Goal: Task Accomplishment & Management: Manage account settings

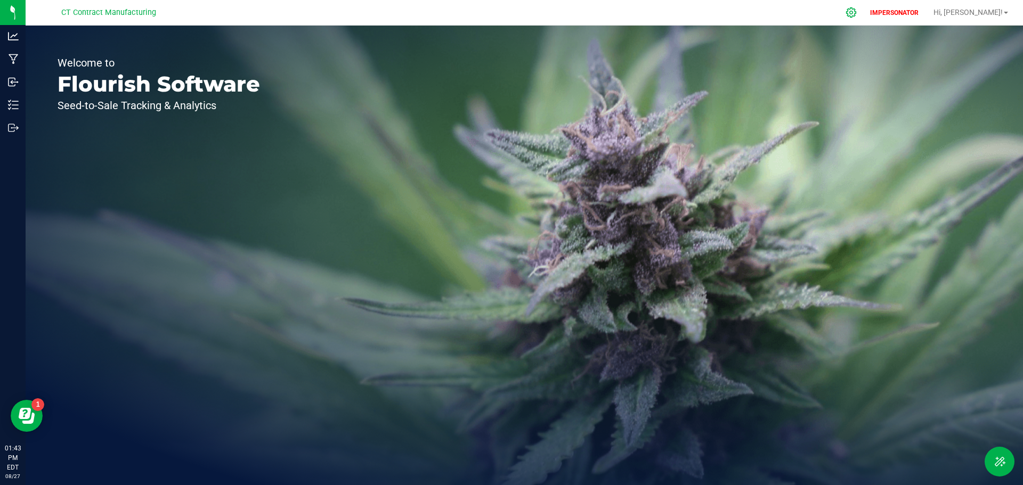
click at [857, 14] on icon at bounding box center [850, 12] width 11 height 11
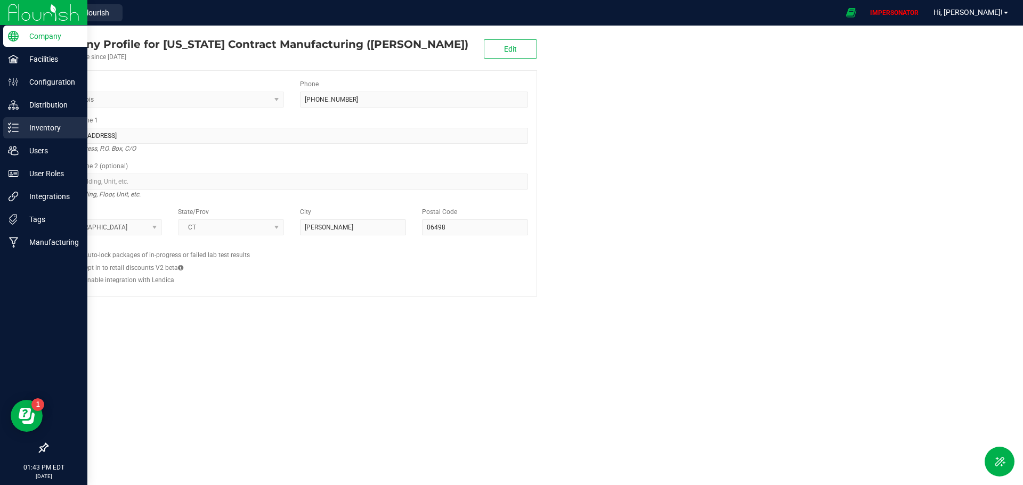
click at [33, 127] on p "Inventory" at bounding box center [51, 127] width 64 height 13
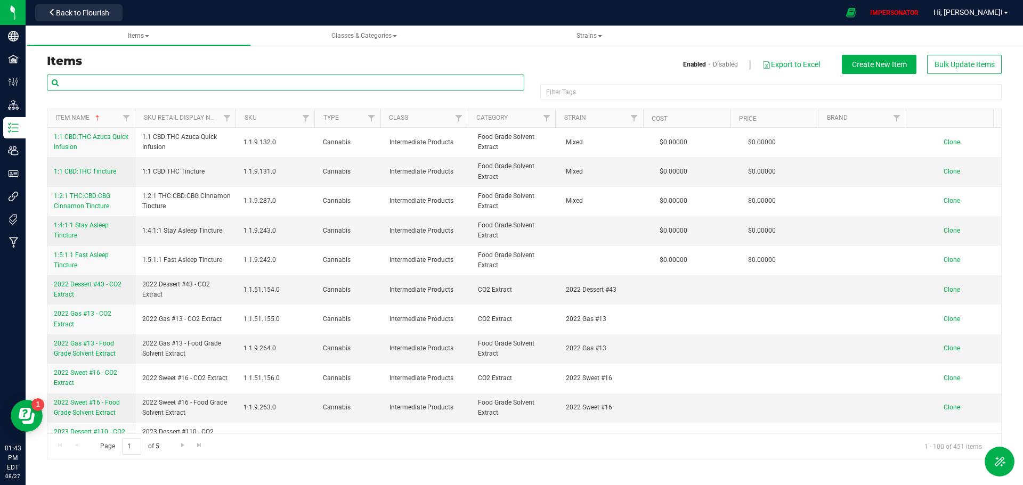
click at [113, 84] on input "text" at bounding box center [285, 83] width 477 height 16
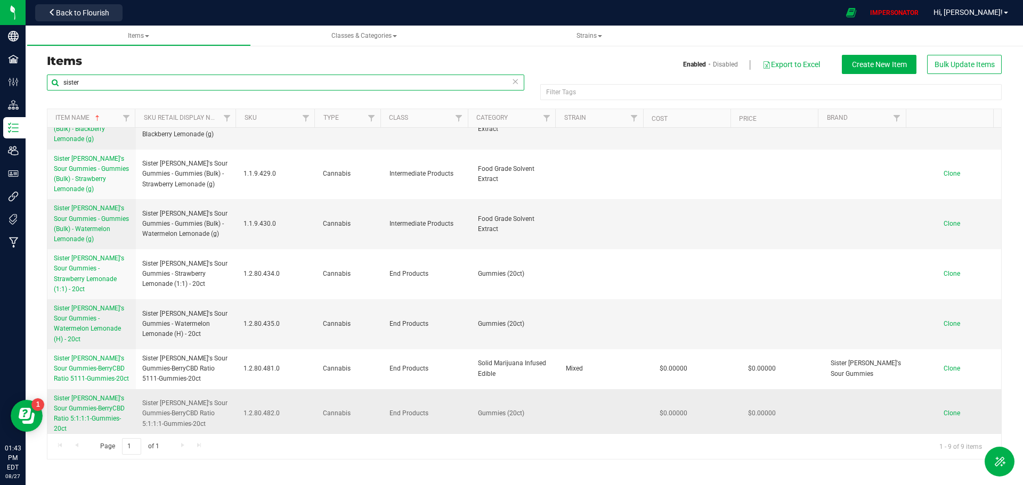
scroll to position [92, 0]
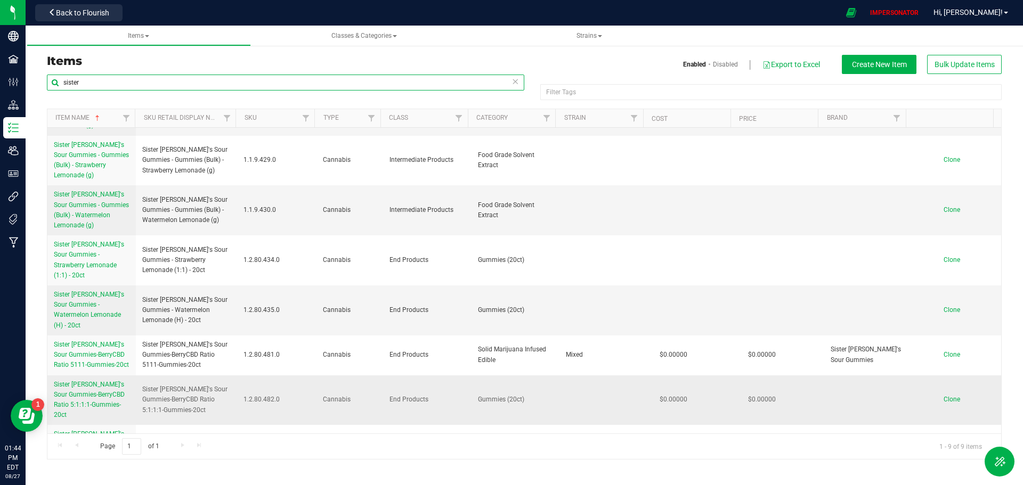
type input "sister"
click at [89, 381] on span "Sister [PERSON_NAME]'s Sour Gummies-BerryCBD Ratio 5:1:1:1-Gummies-20ct" at bounding box center [89, 400] width 71 height 38
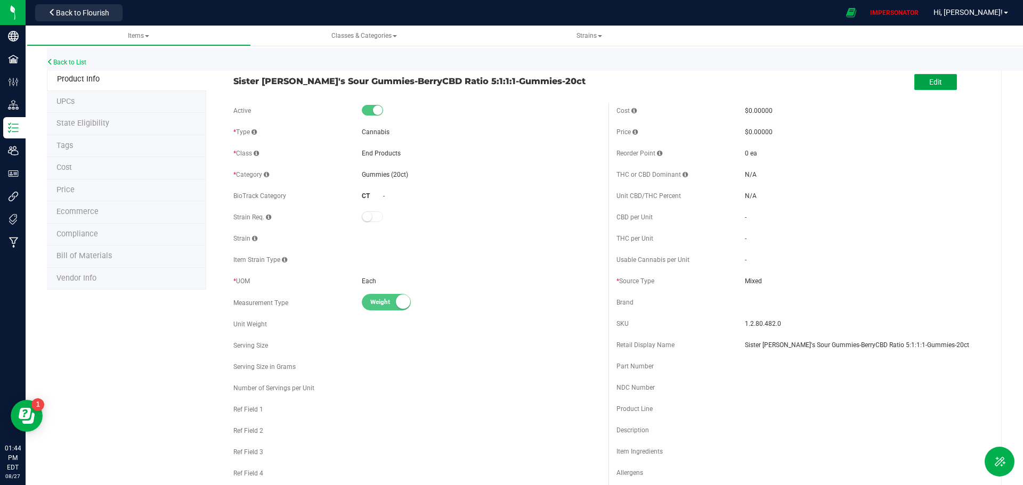
click at [938, 77] on button "Edit" at bounding box center [935, 82] width 43 height 16
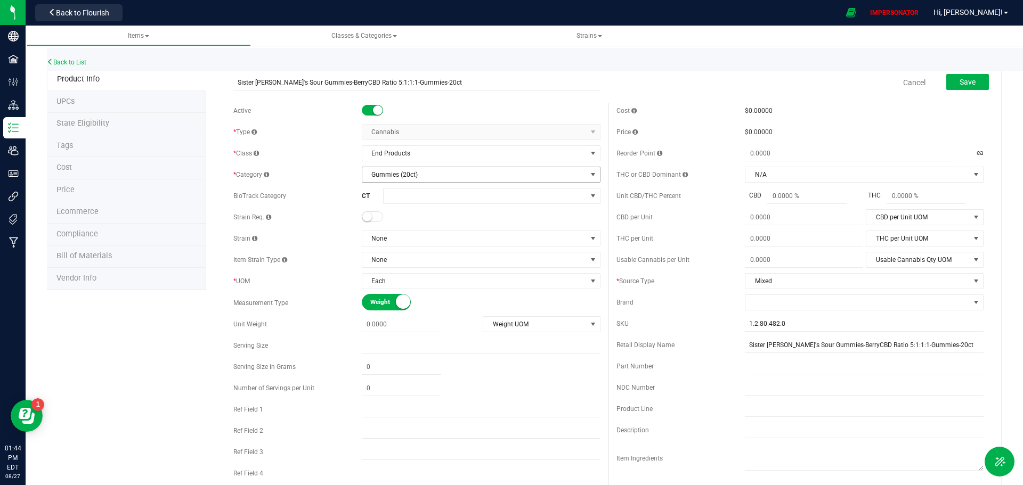
click at [397, 177] on span "Gummies (20ct)" at bounding box center [474, 174] width 224 height 15
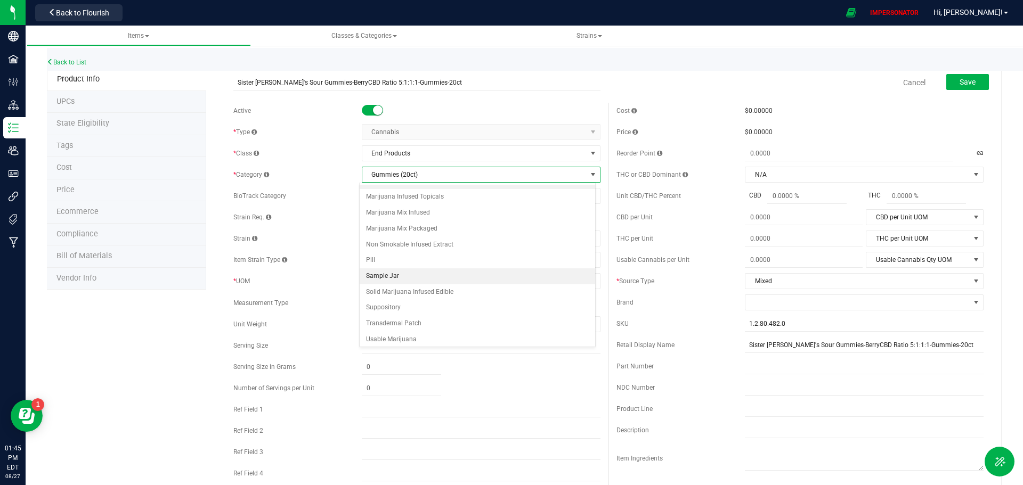
scroll to position [125, 0]
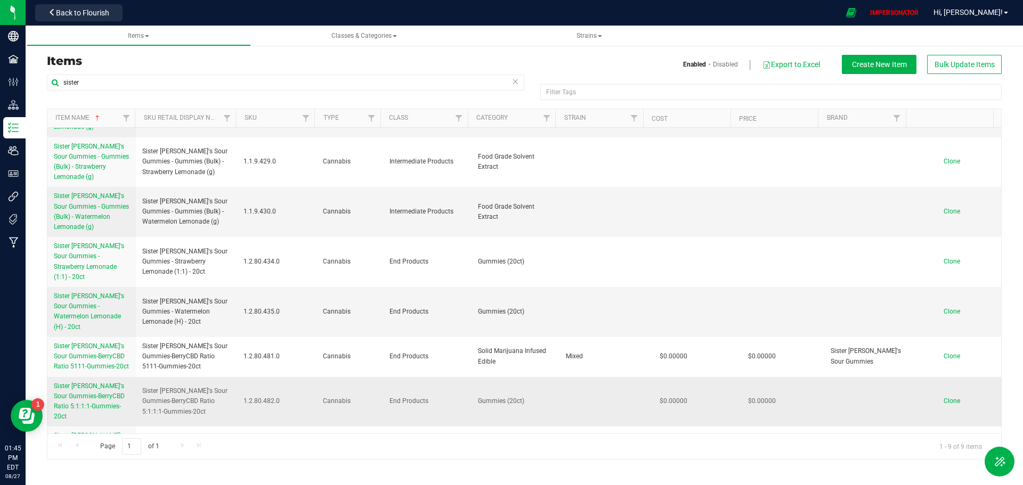
scroll to position [92, 0]
click at [97, 381] on span "Sister [PERSON_NAME]'s Sour Gummies-BerryCBD Ratio 5:1:1:1-Gummies-20ct" at bounding box center [89, 400] width 71 height 38
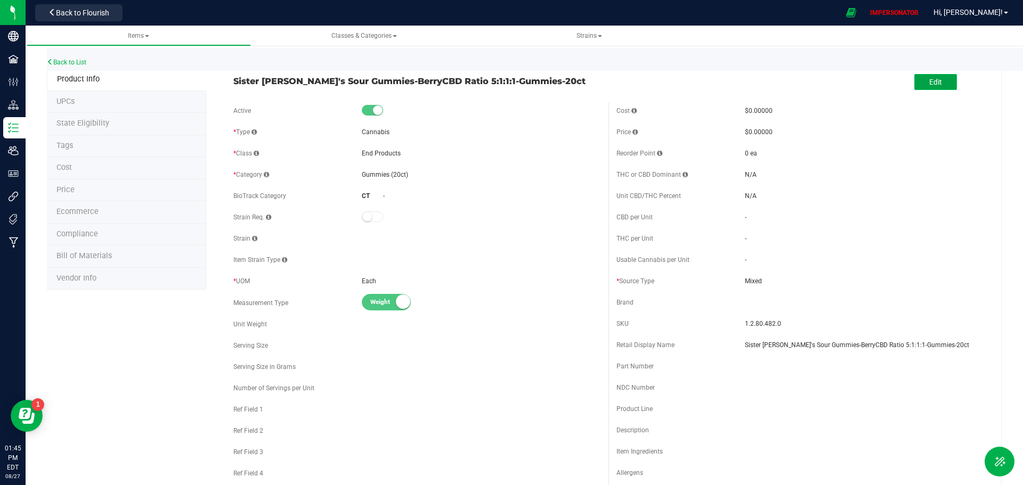
click at [916, 79] on button "Edit" at bounding box center [935, 82] width 43 height 16
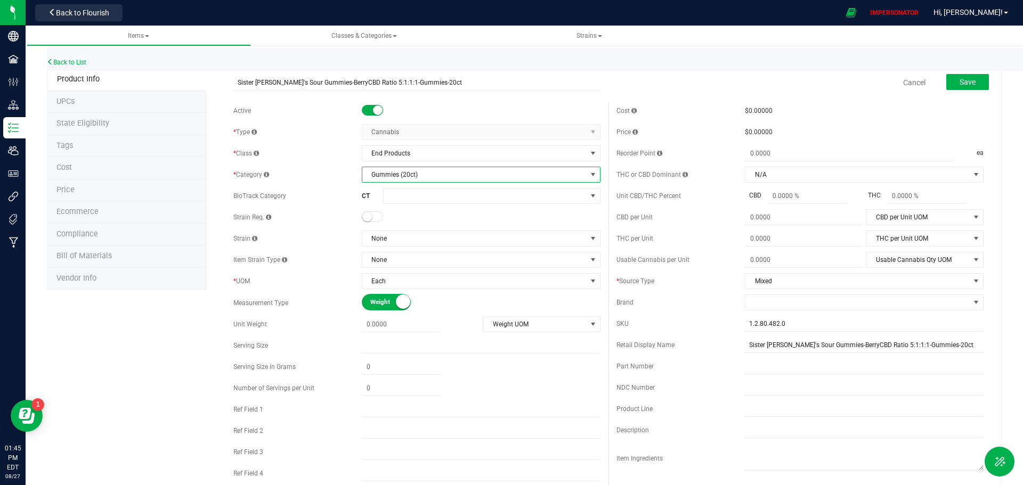
click at [400, 174] on span "Gummies (20ct)" at bounding box center [474, 174] width 224 height 15
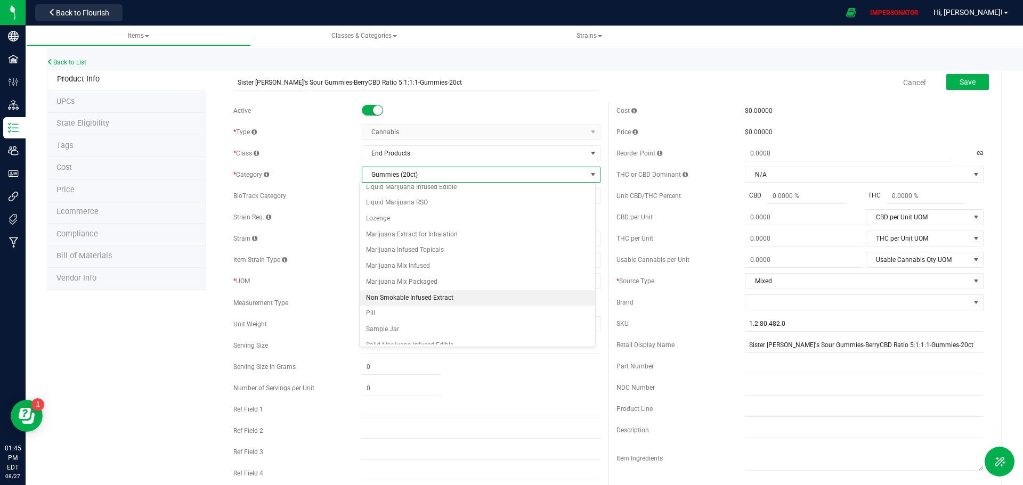
scroll to position [107, 0]
click at [434, 295] on li "Solid Marijuana Infused Edible" at bounding box center [477, 292] width 235 height 16
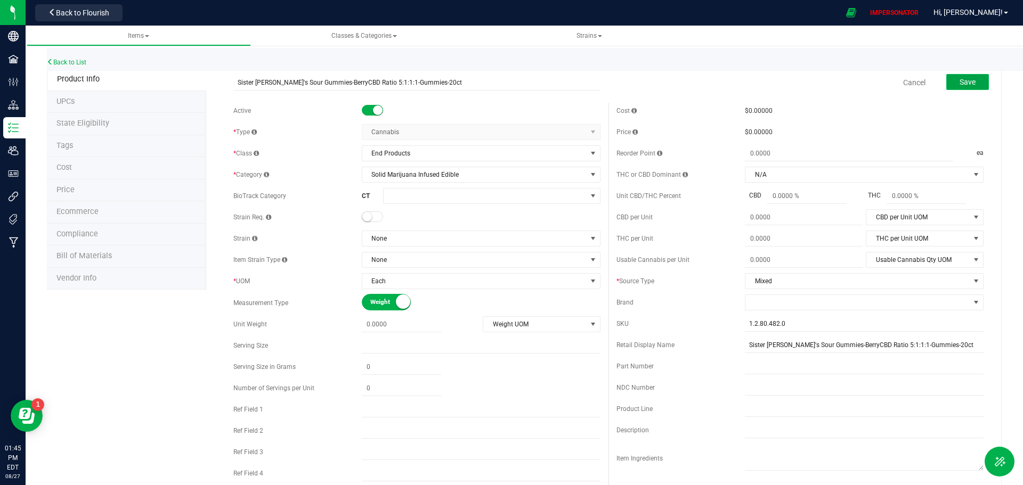
click at [971, 85] on button "Save" at bounding box center [967, 82] width 43 height 16
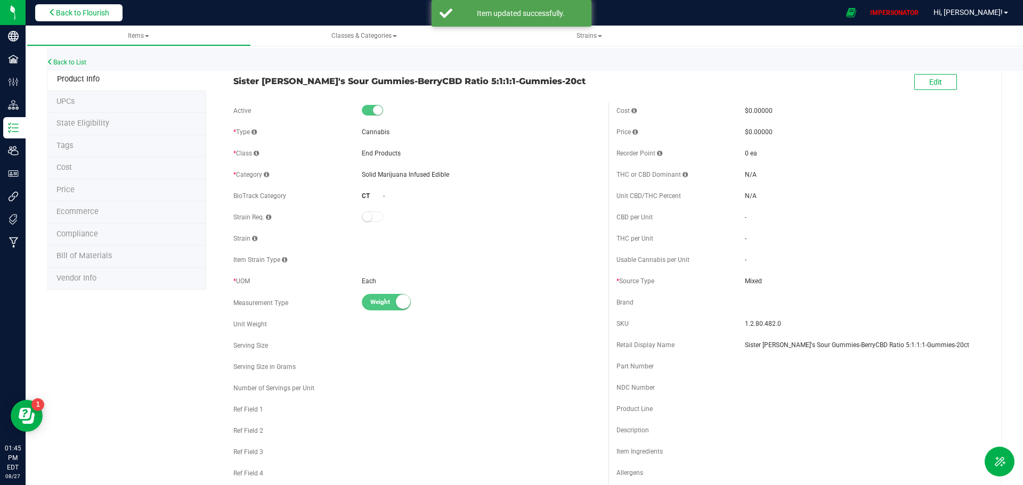
click at [107, 18] on button "Back to Flourish" at bounding box center [78, 12] width 87 height 17
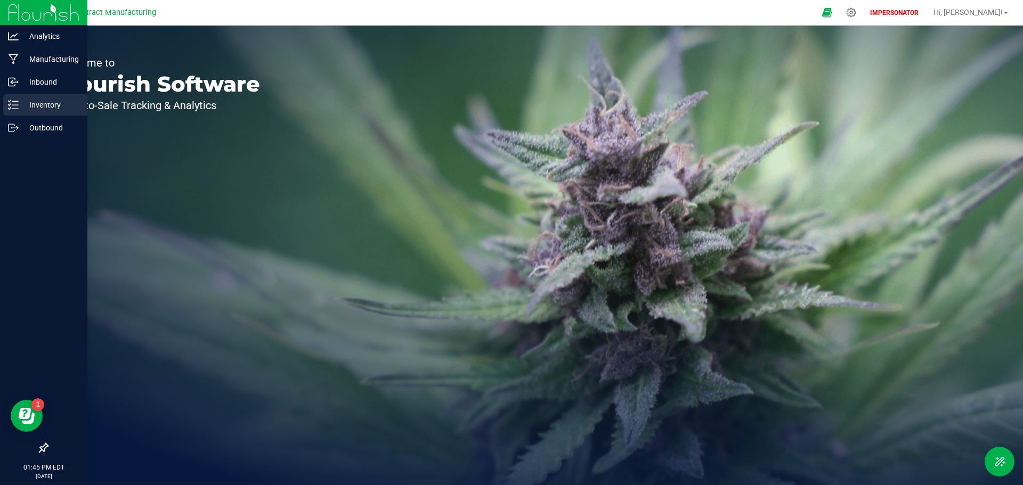
click at [23, 105] on p "Inventory" at bounding box center [51, 105] width 64 height 13
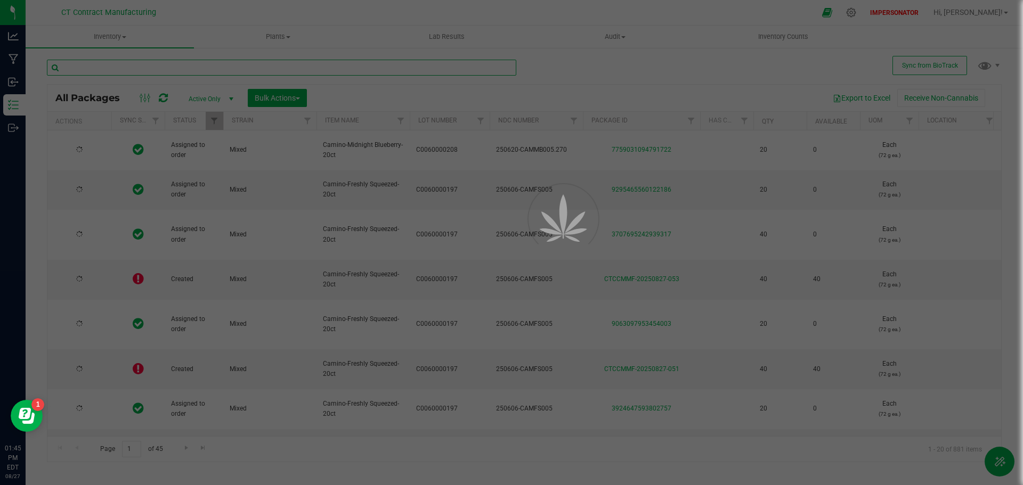
click at [137, 67] on input "text" at bounding box center [281, 68] width 469 height 16
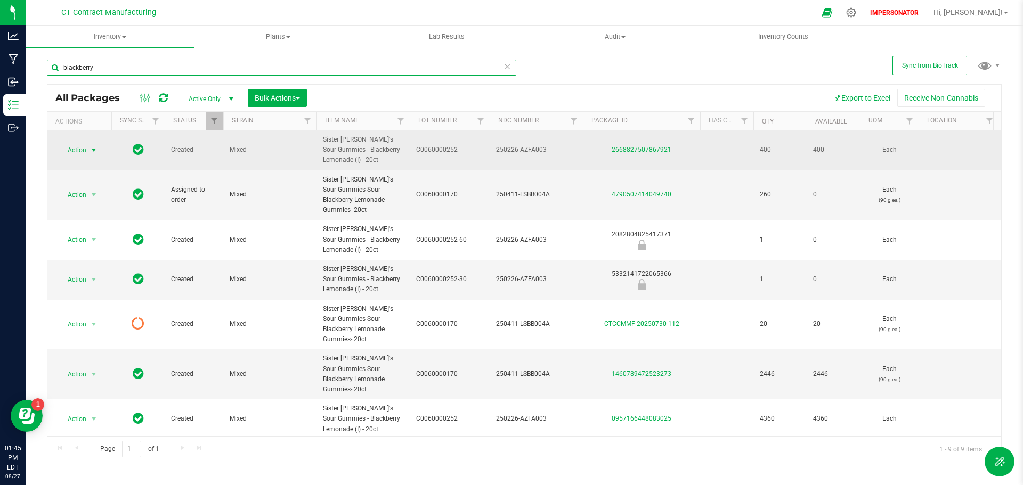
type input "blackberry"
click at [75, 149] on span "Action" at bounding box center [72, 150] width 29 height 15
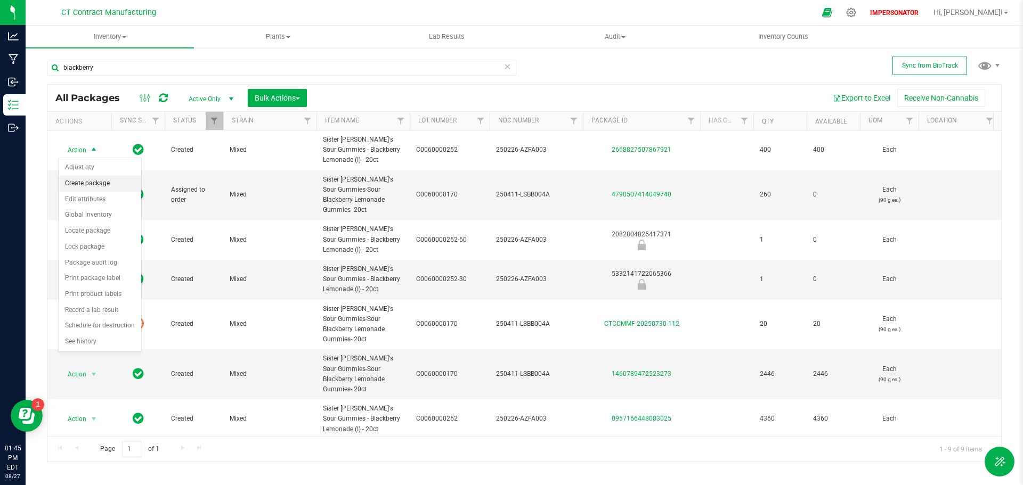
click at [73, 182] on li "Create package" at bounding box center [100, 184] width 83 height 16
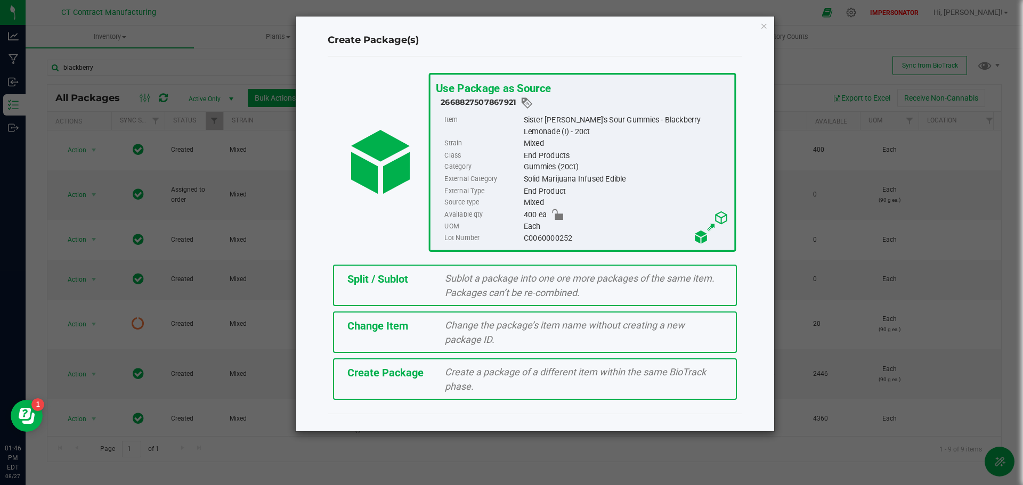
click at [446, 326] on span "Change the package’s item name without creating a new package ID." at bounding box center [565, 333] width 240 height 26
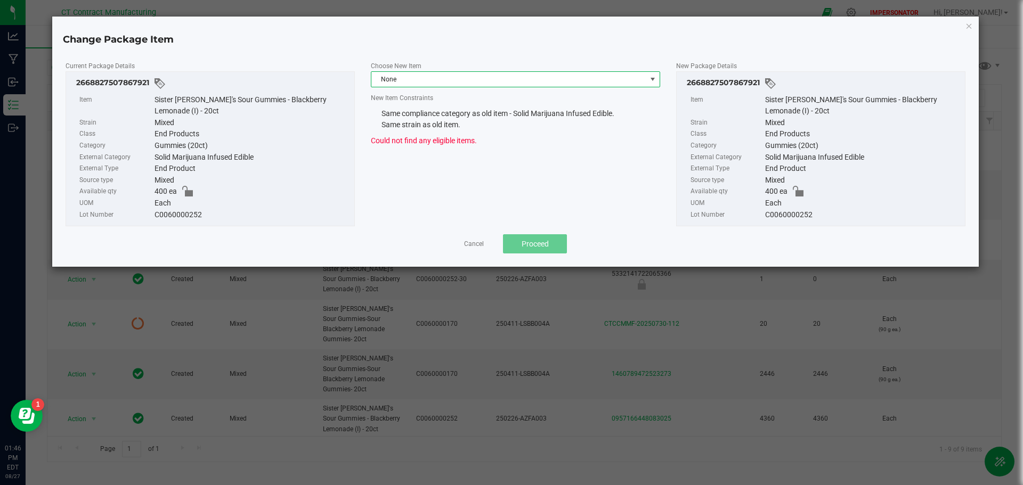
click at [412, 78] on span "None" at bounding box center [508, 79] width 275 height 15
drag, startPoint x: 463, startPoint y: 125, endPoint x: 383, endPoint y: 113, distance: 80.7
click at [383, 113] on ul "Same compliance category as old item - Solid Marijuana Infused Edible. Same str…" at bounding box center [515, 116] width 289 height 27
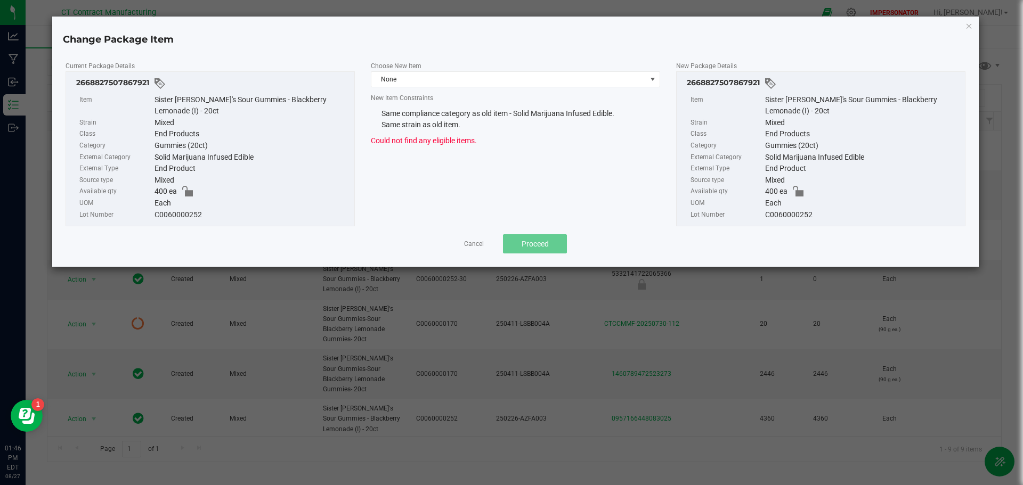
click at [353, 47] on div "Current Package Details 2668827507867921 Item Sister Adrian's Sour Gummies - Bl…" at bounding box center [515, 157] width 927 height 221
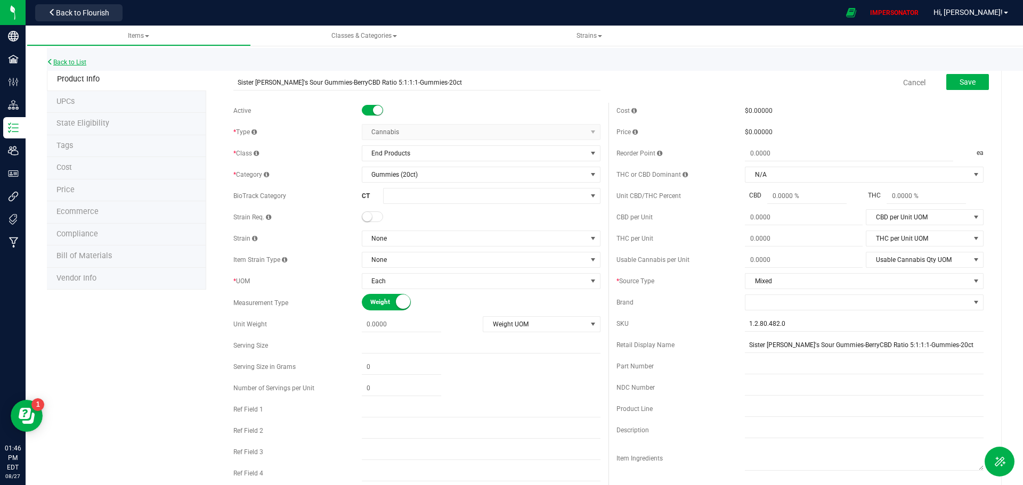
click at [76, 64] on link "Back to List" at bounding box center [66, 62] width 39 height 7
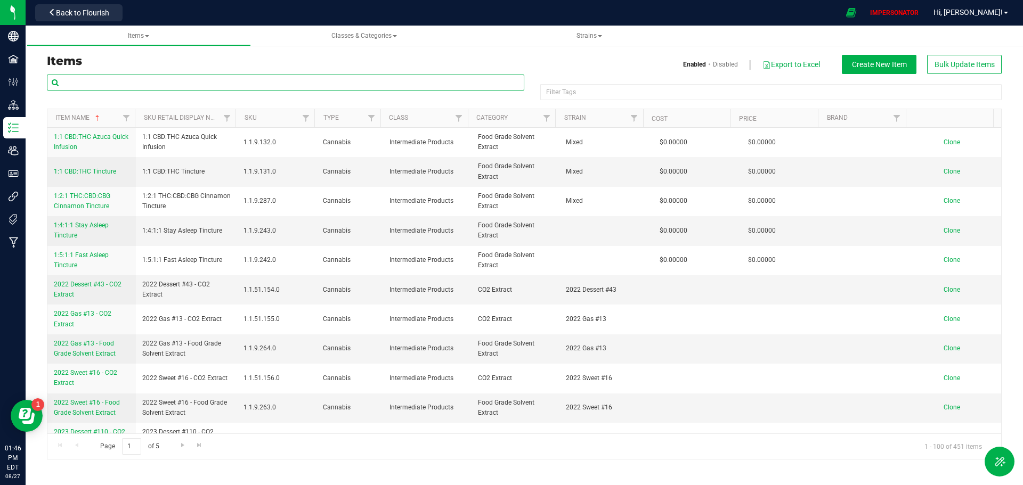
click at [128, 84] on input "text" at bounding box center [285, 83] width 477 height 16
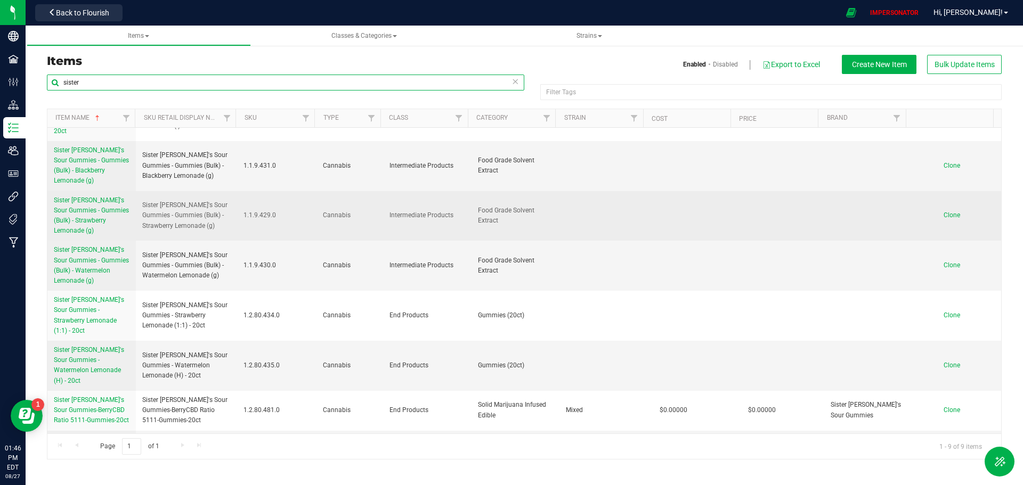
scroll to position [92, 0]
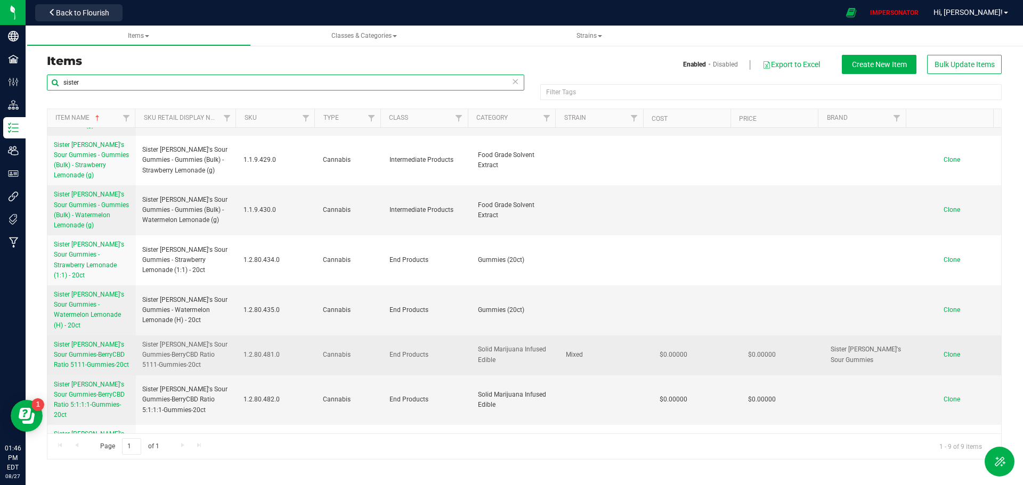
type input "sister"
click at [85, 341] on span "Sister Adrian's Sour Gummies-BerryCBD Ratio 5111-Gummies-20ct" at bounding box center [91, 355] width 75 height 28
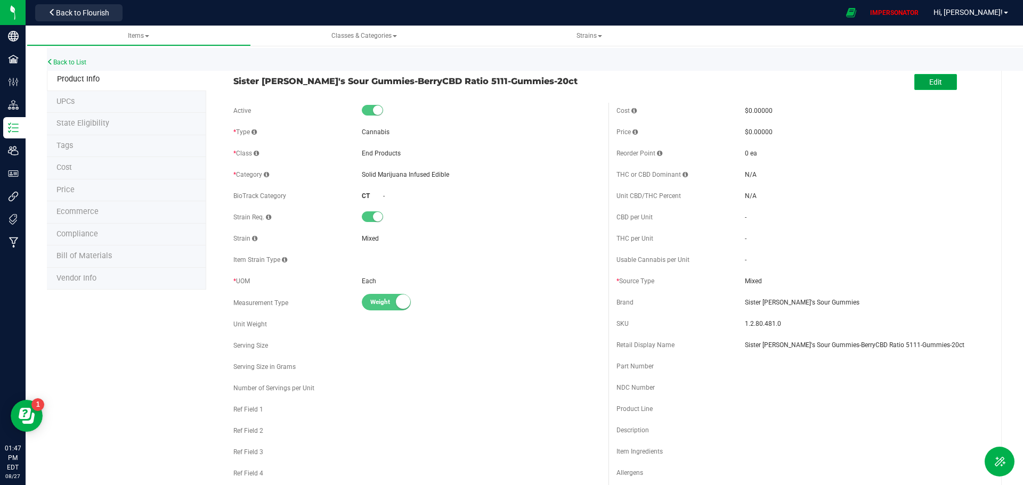
click at [929, 84] on span "Edit" at bounding box center [935, 82] width 13 height 9
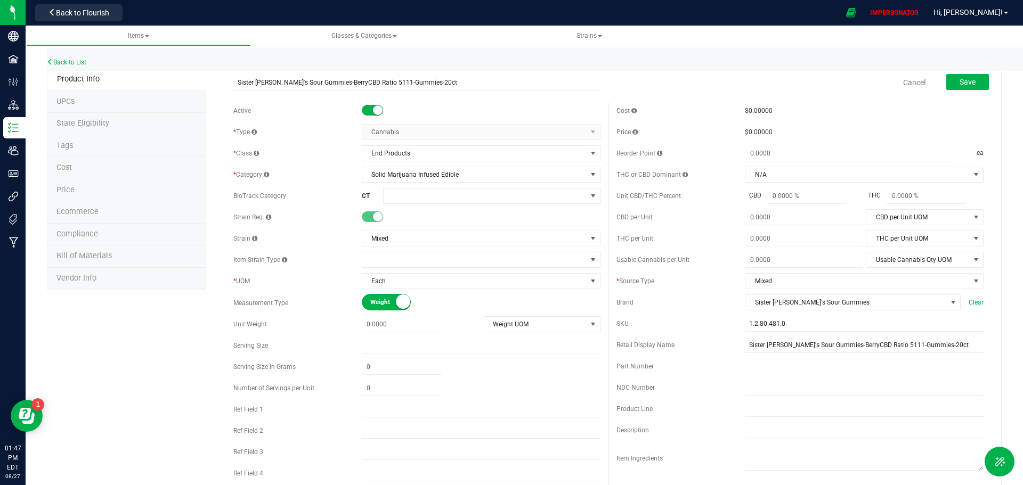
click at [63, 61] on link "Back to List" at bounding box center [66, 62] width 39 height 7
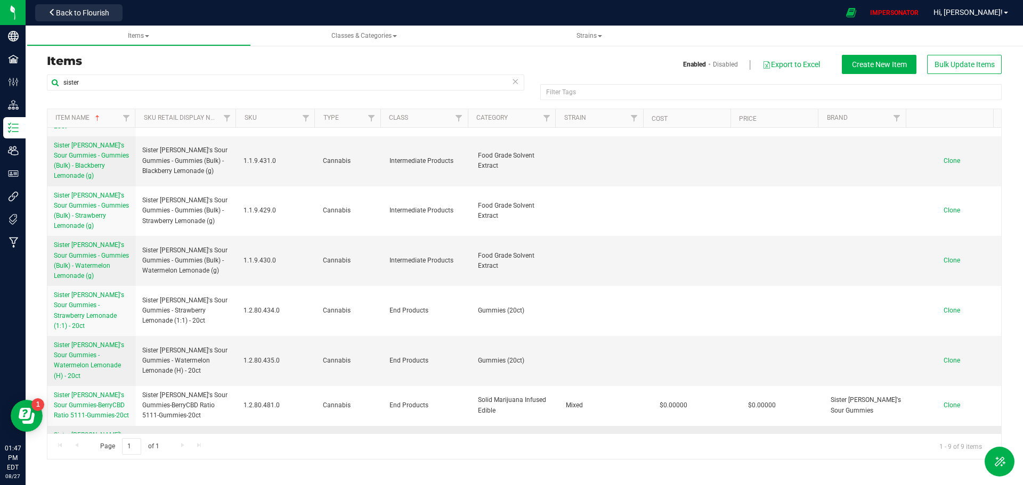
scroll to position [92, 0]
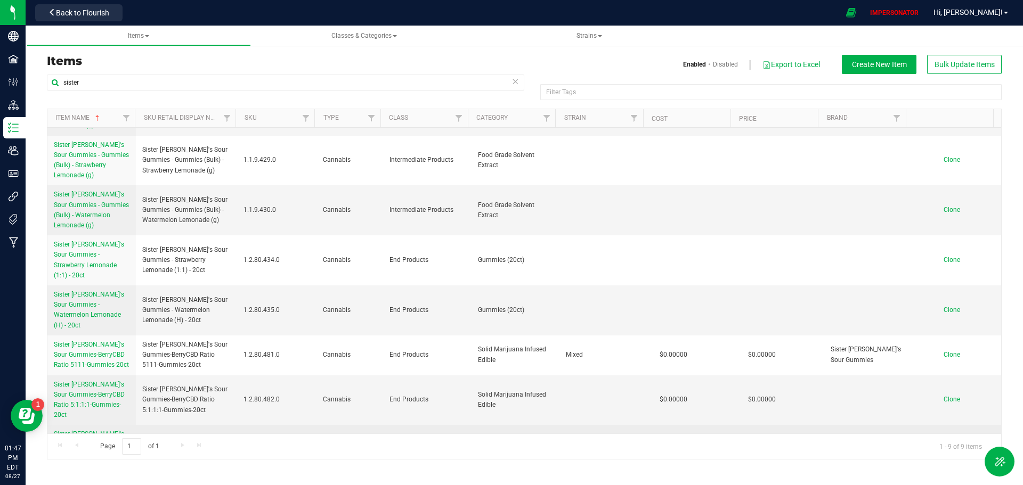
click at [92, 429] on link "Sister [PERSON_NAME]'s Sour Gummies-Sour Blackberry Lemonade Gummies- 20ct" at bounding box center [92, 449] width 76 height 41
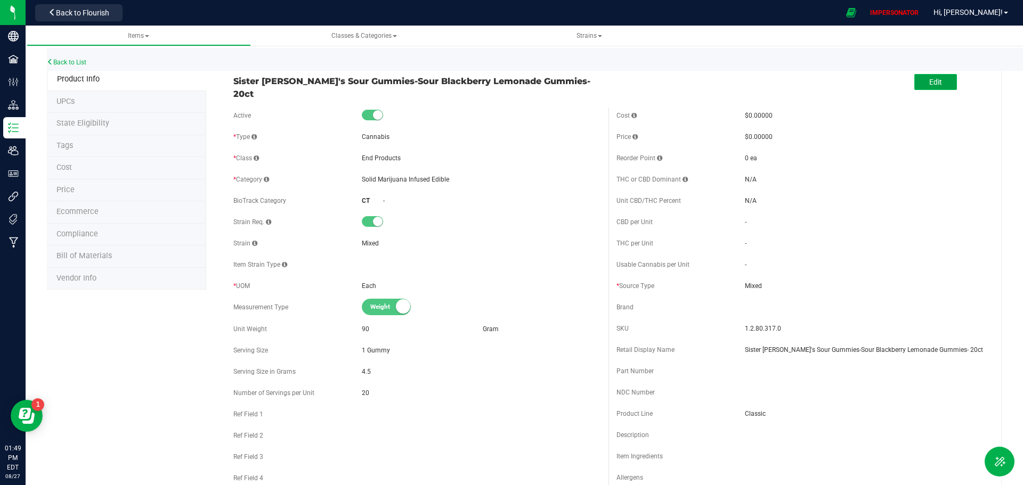
click at [915, 79] on button "Edit" at bounding box center [935, 82] width 43 height 16
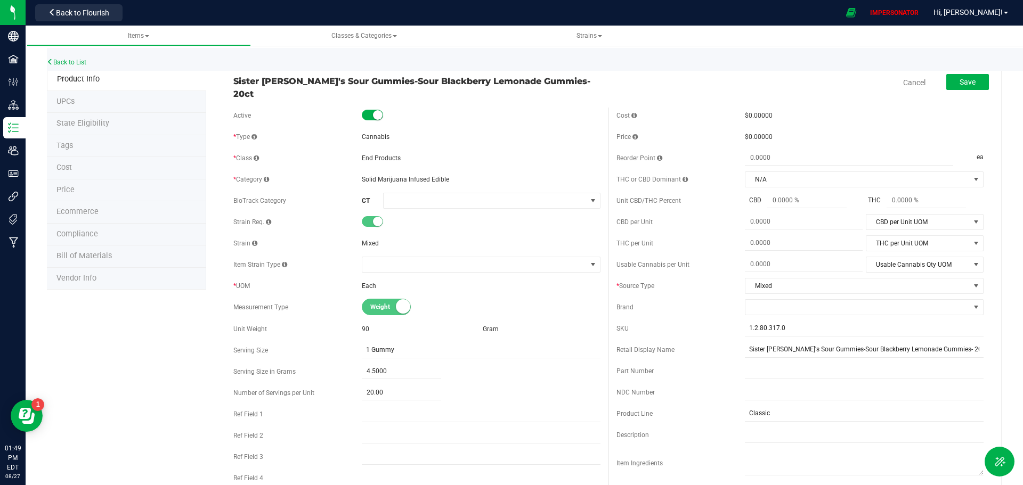
click at [68, 62] on link "Back to List" at bounding box center [66, 62] width 39 height 7
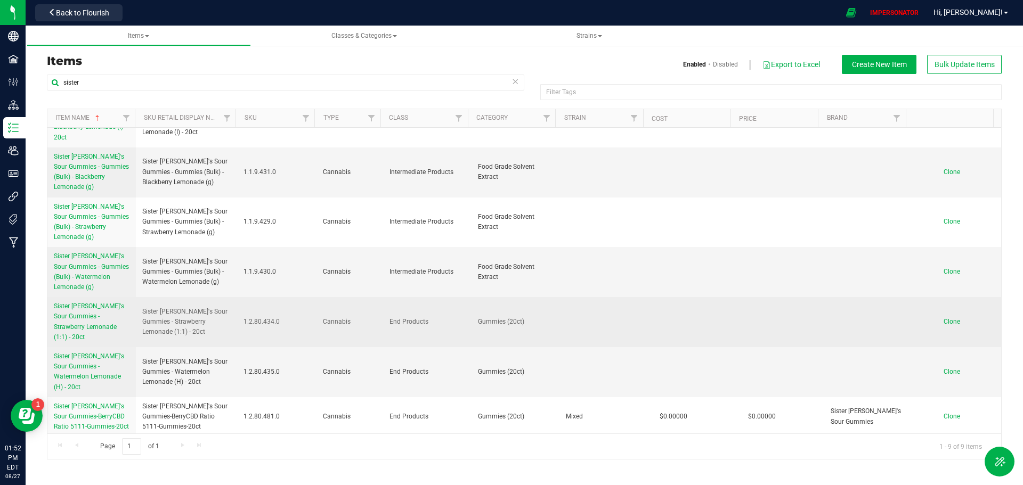
scroll to position [92, 0]
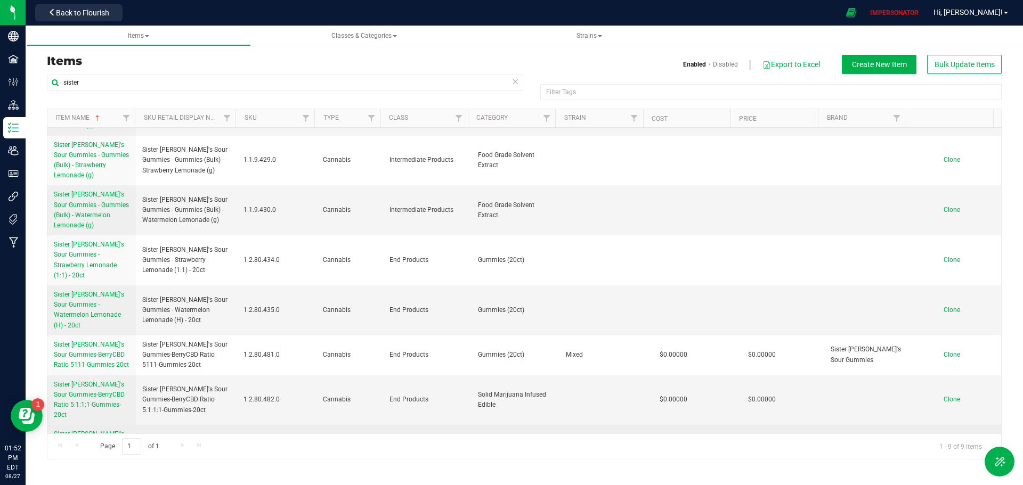
click at [94, 430] on span "Sister [PERSON_NAME]'s Sour Gummies-Sour Blackberry Lemonade Gummies- 20ct" at bounding box center [89, 449] width 70 height 38
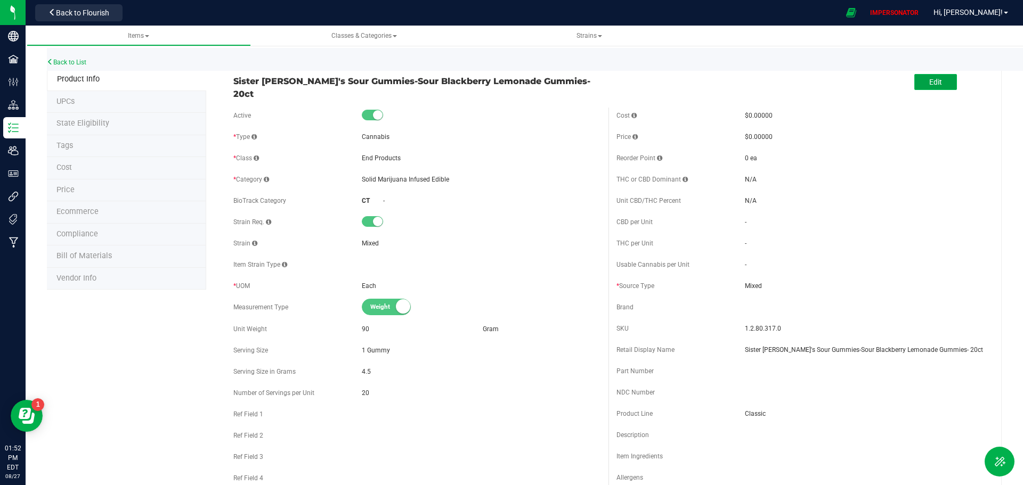
click at [919, 82] on button "Edit" at bounding box center [935, 82] width 43 height 16
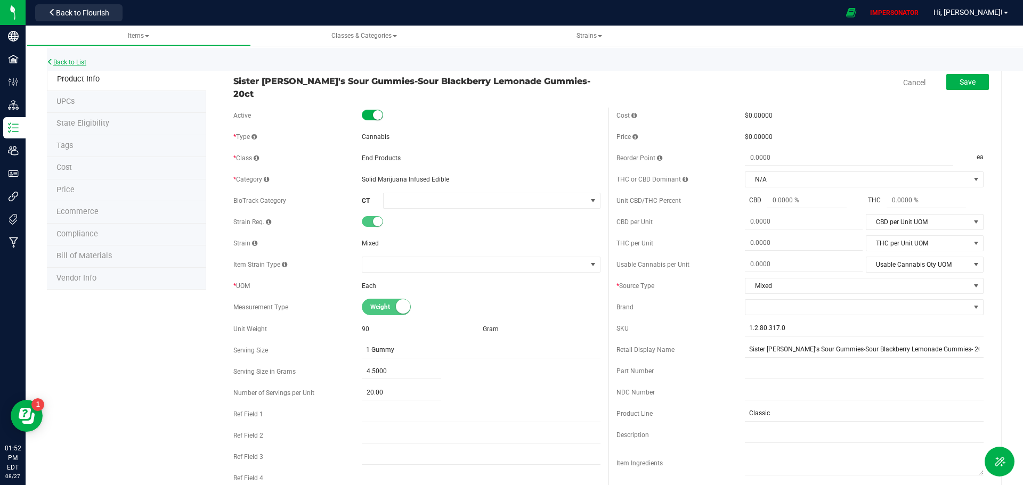
click at [64, 60] on link "Back to List" at bounding box center [66, 62] width 39 height 7
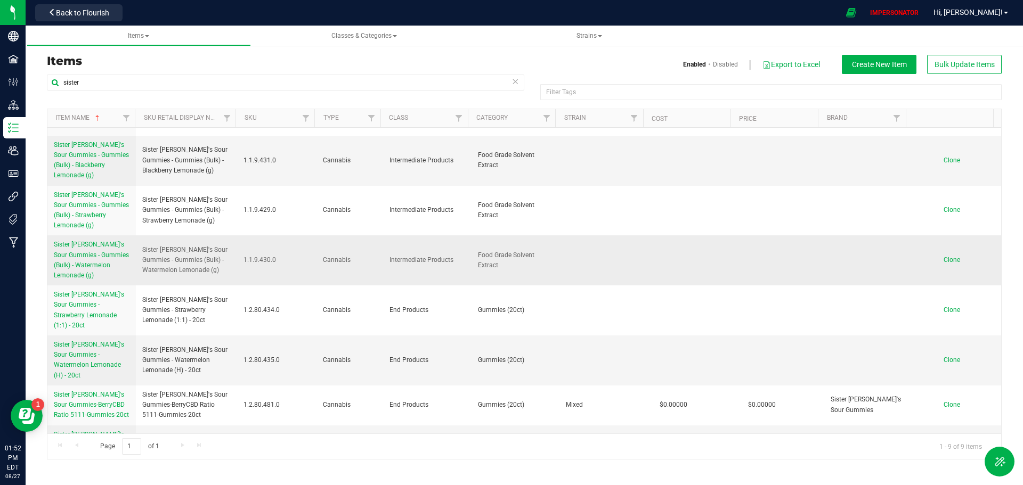
scroll to position [92, 0]
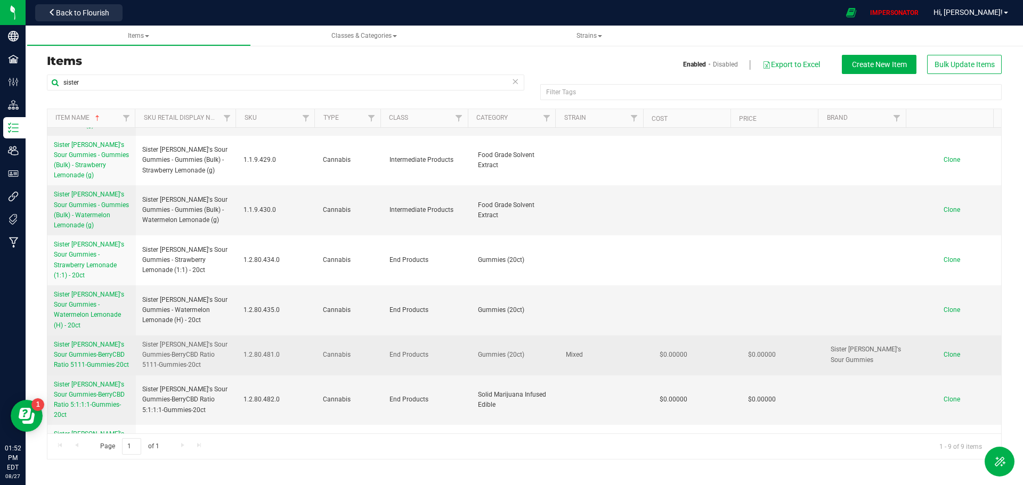
click at [80, 341] on span "Sister Adrian's Sour Gummies-BerryCBD Ratio 5111-Gummies-20ct" at bounding box center [91, 355] width 75 height 28
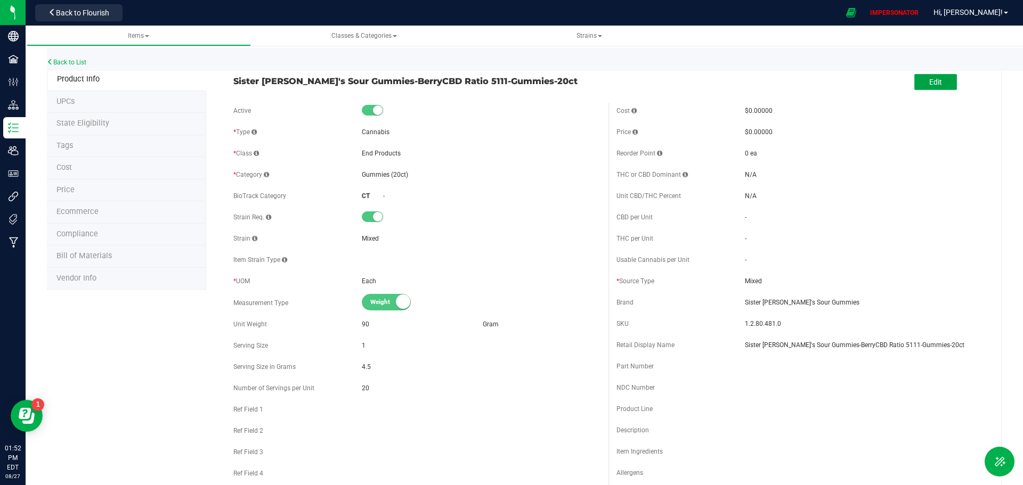
click at [929, 83] on span "Edit" at bounding box center [935, 82] width 13 height 9
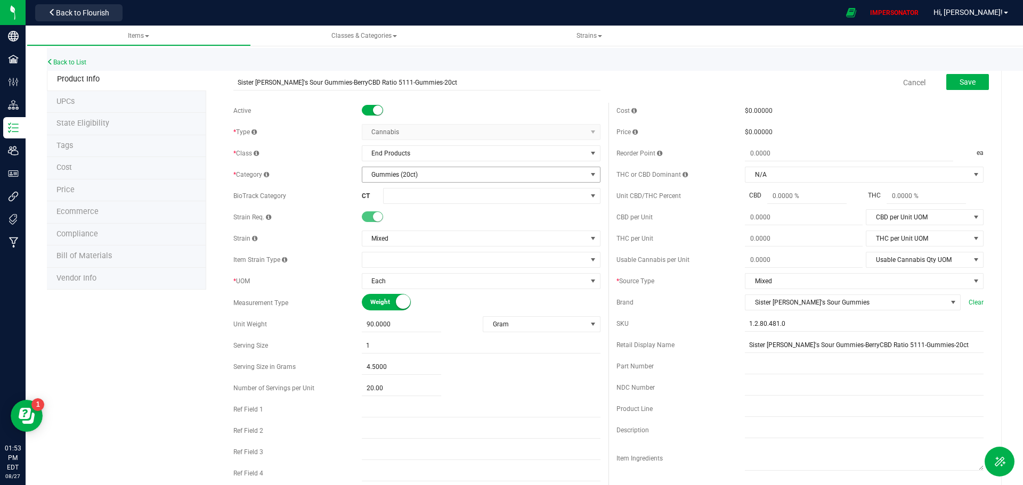
click at [400, 175] on span "Gummies (20ct)" at bounding box center [474, 174] width 224 height 15
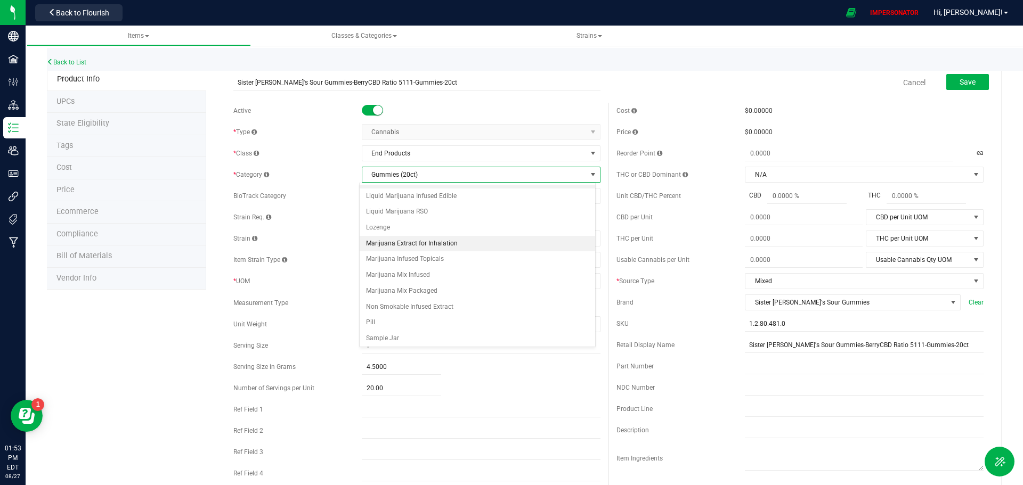
scroll to position [107, 0]
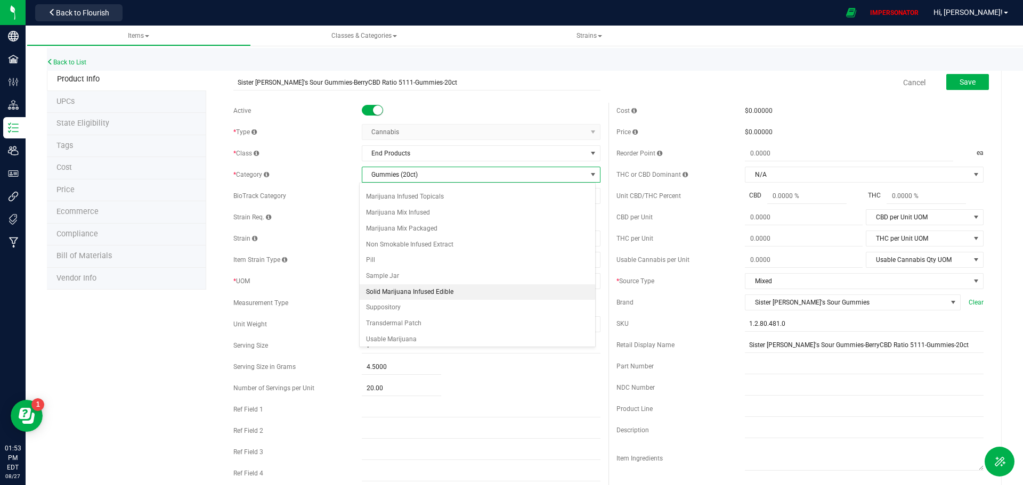
click at [427, 288] on li "Solid Marijuana Infused Edible" at bounding box center [477, 292] width 235 height 16
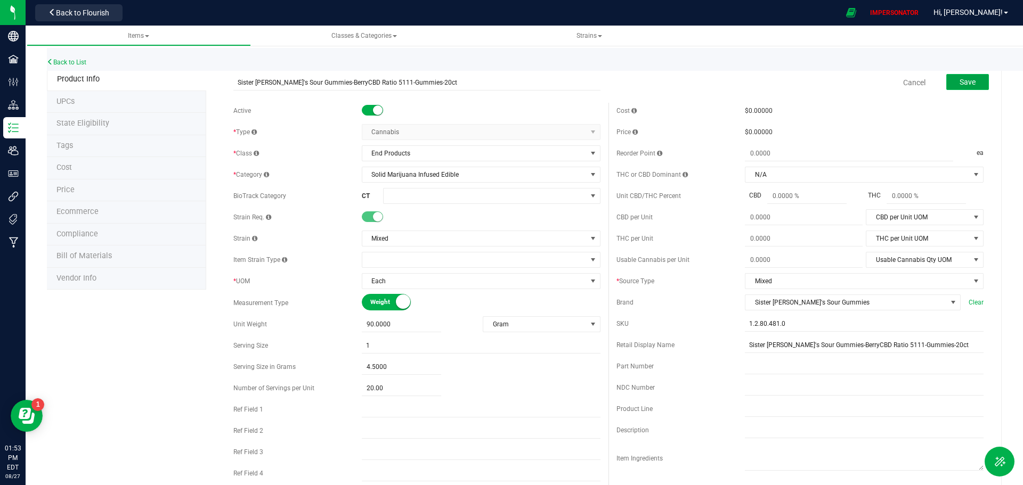
click at [961, 84] on span "Save" at bounding box center [967, 82] width 16 height 9
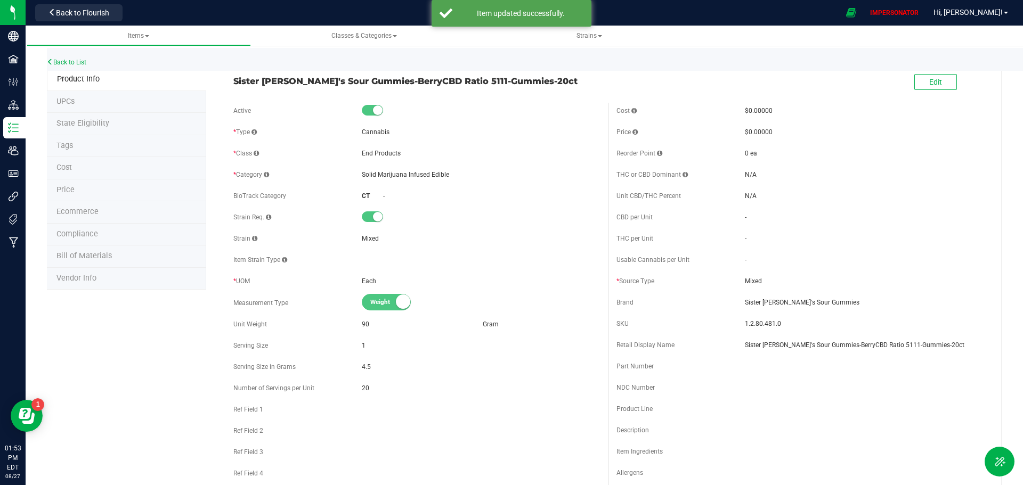
click at [105, 231] on li "Compliance" at bounding box center [126, 235] width 159 height 22
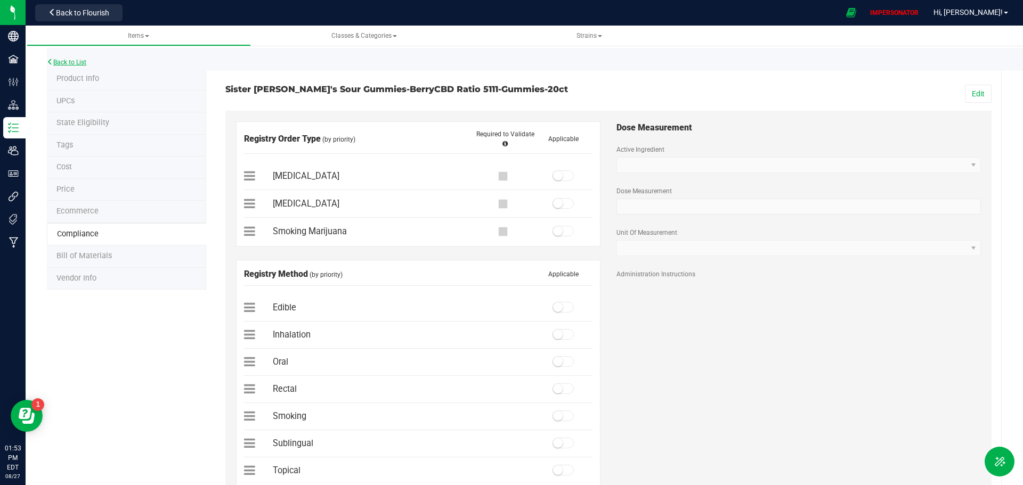
click at [75, 64] on link "Back to List" at bounding box center [66, 62] width 39 height 7
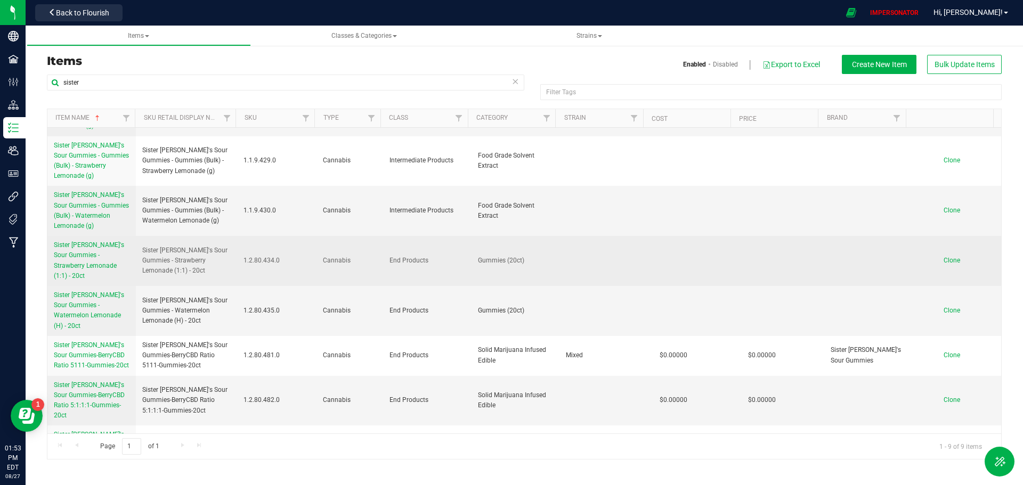
scroll to position [92, 0]
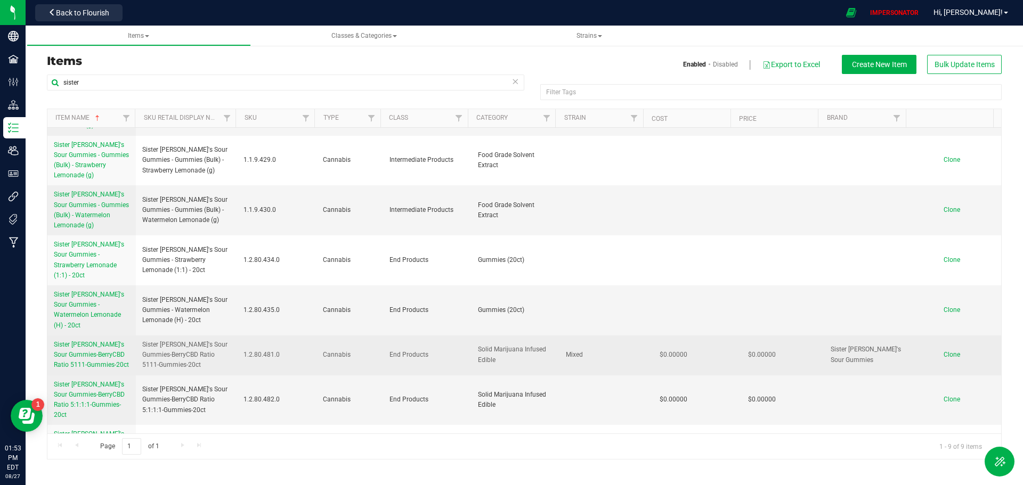
click at [90, 341] on span "Sister Adrian's Sour Gummies-BerryCBD Ratio 5111-Gummies-20ct" at bounding box center [91, 355] width 75 height 28
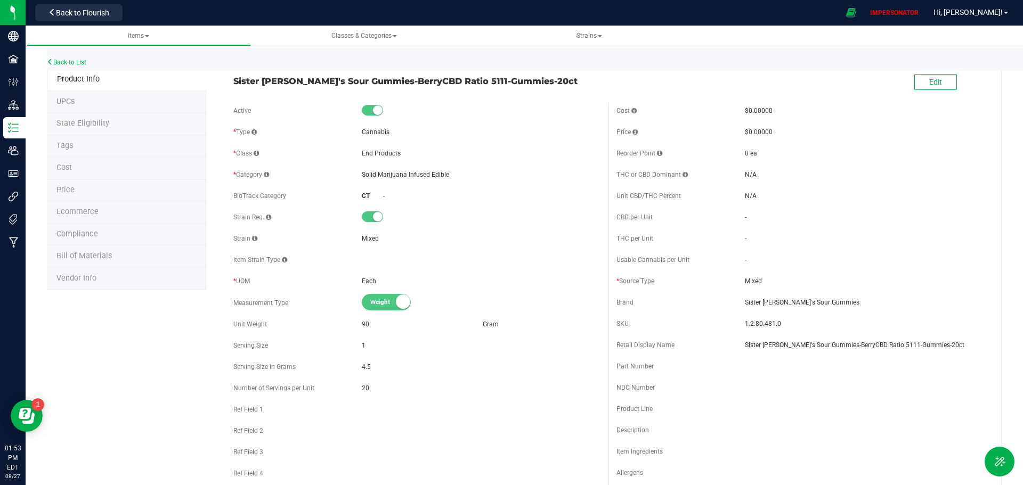
click at [438, 76] on span "Sister Adrian's Sour Gummies-BerryCBD Ratio 5111-Gummies-20ct" at bounding box center [416, 81] width 367 height 13
click at [947, 83] on button "Edit" at bounding box center [935, 82] width 43 height 16
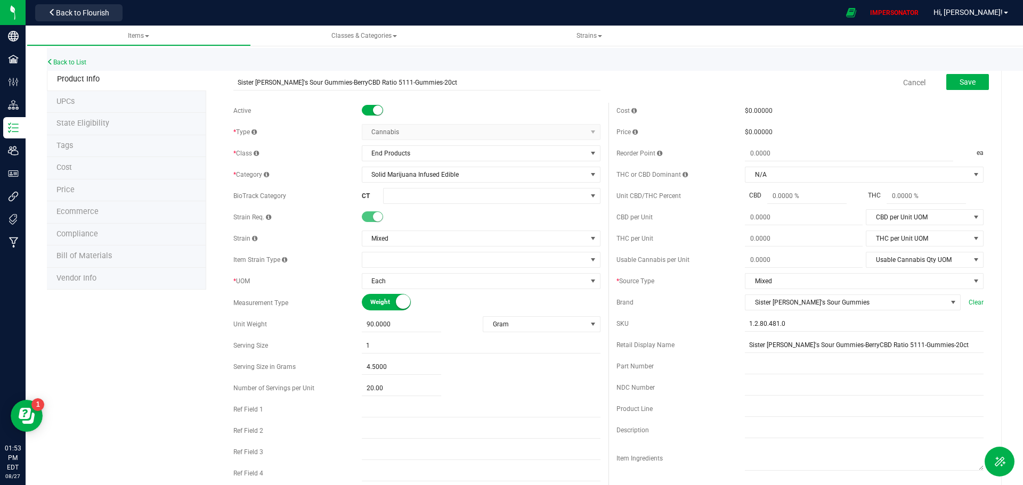
click at [86, 123] on span "State Eligibility" at bounding box center [82, 123] width 53 height 9
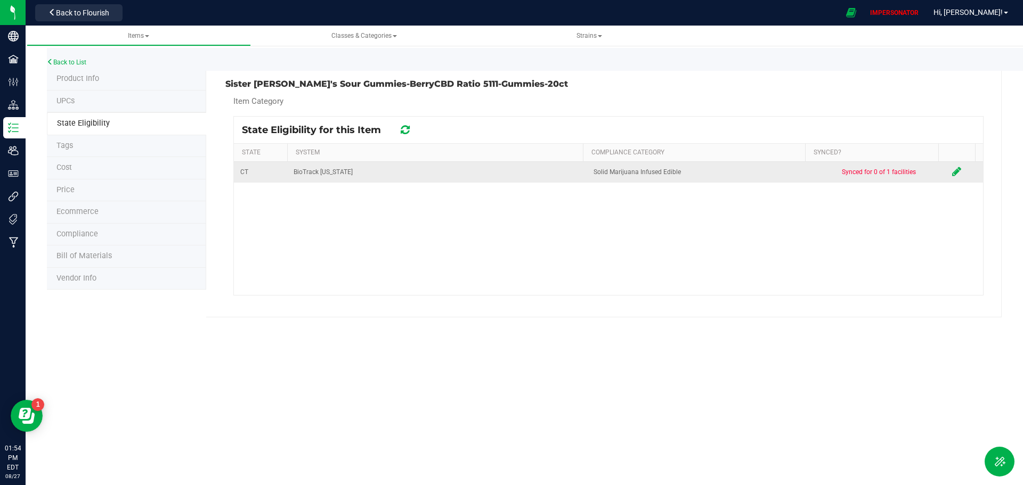
click at [952, 173] on icon at bounding box center [956, 171] width 9 height 11
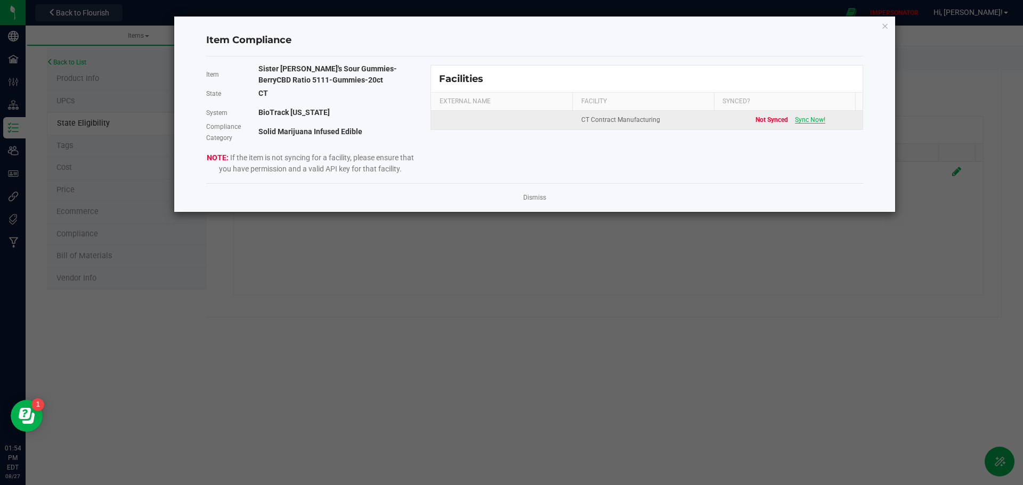
click at [806, 123] on span "Sync Now!" at bounding box center [810, 119] width 30 height 7
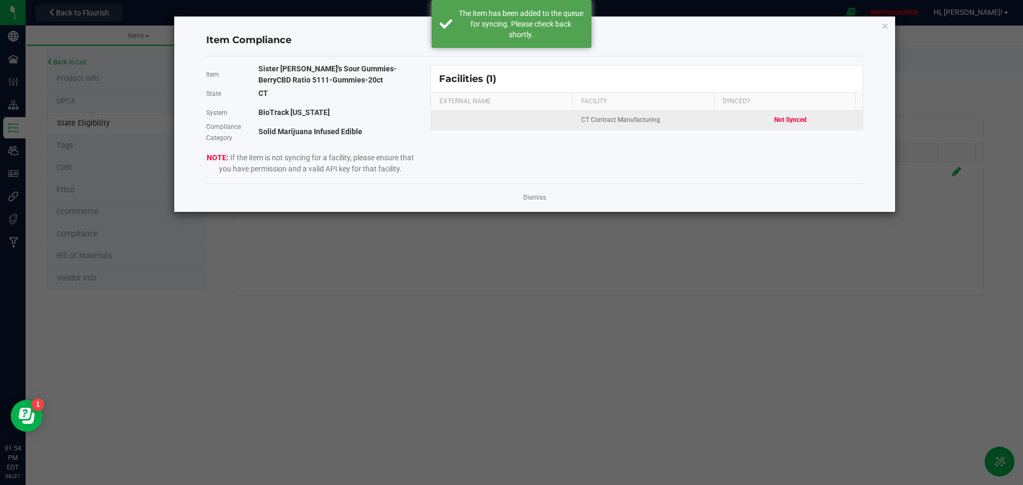
click at [771, 145] on div "Item Sister Adrian's Sour Gummies-BerryCBD Ratio 5111-Gummies-20ct State CT Sys…" at bounding box center [534, 120] width 673 height 110
click at [885, 27] on icon "Close modal" at bounding box center [884, 25] width 7 height 13
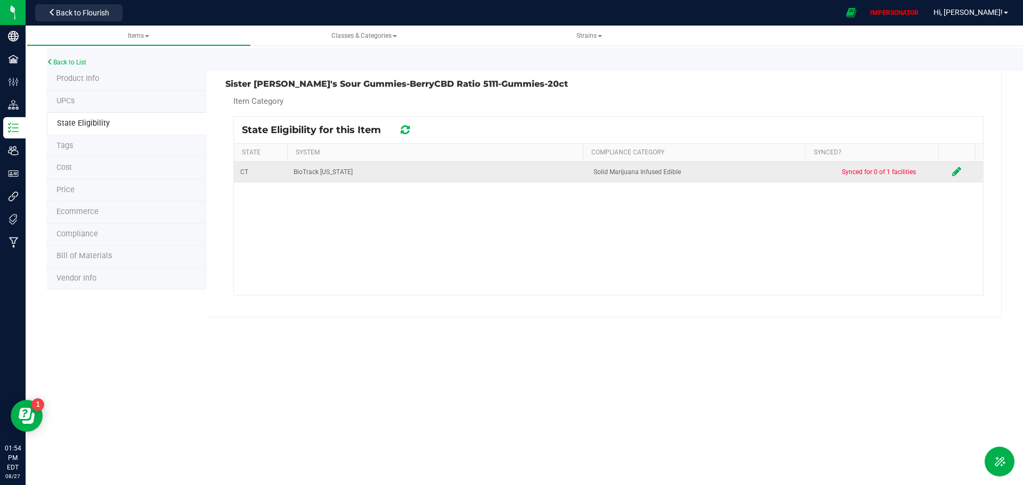
click at [952, 169] on icon at bounding box center [956, 171] width 9 height 11
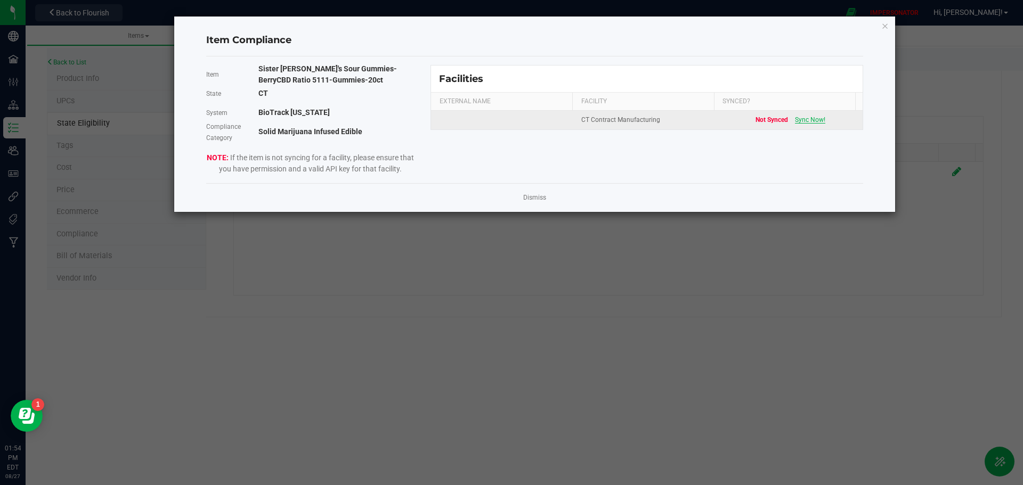
click at [806, 123] on span "Sync Now!" at bounding box center [810, 119] width 30 height 7
click at [884, 25] on icon "Close modal" at bounding box center [884, 25] width 7 height 13
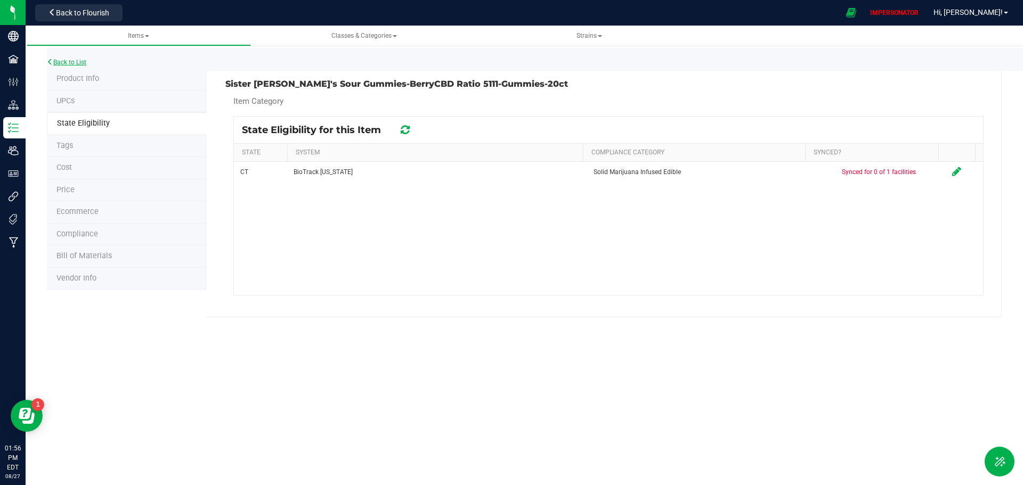
click at [65, 63] on link "Back to List" at bounding box center [66, 62] width 39 height 7
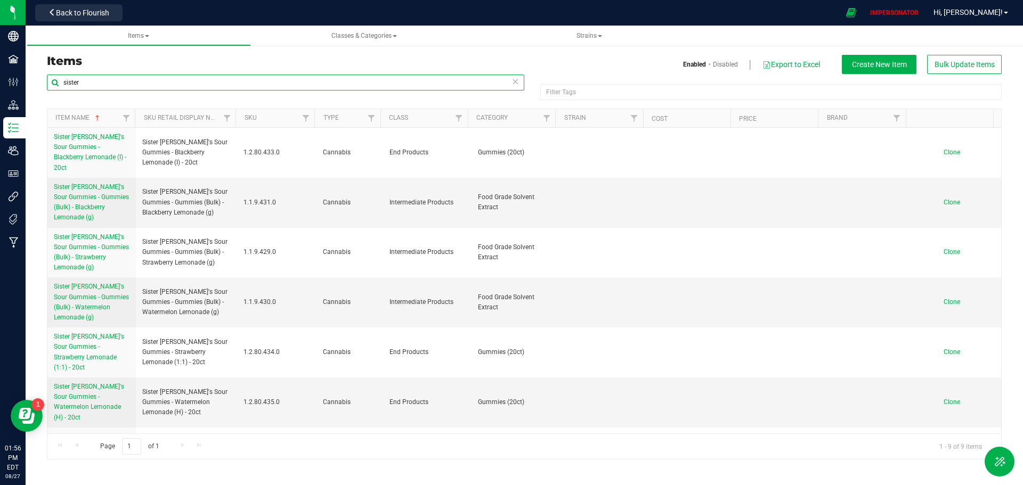
click at [90, 82] on input "sister" at bounding box center [285, 83] width 477 height 16
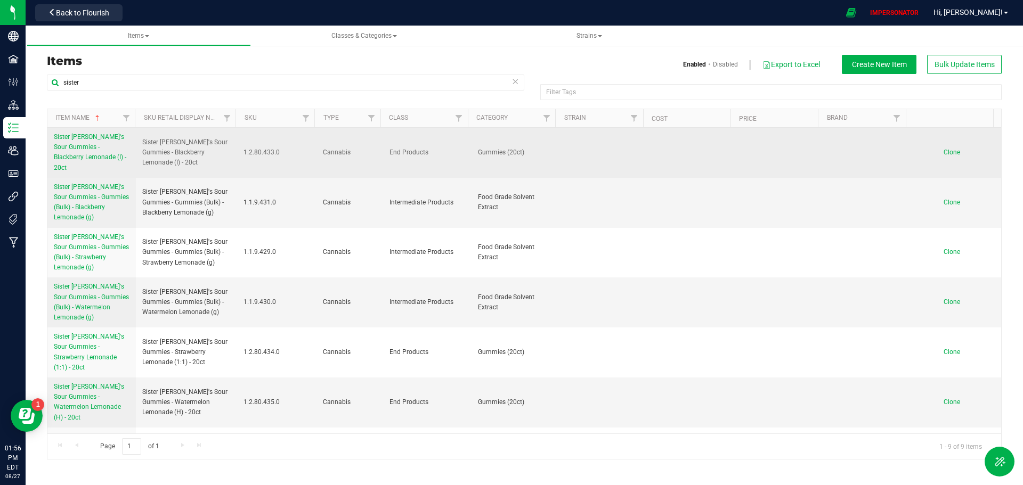
click at [86, 148] on span "Sister Adrian's Sour Gummies - Blackberry Lemonade (I) - 20ct" at bounding box center [90, 152] width 72 height 38
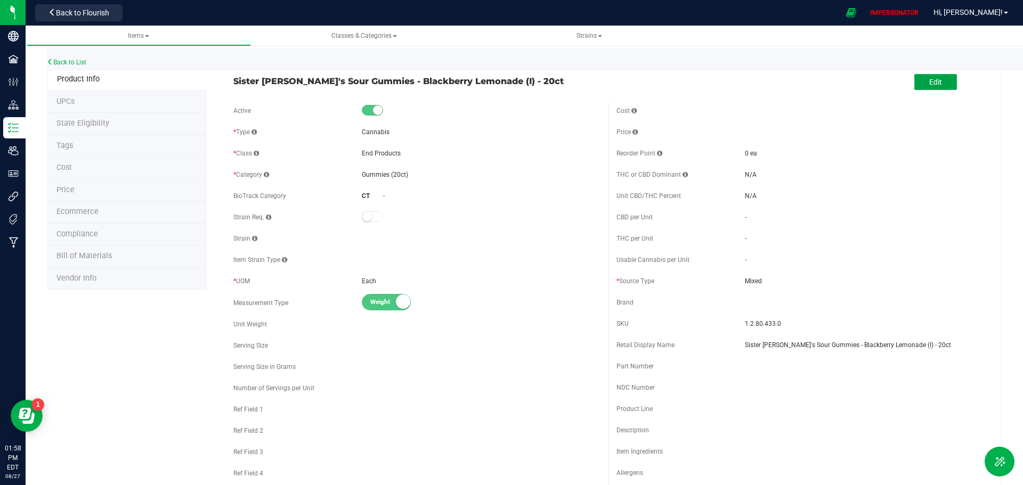
click at [929, 85] on span "Edit" at bounding box center [935, 82] width 13 height 9
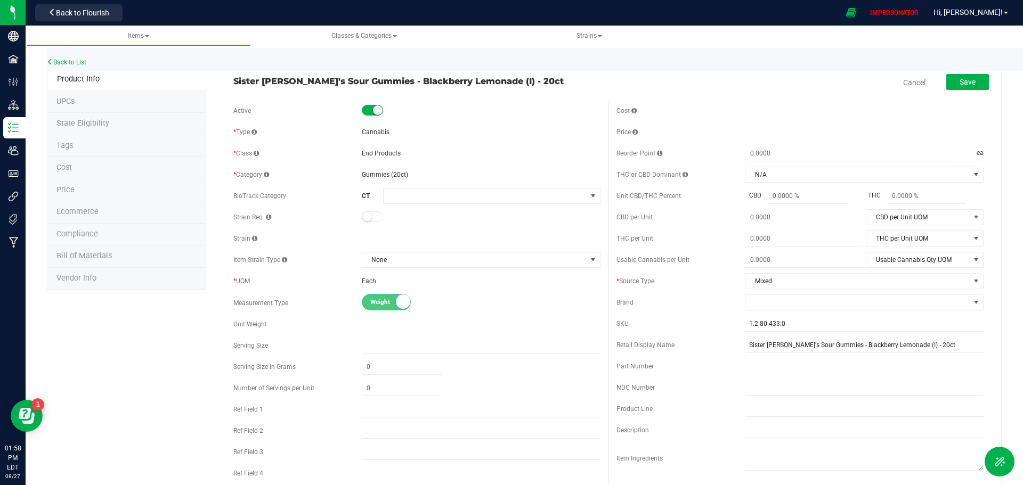
click at [380, 236] on div "Strain" at bounding box center [416, 239] width 367 height 16
click at [494, 233] on div "Strain" at bounding box center [416, 239] width 367 height 16
click at [515, 82] on span "Sister Adrian's Sour Gummies - Blackberry Lemonade (I) - 20ct" at bounding box center [416, 81] width 367 height 13
drag, startPoint x: 529, startPoint y: 81, endPoint x: 230, endPoint y: 85, distance: 298.9
click at [230, 85] on div "Sister Adrian's Sour Gummies - Blackberry Lemonade (I) - 20ct" at bounding box center [416, 78] width 383 height 18
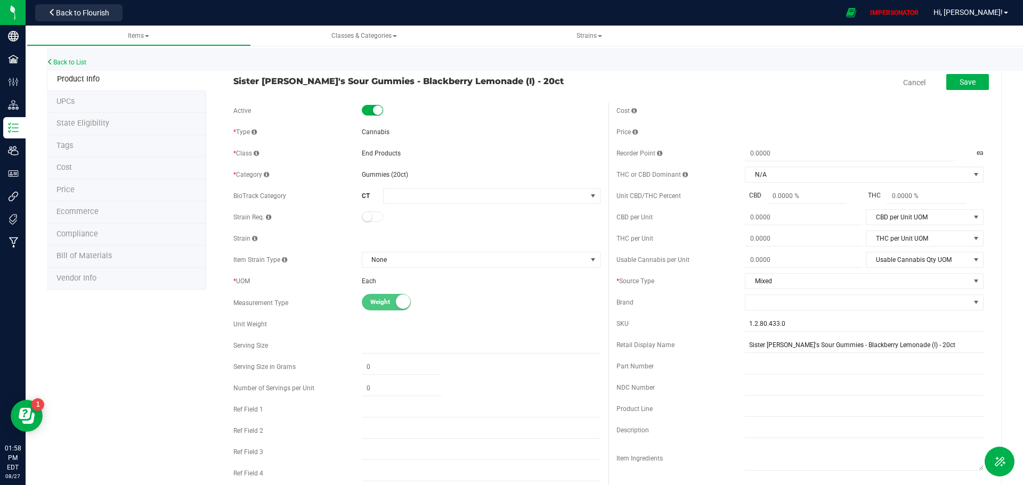
copy span "Sister Adrian's Sour Gummies - Blackberry Lemonade (I) - 20ct"
click at [79, 61] on link "Back to List" at bounding box center [66, 62] width 39 height 7
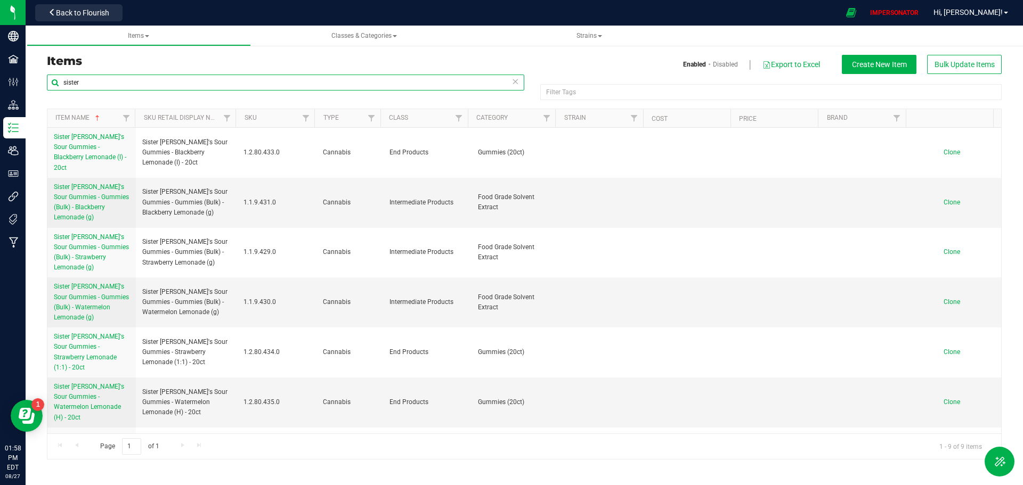
drag, startPoint x: 96, startPoint y: 86, endPoint x: 56, endPoint y: 87, distance: 40.0
click at [56, 87] on input "sister" at bounding box center [285, 83] width 477 height 16
paste input "Sister Adrian's Sour Gummies - Blackberry Lemonade (I) - 20ct"
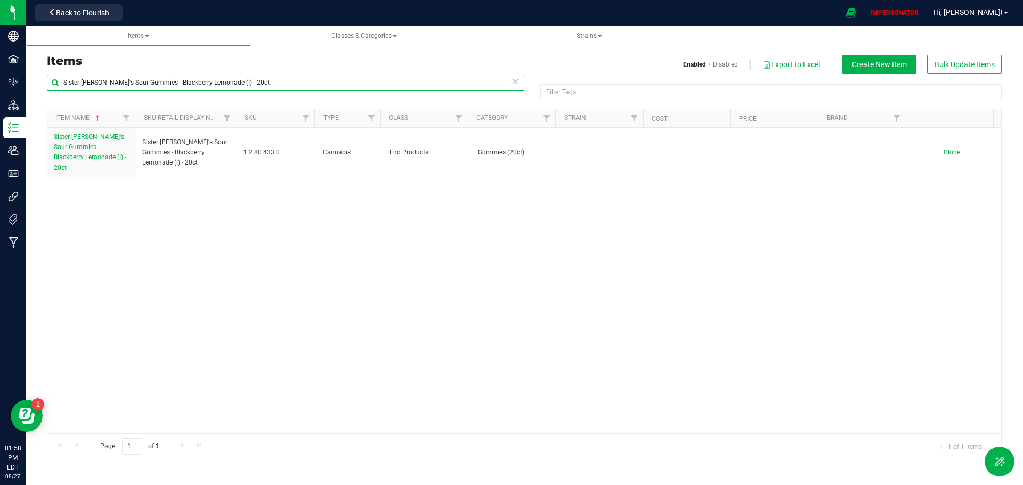
type input "Sister Adrian's Sour Gummies - Blackberry Lemonade (I) - 20ct"
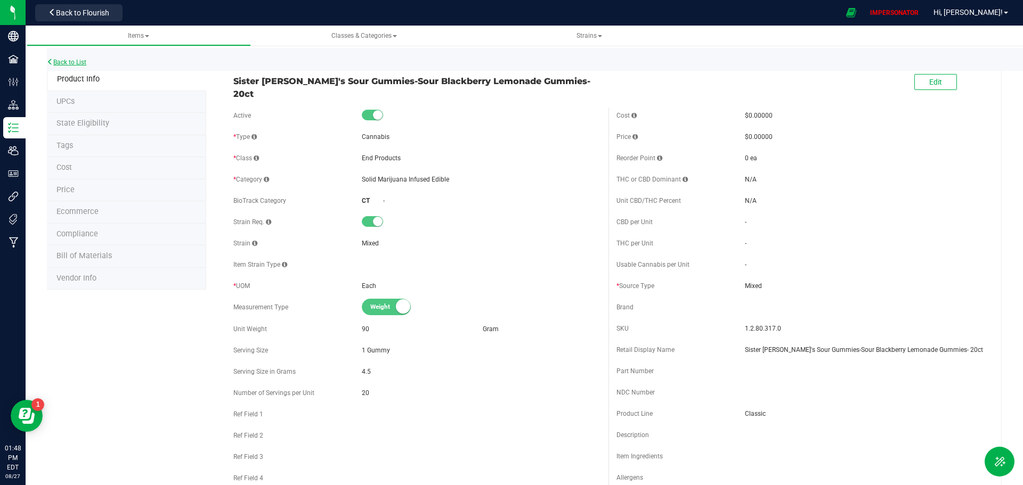
click at [70, 62] on link "Back to List" at bounding box center [66, 62] width 39 height 7
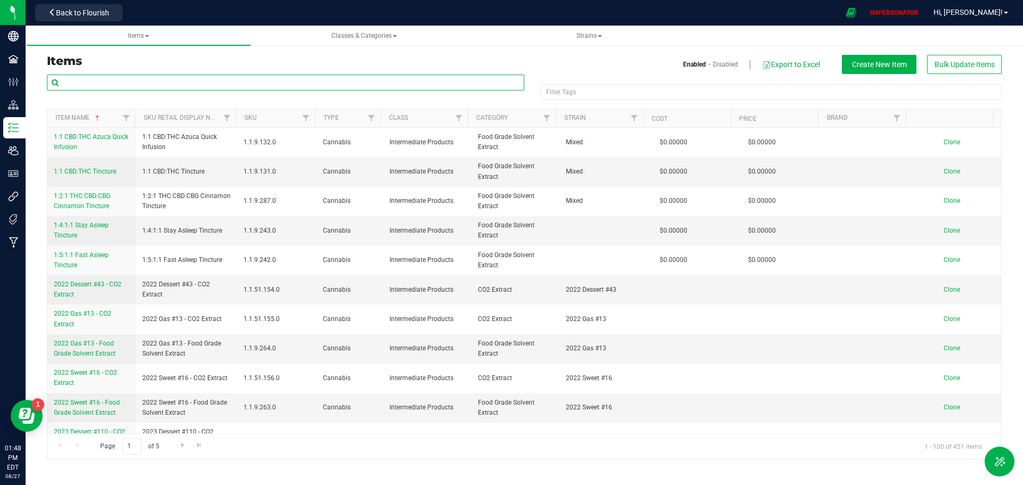
click at [104, 79] on input "text" at bounding box center [285, 83] width 477 height 16
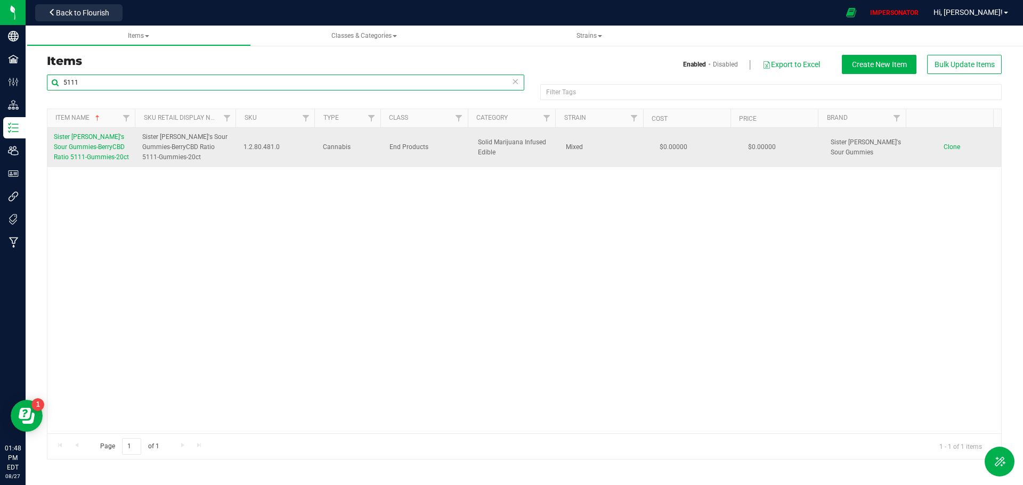
type input "5111"
click at [103, 158] on span "Sister [PERSON_NAME]'s Sour Gummies-BerryCBD Ratio 5111-Gummies-20ct" at bounding box center [91, 147] width 75 height 28
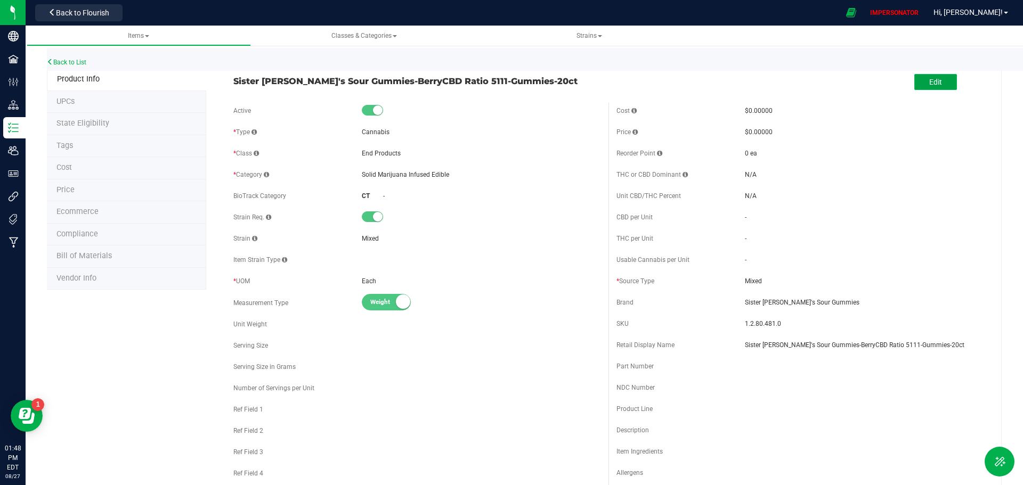
click at [929, 84] on span "Edit" at bounding box center [935, 82] width 13 height 9
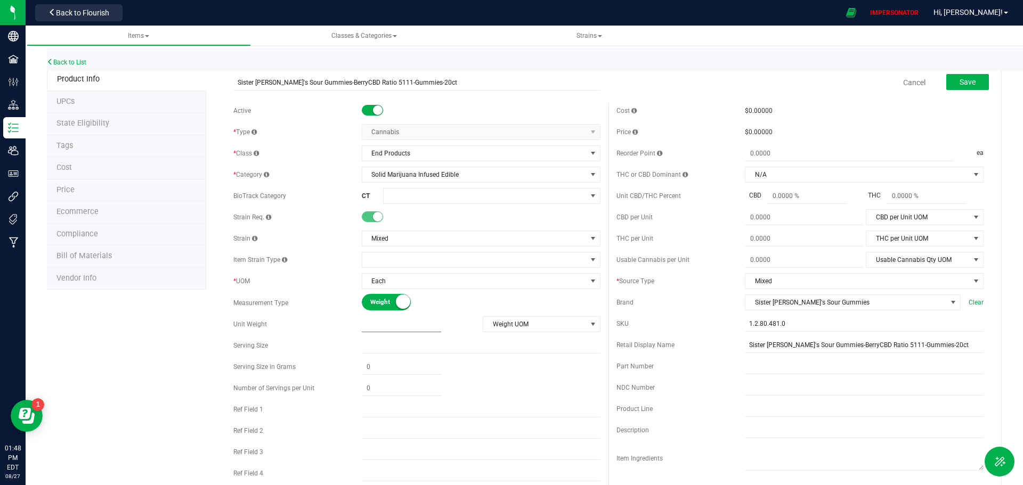
click at [380, 323] on span at bounding box center [401, 324] width 79 height 15
type input "90"
type input "90.0000"
click at [376, 348] on input "text" at bounding box center [481, 346] width 239 height 16
type input "1"
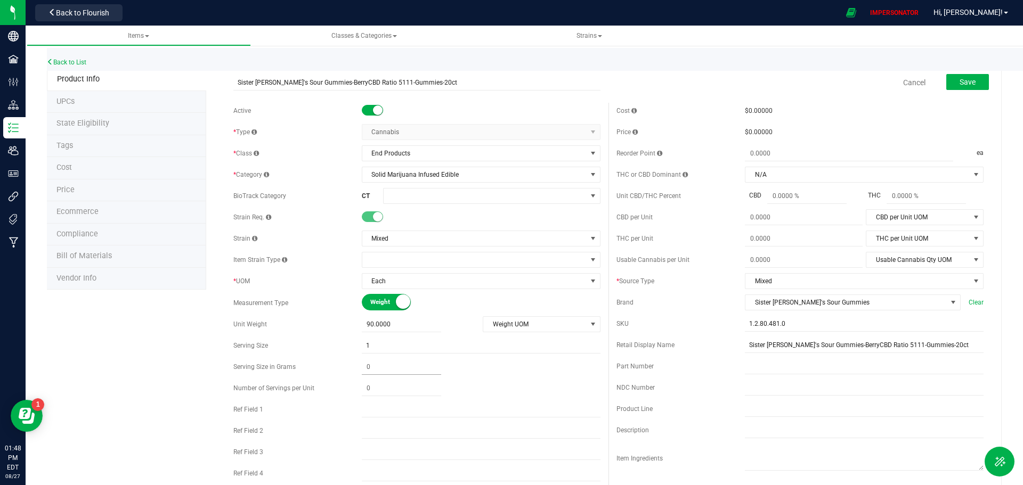
click at [376, 366] on span at bounding box center [401, 367] width 79 height 15
type input "0.0000"
type input "0"
click at [363, 371] on span at bounding box center [401, 367] width 79 height 15
click at [364, 365] on input "1.5" at bounding box center [401, 367] width 79 height 15
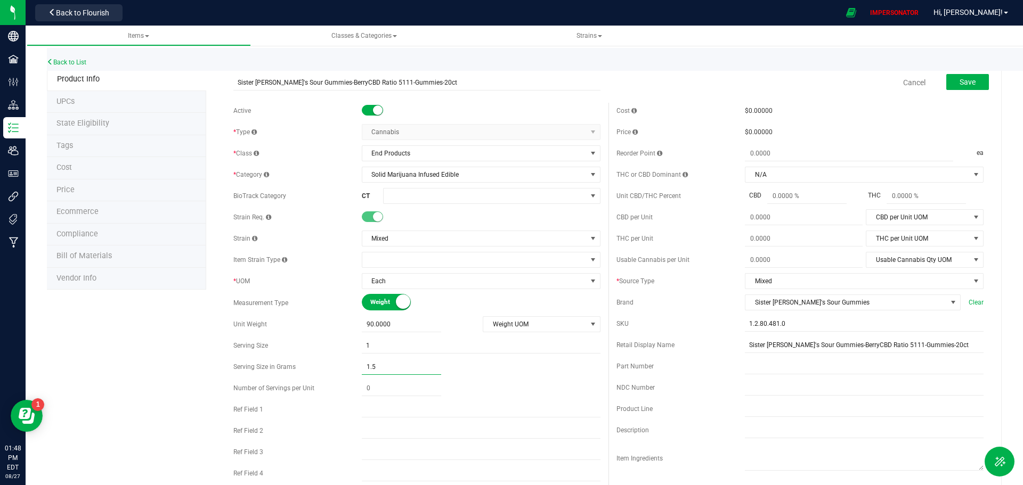
click at [369, 365] on input "1.5" at bounding box center [401, 367] width 79 height 15
type input "4.5"
type input "4.5000"
click at [372, 389] on span at bounding box center [401, 388] width 79 height 15
drag, startPoint x: 370, startPoint y: 389, endPoint x: 355, endPoint y: 389, distance: 15.5
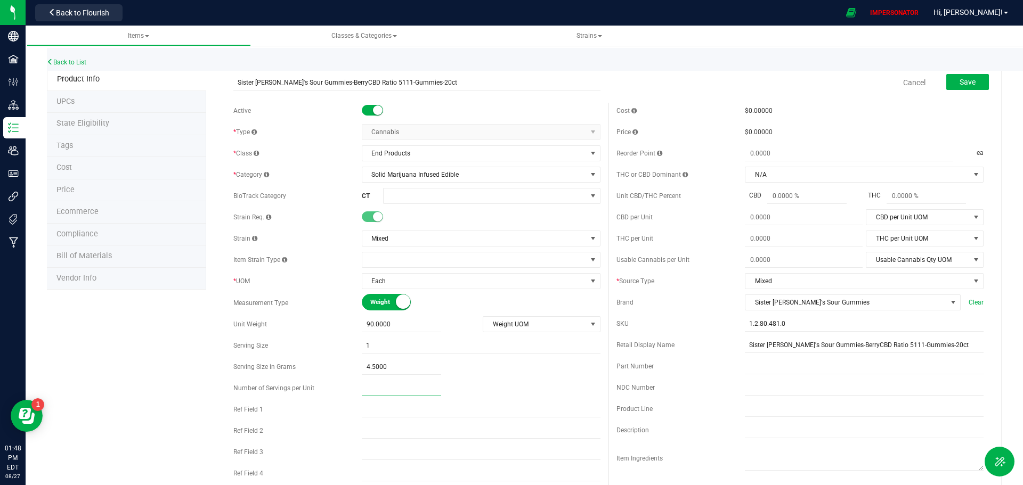
click at [355, 389] on div "Number of Servings per Unit" at bounding box center [416, 388] width 367 height 16
type input "20"
type input "20.00"
click at [484, 378] on div "Active * Type Cannabis Select type Cannabis Non-Inventory Raw Materials Supplie…" at bounding box center [416, 305] width 383 height 405
click at [967, 78] on span "Save" at bounding box center [967, 82] width 16 height 9
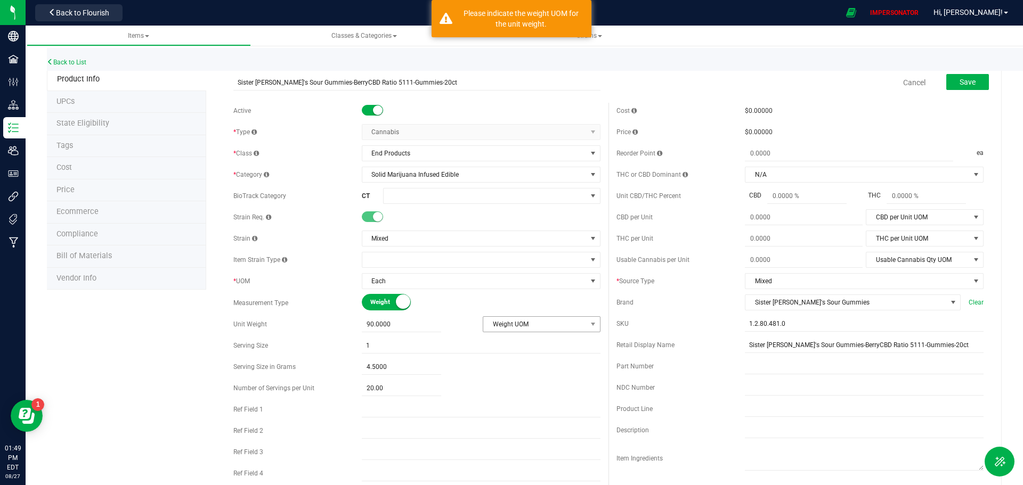
click at [517, 323] on span "Weight UOM" at bounding box center [534, 324] width 103 height 15
click at [502, 340] on li "Gram" at bounding box center [538, 343] width 116 height 16
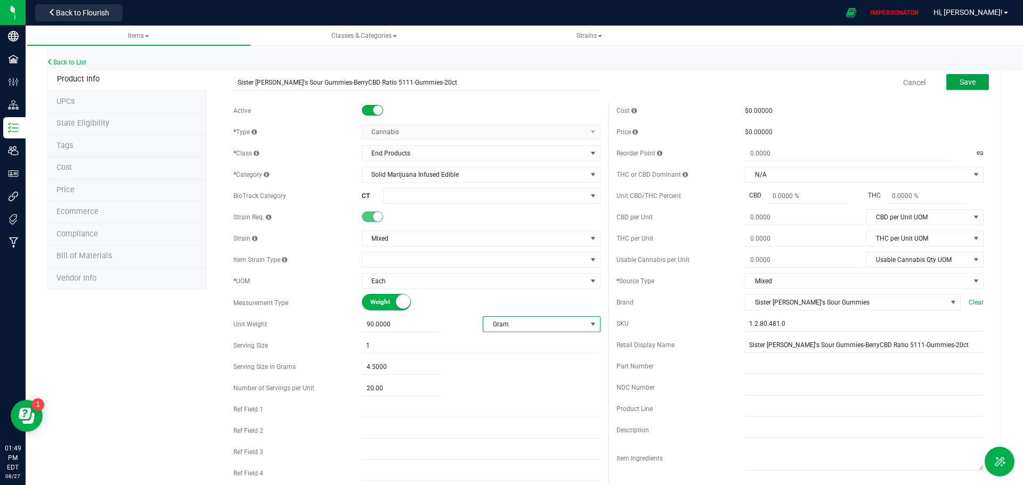
click at [959, 84] on span "Save" at bounding box center [967, 82] width 16 height 9
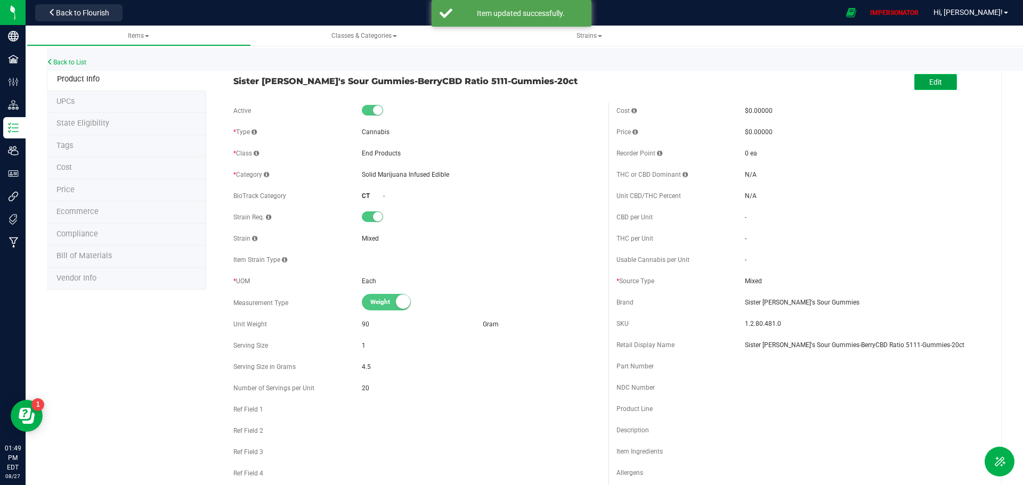
click at [917, 79] on button "Edit" at bounding box center [935, 82] width 43 height 16
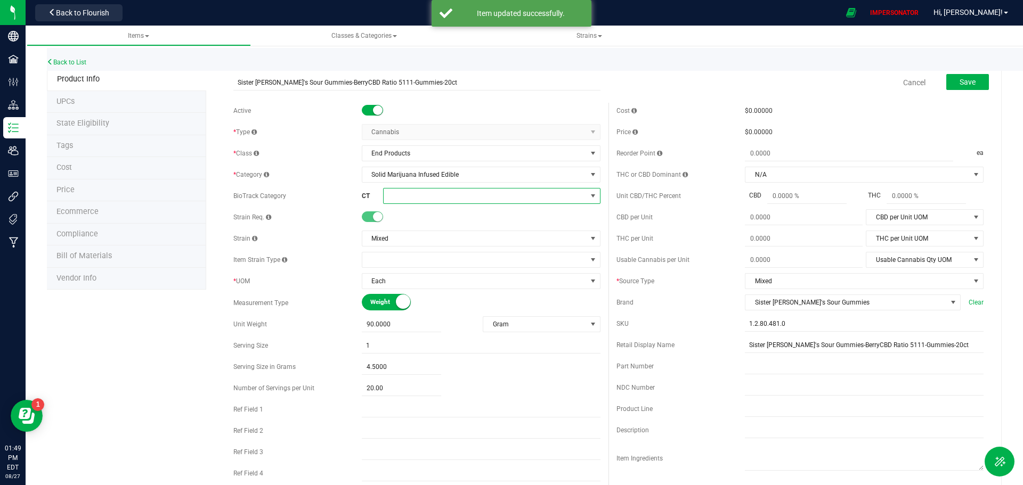
click at [411, 194] on span at bounding box center [485, 196] width 203 height 15
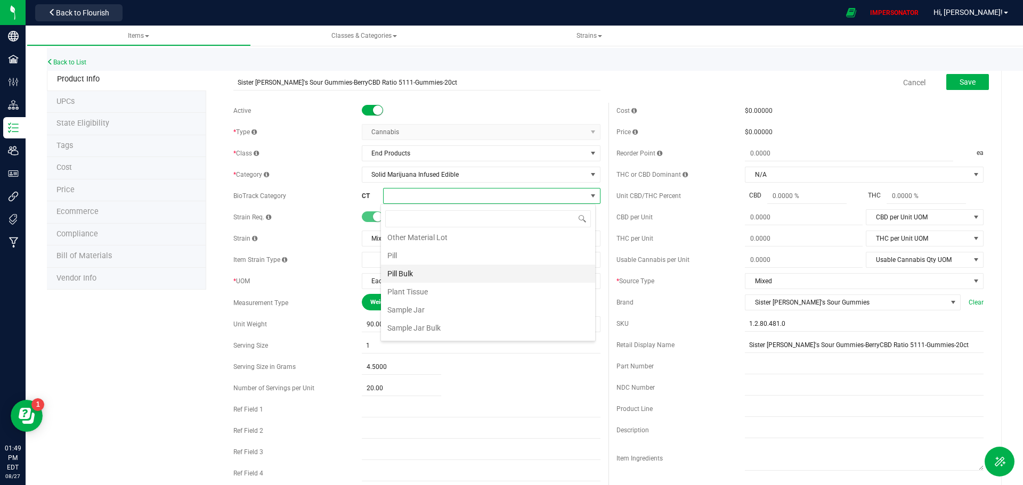
scroll to position [639, 0]
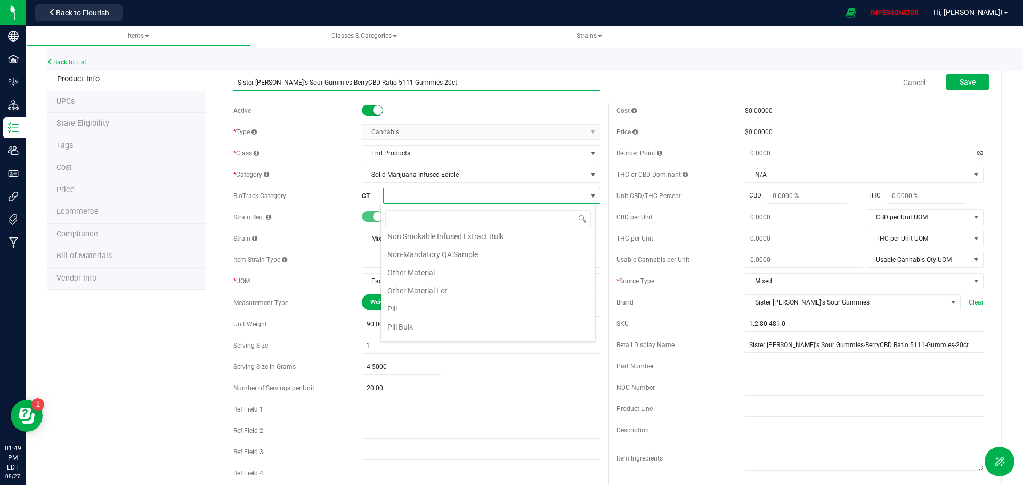
click at [516, 77] on input "Sister Adrian's Sour Gummies-BerryCBD Ratio 5111-Gummies-20ct" at bounding box center [416, 83] width 367 height 16
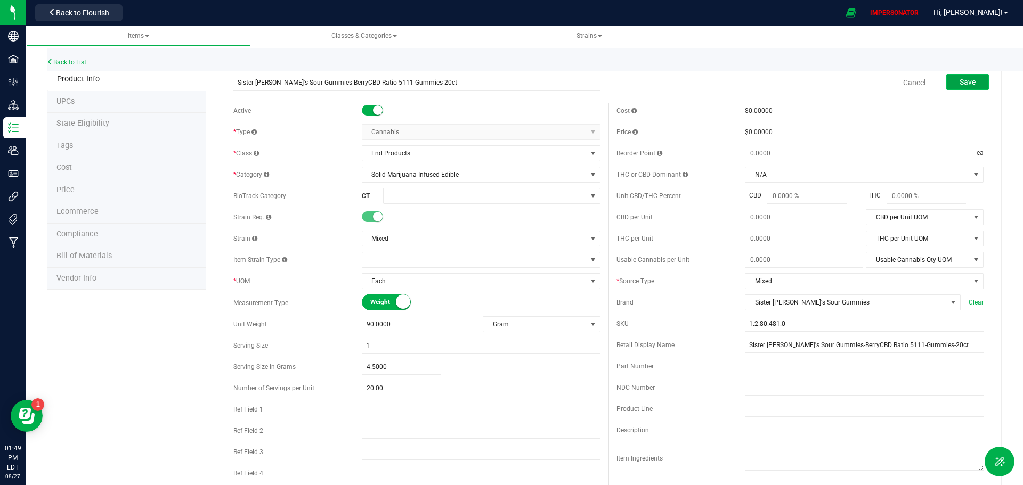
click at [965, 83] on span "Save" at bounding box center [967, 82] width 16 height 9
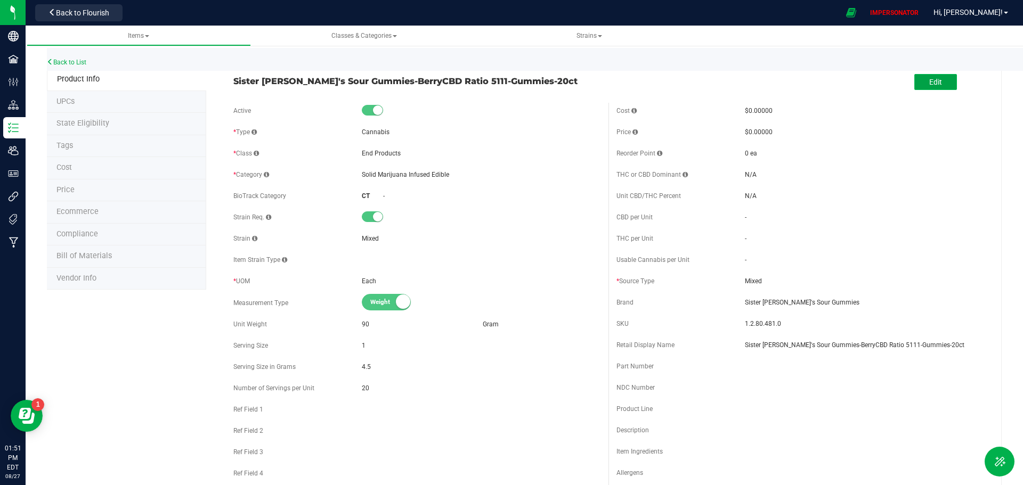
click at [938, 85] on button "Edit" at bounding box center [935, 82] width 43 height 16
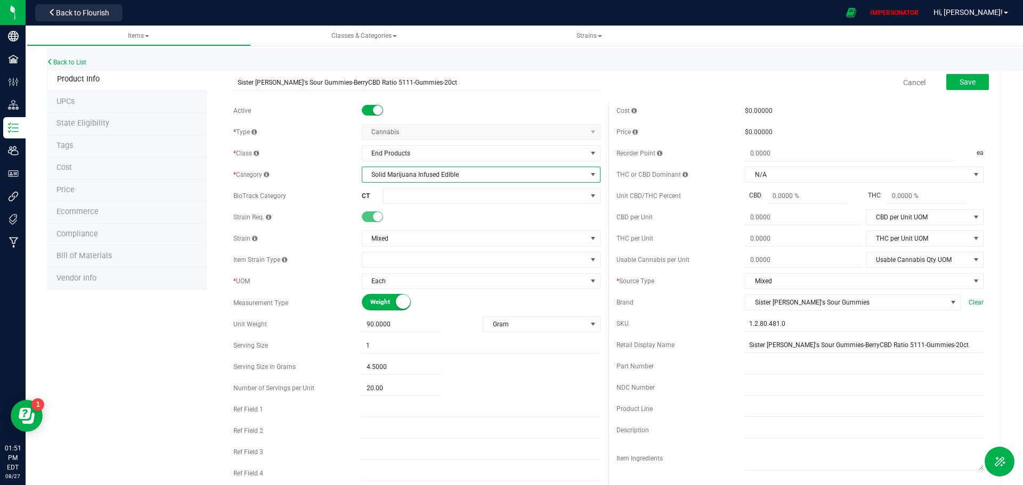
click at [430, 177] on span "Solid Marijuana Infused Edible" at bounding box center [474, 174] width 224 height 15
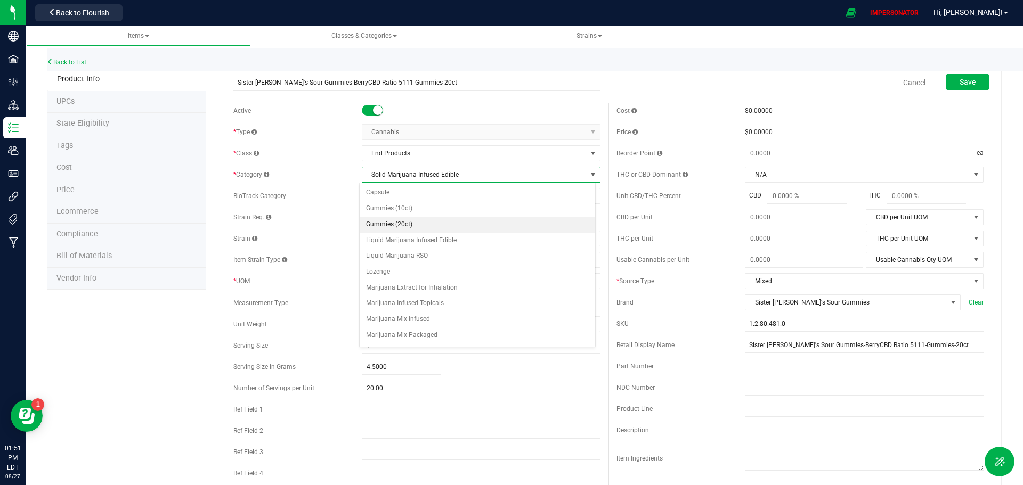
click at [406, 218] on li "Gummies (20ct)" at bounding box center [477, 225] width 235 height 16
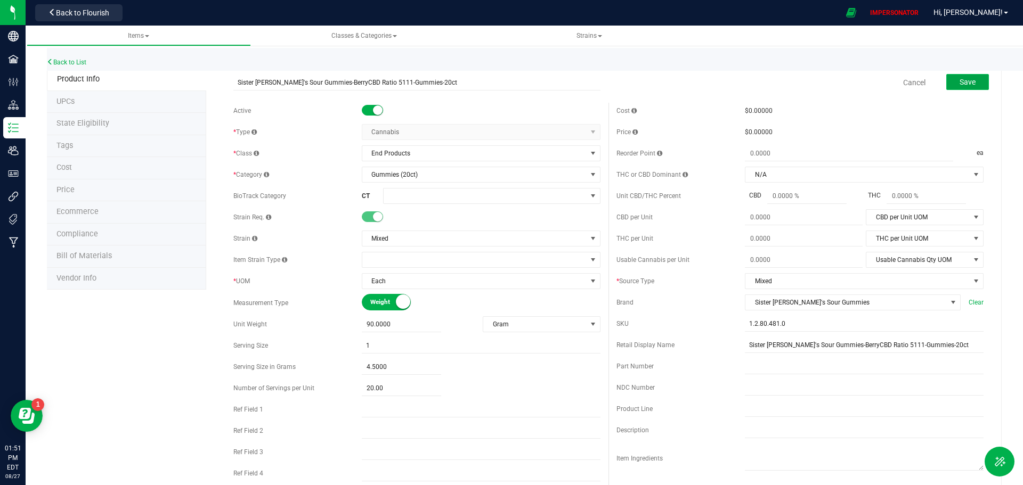
click at [959, 78] on span "Save" at bounding box center [967, 82] width 16 height 9
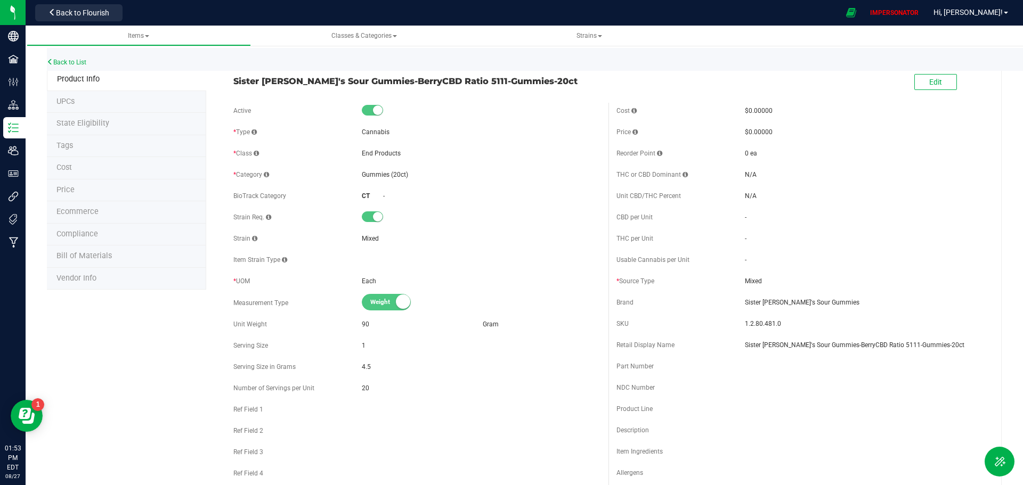
click at [79, 232] on span "Compliance" at bounding box center [77, 234] width 42 height 9
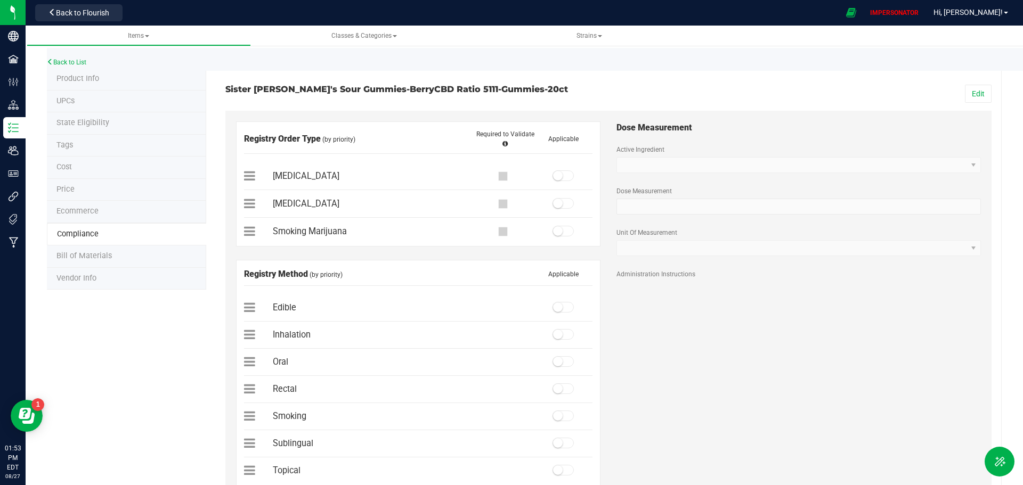
click at [92, 80] on span "Product Info" at bounding box center [77, 78] width 43 height 9
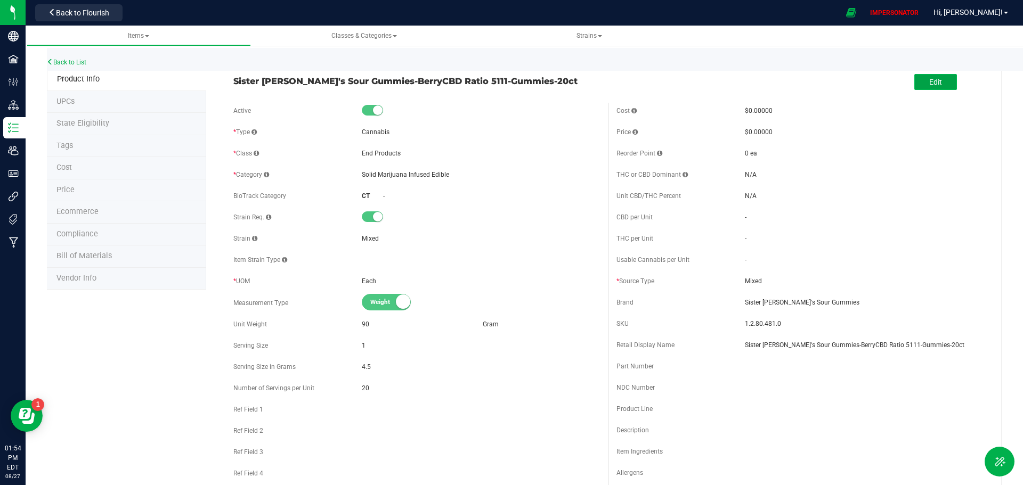
click at [929, 83] on span "Edit" at bounding box center [935, 82] width 13 height 9
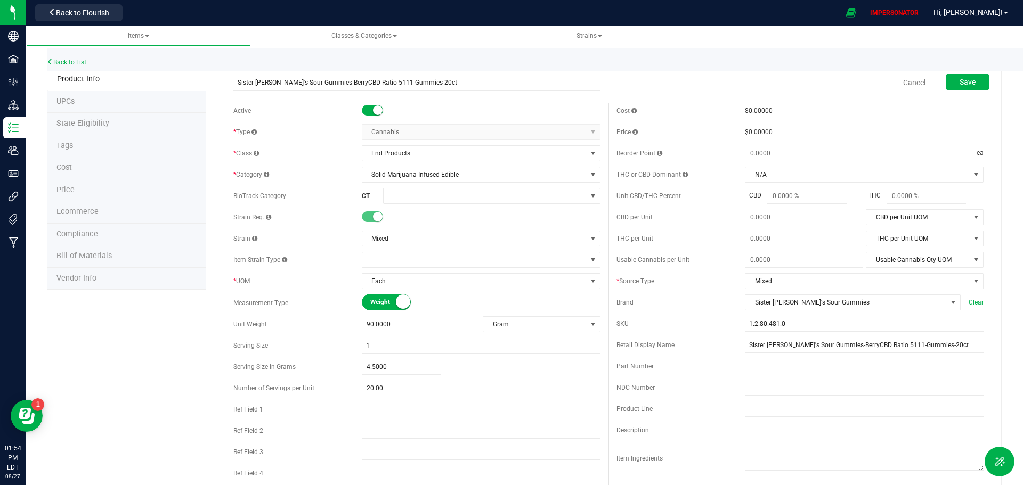
click at [93, 125] on span "State Eligibility" at bounding box center [82, 123] width 53 height 9
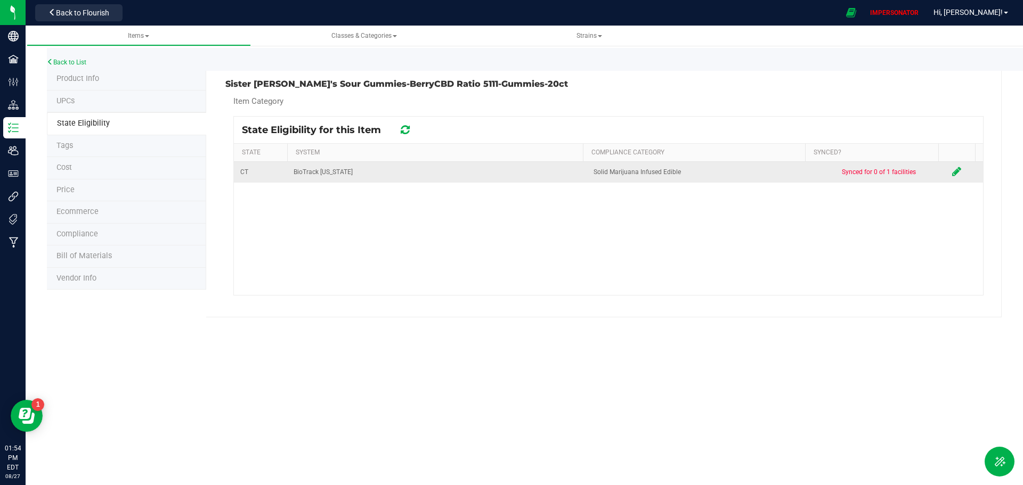
click at [952, 170] on icon at bounding box center [956, 171] width 9 height 11
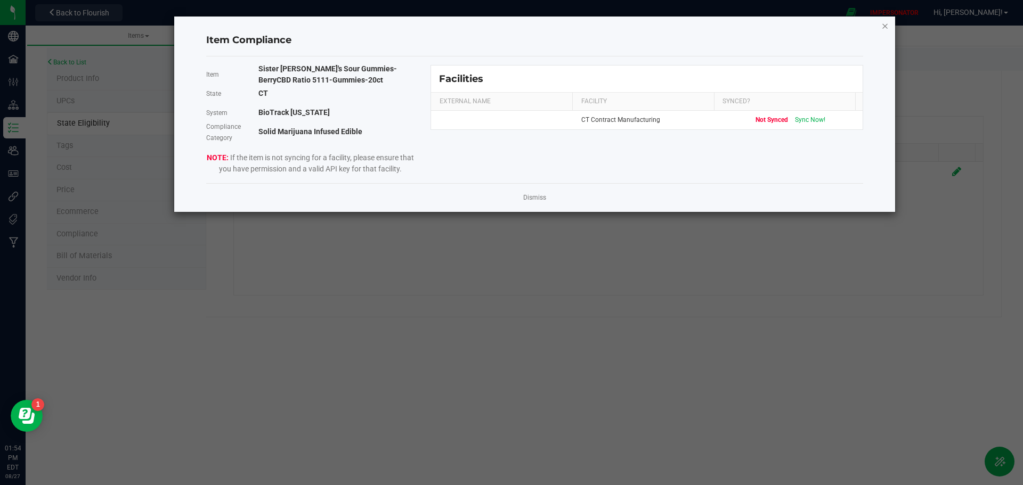
click at [884, 25] on icon "Close modal" at bounding box center [884, 25] width 7 height 13
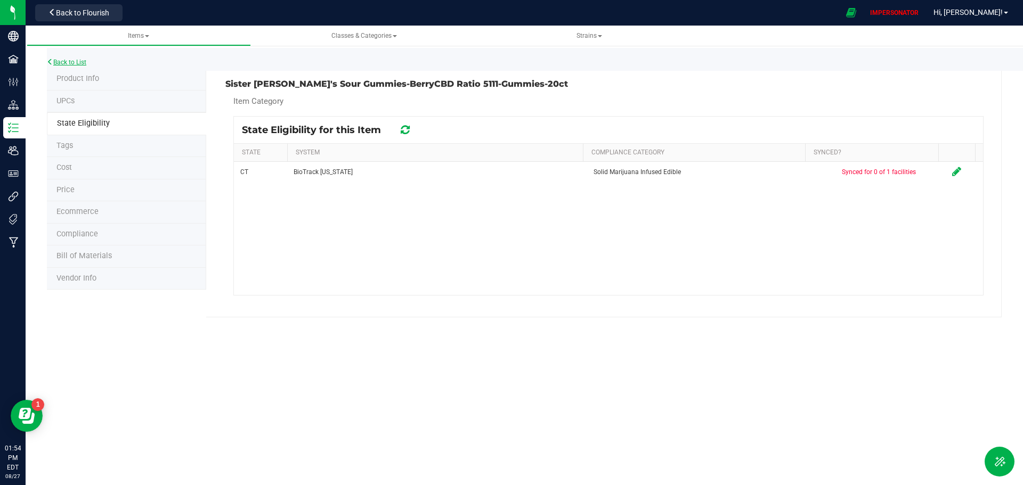
click at [68, 59] on link "Back to List" at bounding box center [66, 62] width 39 height 7
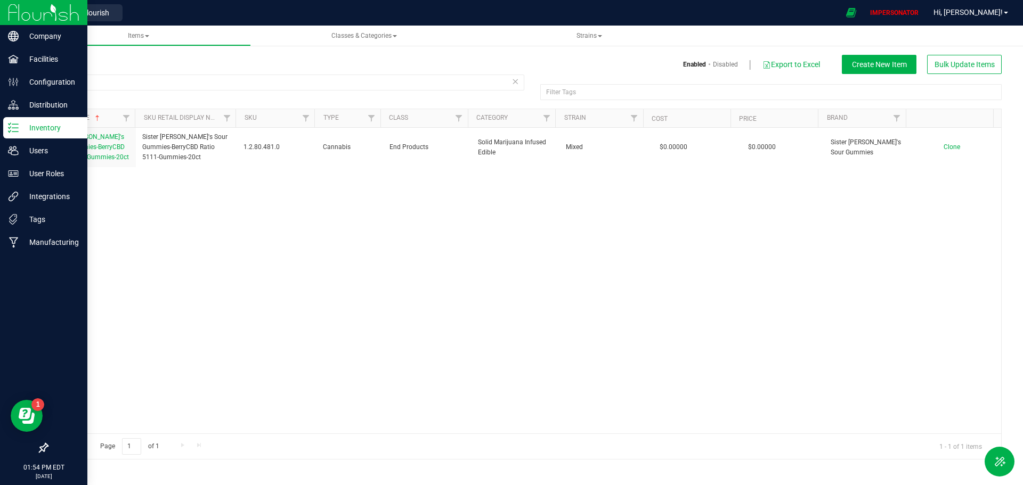
click at [14, 123] on icon at bounding box center [13, 128] width 11 height 11
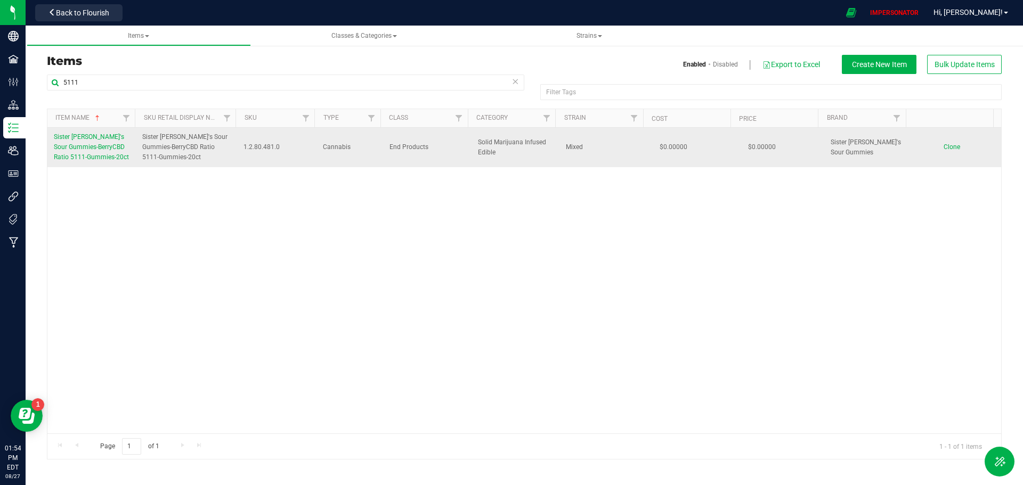
click at [74, 147] on span "Sister Adrian's Sour Gummies-BerryCBD Ratio 5111-Gummies-20ct" at bounding box center [91, 147] width 75 height 28
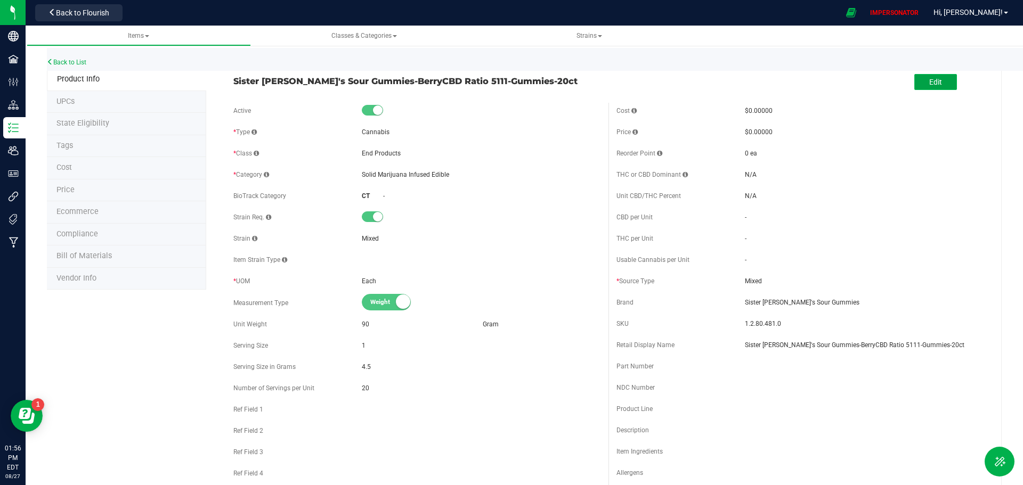
click at [929, 82] on span "Edit" at bounding box center [935, 82] width 13 height 9
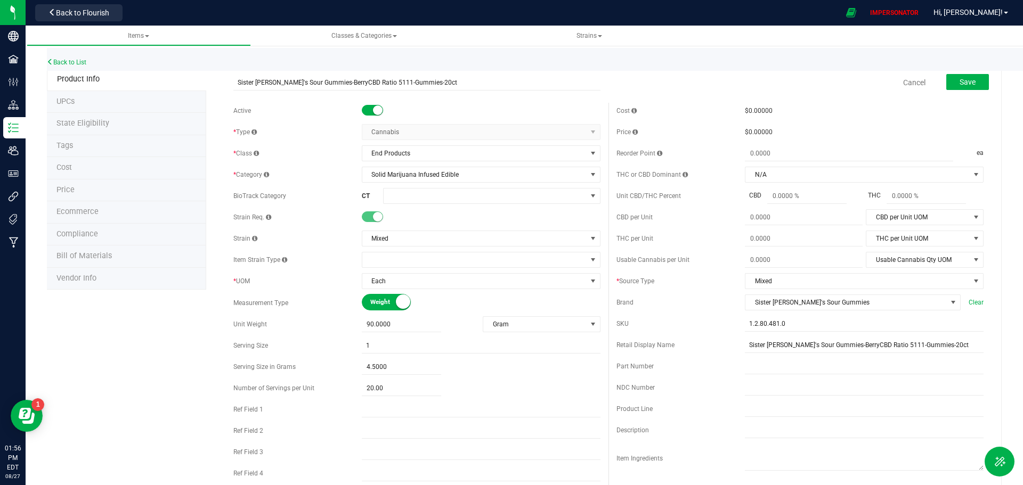
click at [378, 217] on small at bounding box center [378, 217] width 10 height 10
click at [412, 238] on span "Mixed" at bounding box center [474, 238] width 224 height 15
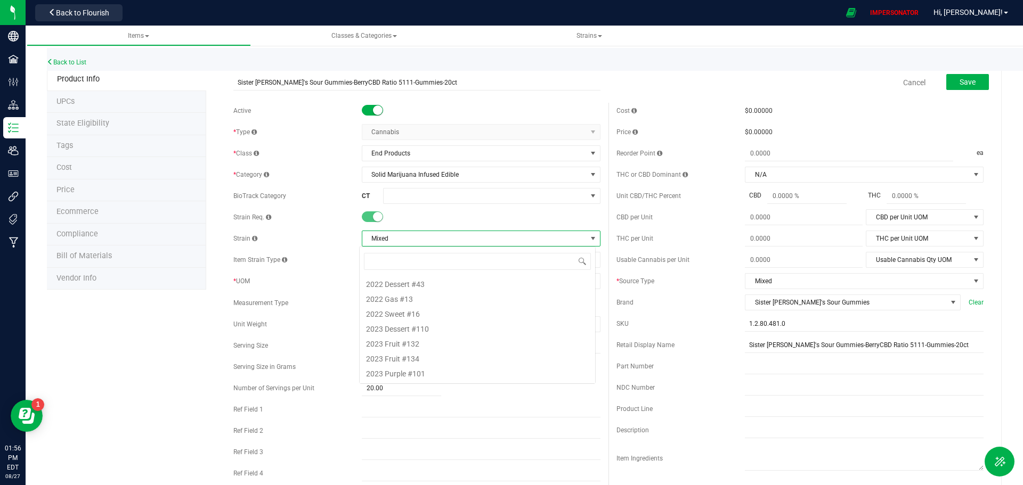
scroll to position [16, 237]
click at [413, 238] on span "Mixed" at bounding box center [474, 238] width 224 height 15
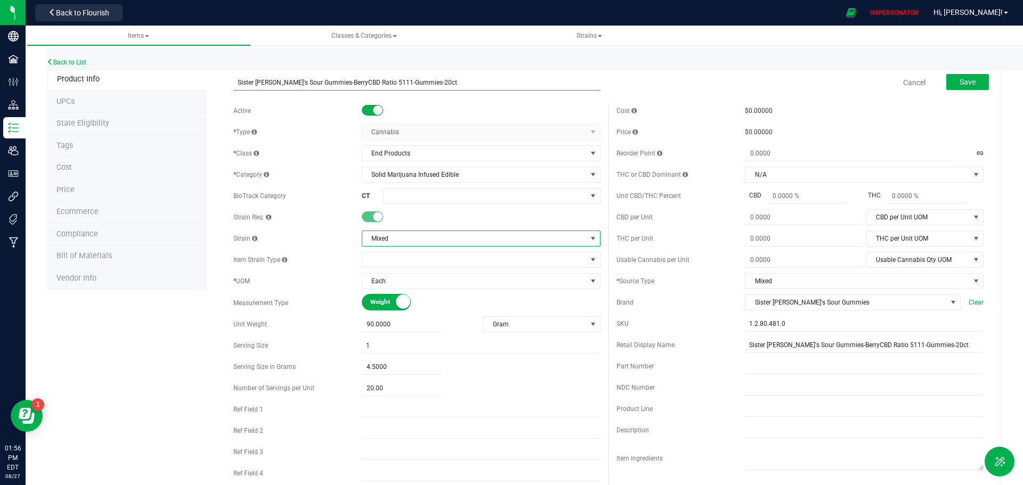
click at [369, 84] on input "Sister Adrian's Sour Gummies-BerryCBD Ratio 5111-Gummies-20ct" at bounding box center [416, 83] width 367 height 16
click at [441, 83] on input "Sister Adrian's Sour Gummies-BerryCBD Ratio 5111-Gummies-20ct" at bounding box center [416, 83] width 367 height 16
drag, startPoint x: 449, startPoint y: 82, endPoint x: 229, endPoint y: 83, distance: 220.6
click at [229, 83] on div "Sister Adrian's Sour Gummies-BerryCBD Ratio 5111-Gummies-20ct Cancel Save" at bounding box center [608, 82] width 766 height 27
click at [557, 82] on input "Sister Adrian's Sour Gummies-BerryCBD Ratio 5111-Gummies-20ct" at bounding box center [416, 83] width 367 height 16
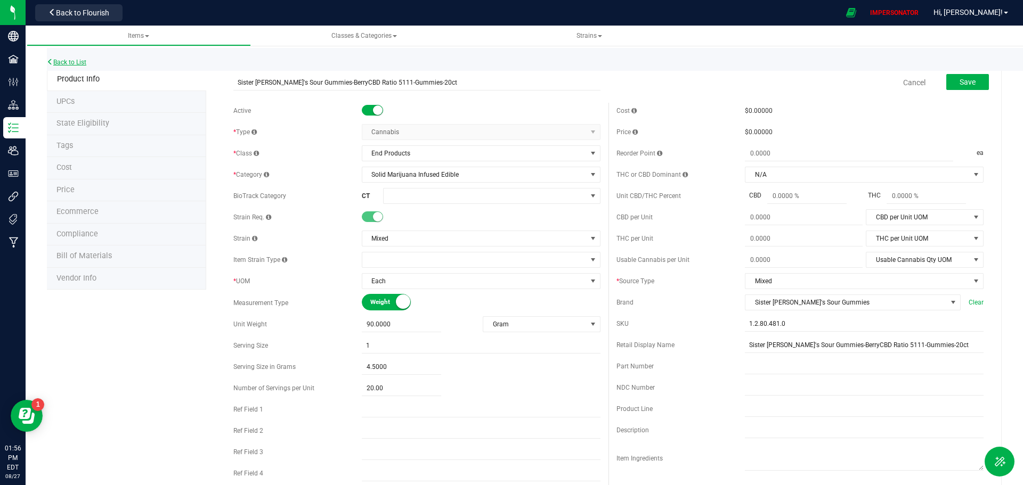
click at [73, 61] on link "Back to List" at bounding box center [66, 62] width 39 height 7
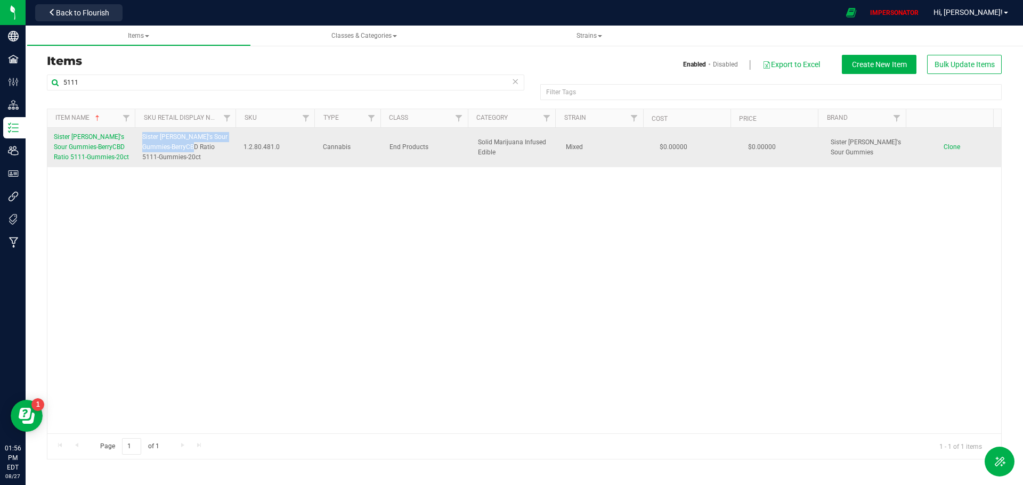
drag, startPoint x: 185, startPoint y: 144, endPoint x: 142, endPoint y: 129, distance: 45.8
click at [142, 129] on td "Sister Adrian's Sour Gummies-BerryCBD Ratio 5111-Gummies-20ct" at bounding box center [187, 147] width 102 height 39
copy span "Sister Adrian's Sour Gummies-BerryCBD Ratio"
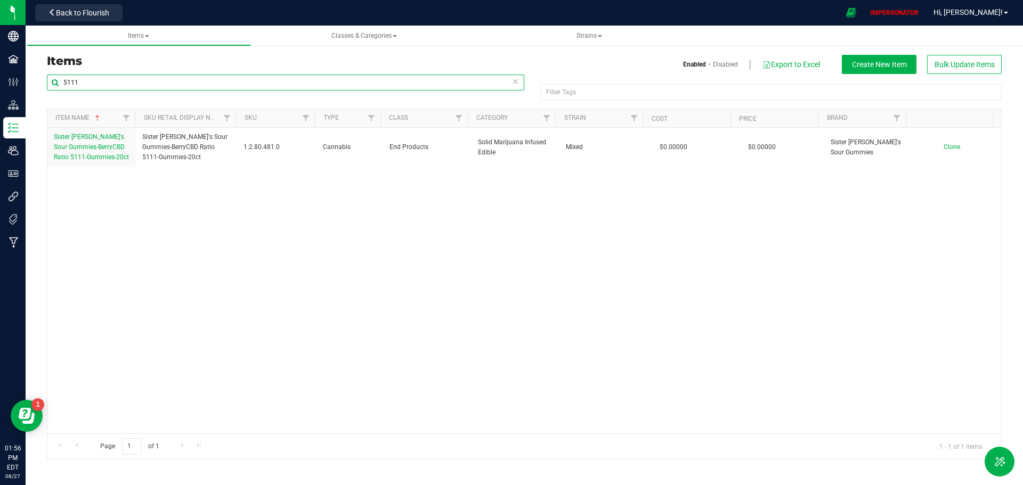
click at [97, 81] on input "5111" at bounding box center [285, 83] width 477 height 16
drag, startPoint x: 95, startPoint y: 82, endPoint x: 42, endPoint y: 78, distance: 53.4
click at [42, 78] on div "5111 Filter Tags Filter Tags Item Name Sku Retail Display Name SKU Type Class C…" at bounding box center [524, 267] width 971 height 386
paste input "Sister Adrian's Sour Gummies-BerryCBD Ratio"
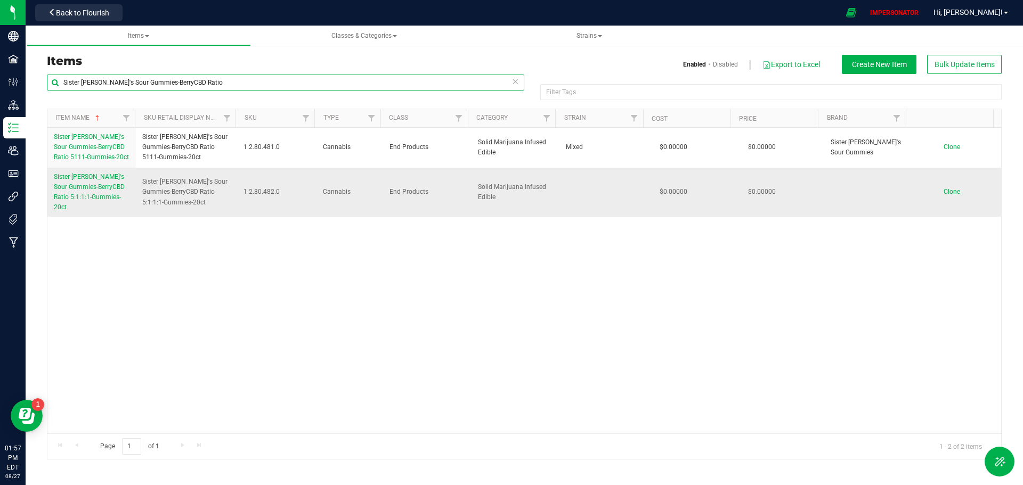
type input "Sister Adrian's Sour Gummies-BerryCBD Ratio"
click at [98, 191] on link "Sister Adrian's Sour Gummies-BerryCBD Ratio 5:1:1:1-Gummies-20ct" at bounding box center [92, 192] width 76 height 41
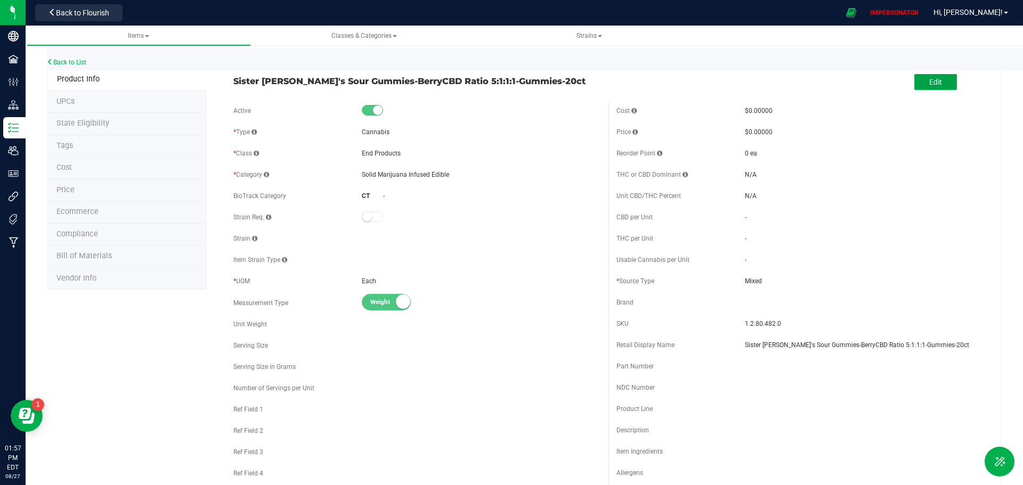
click at [929, 83] on span "Edit" at bounding box center [935, 82] width 13 height 9
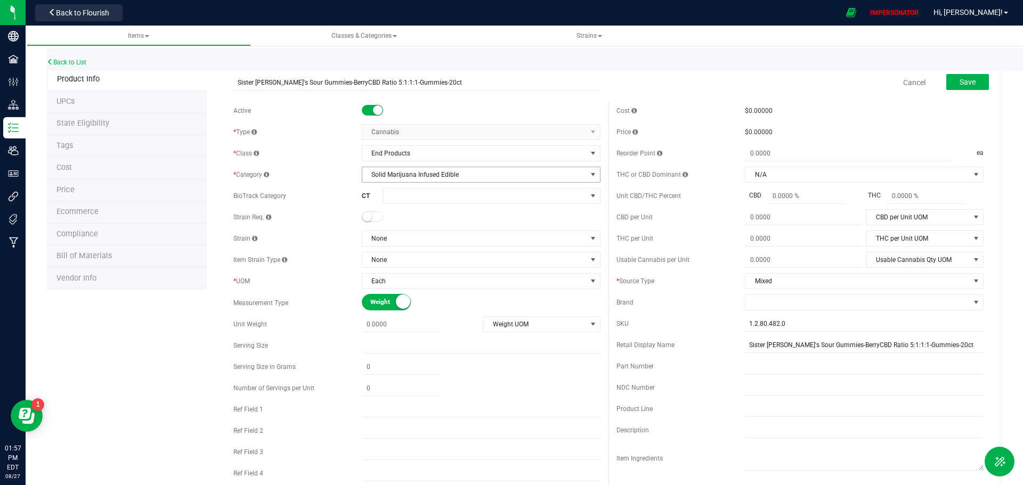
click at [403, 176] on span "Solid Marijuana Infused Edible" at bounding box center [474, 174] width 224 height 15
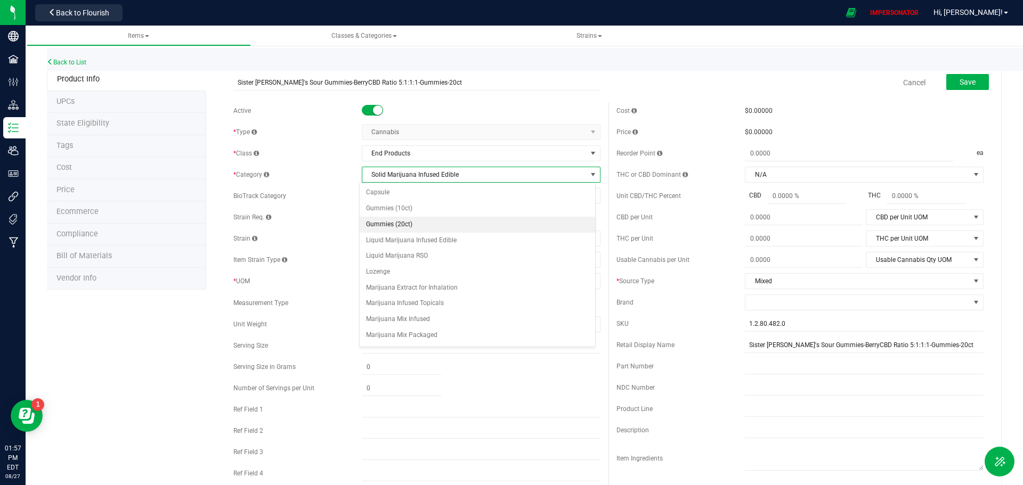
click at [401, 224] on li "Gummies (20ct)" at bounding box center [477, 225] width 235 height 16
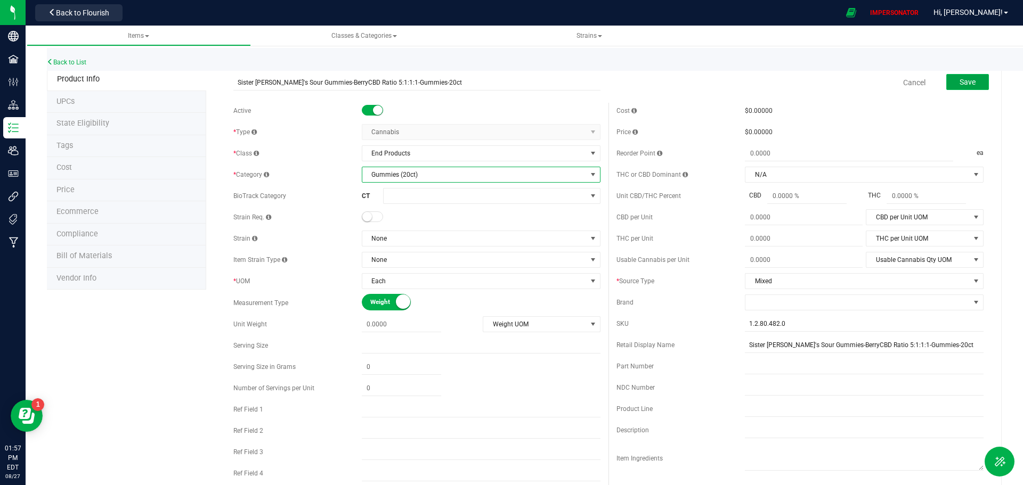
click at [959, 79] on span "Save" at bounding box center [967, 82] width 16 height 9
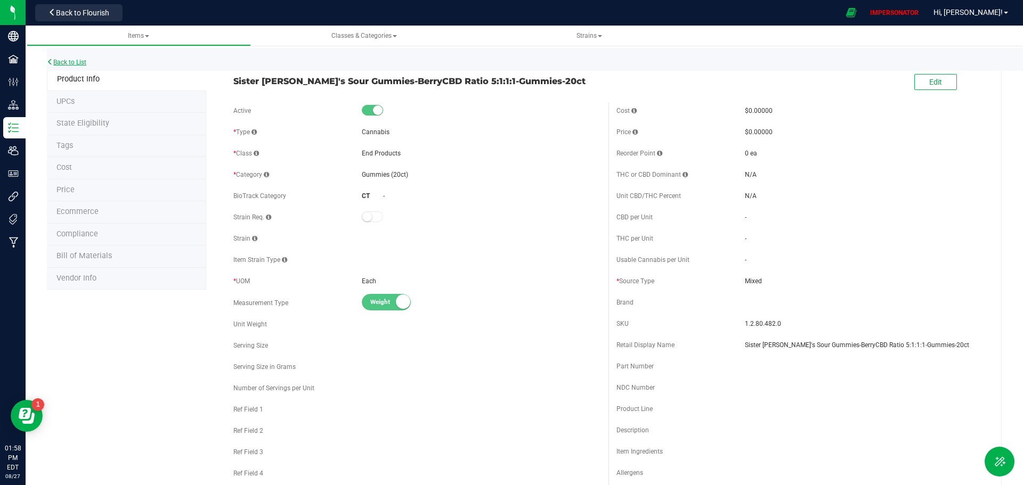
click at [70, 61] on link "Back to List" at bounding box center [66, 62] width 39 height 7
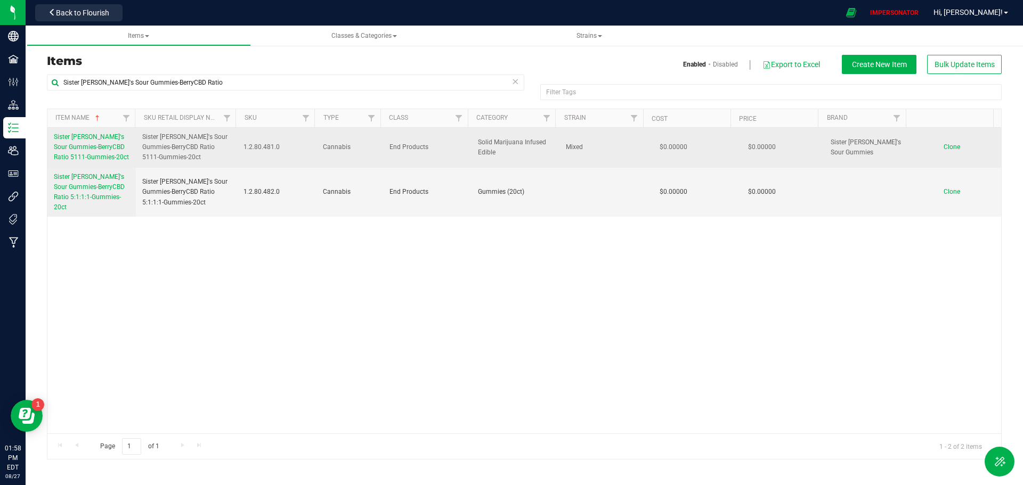
click at [96, 145] on span "Sister Adrian's Sour Gummies-BerryCBD Ratio 5111-Gummies-20ct" at bounding box center [91, 147] width 75 height 28
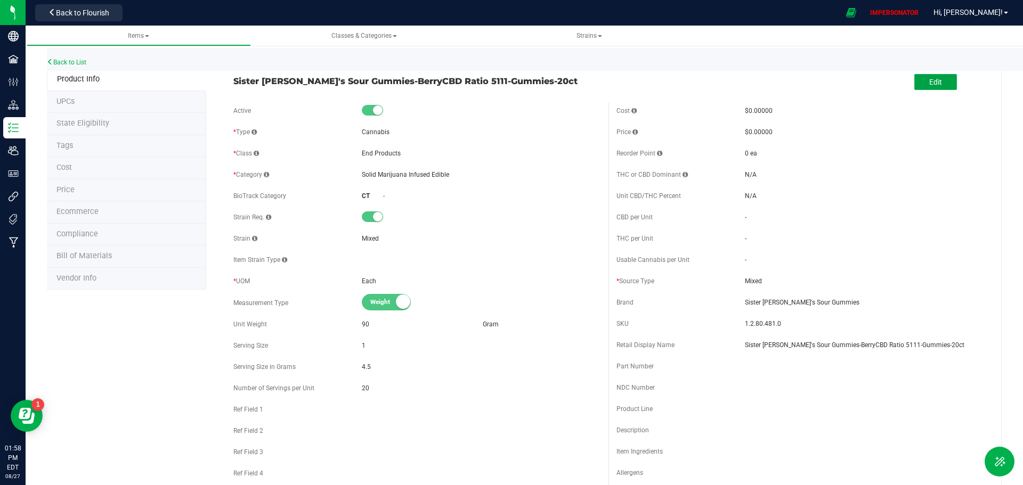
click at [929, 86] on span "Edit" at bounding box center [935, 82] width 13 height 9
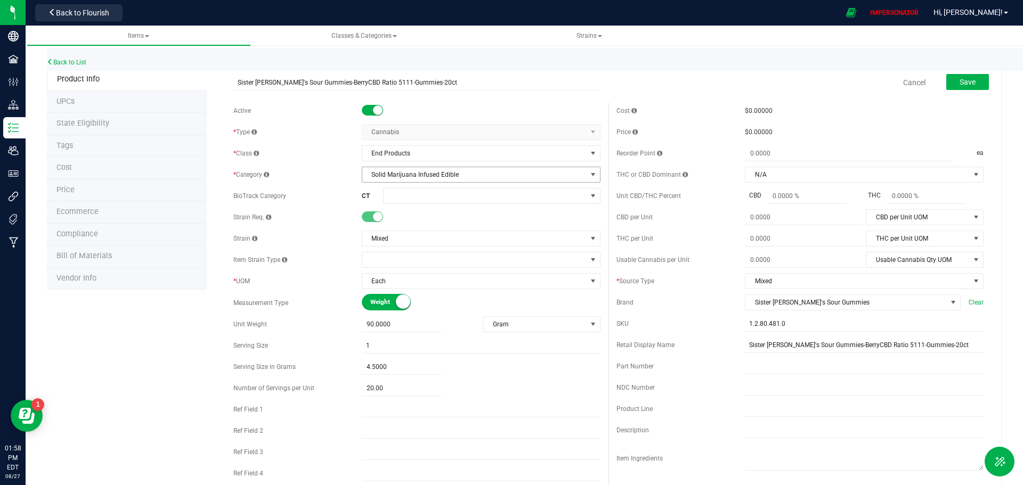
click at [465, 173] on span "Solid Marijuana Infused Edible" at bounding box center [474, 174] width 224 height 15
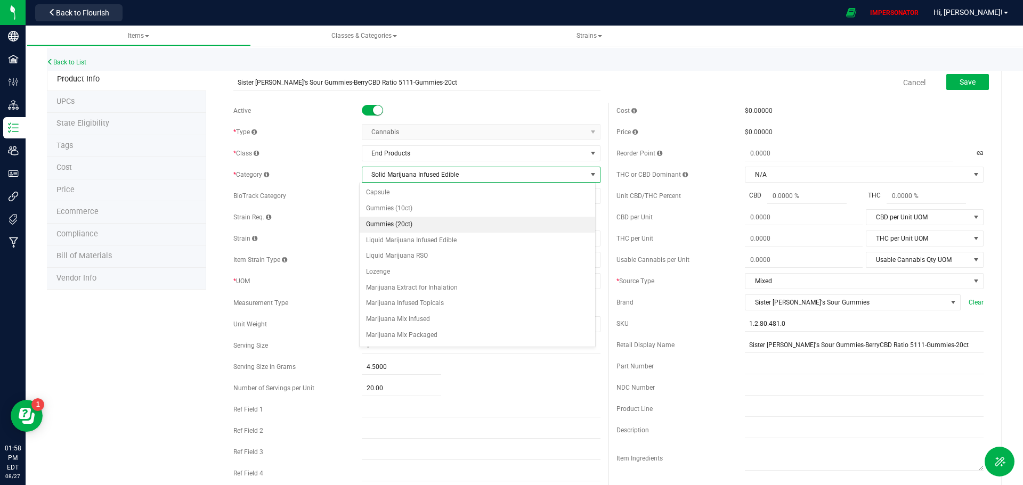
click at [399, 224] on li "Gummies (20ct)" at bounding box center [477, 225] width 235 height 16
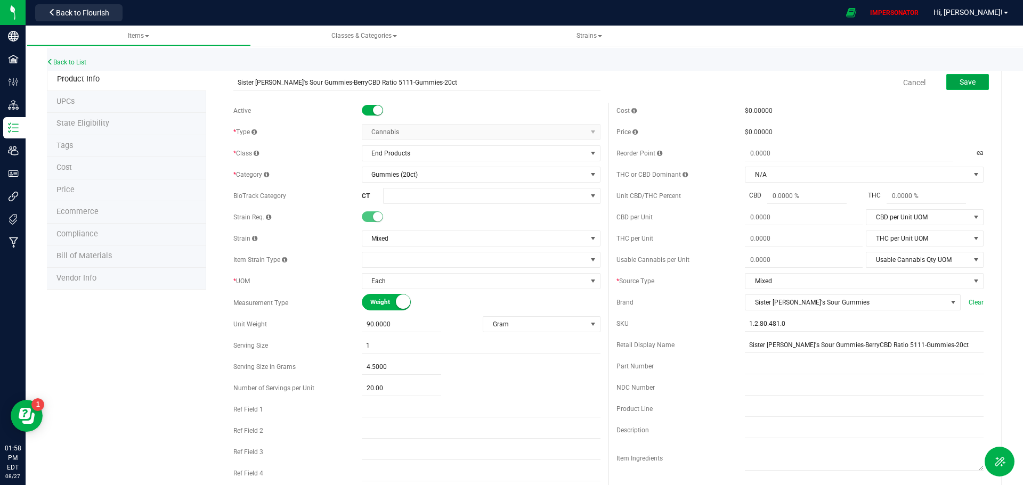
click at [959, 84] on span "Save" at bounding box center [967, 82] width 16 height 9
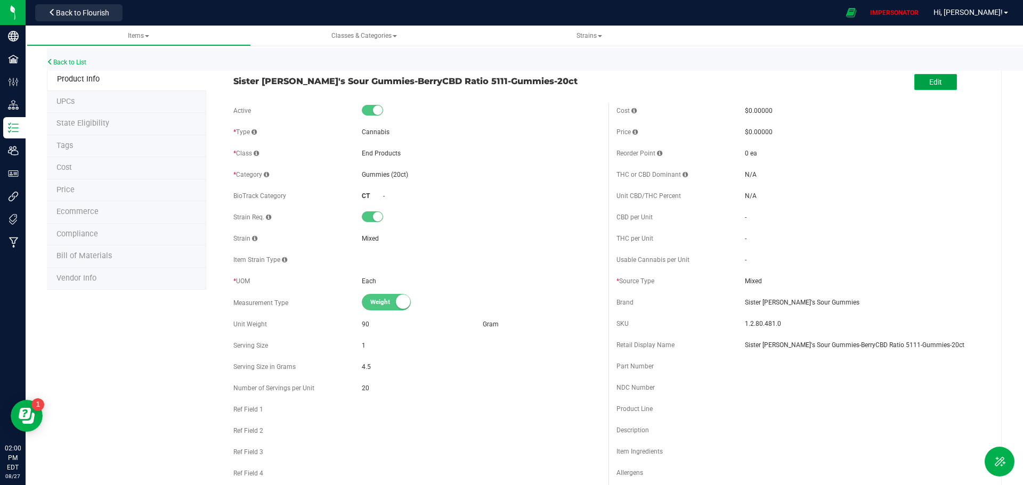
click at [923, 87] on button "Edit" at bounding box center [935, 82] width 43 height 16
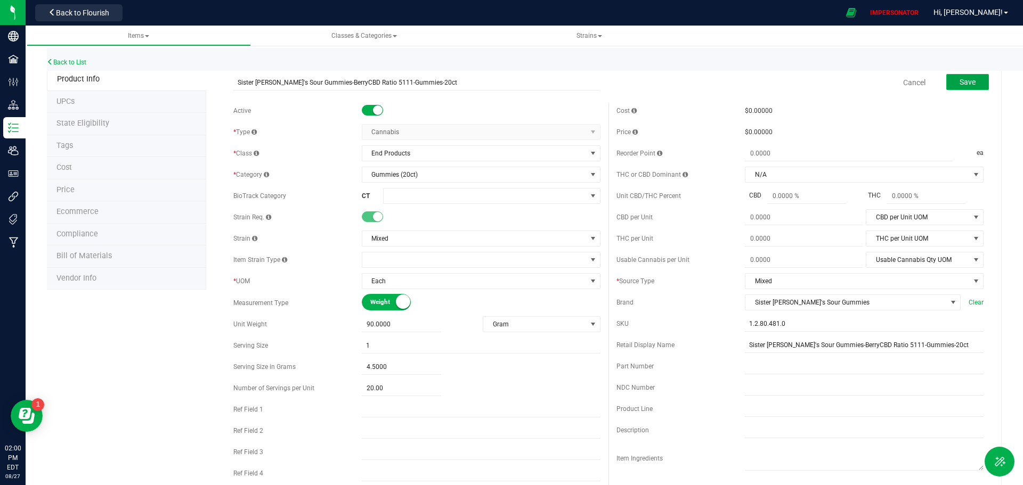
click at [959, 84] on span "Save" at bounding box center [967, 82] width 16 height 9
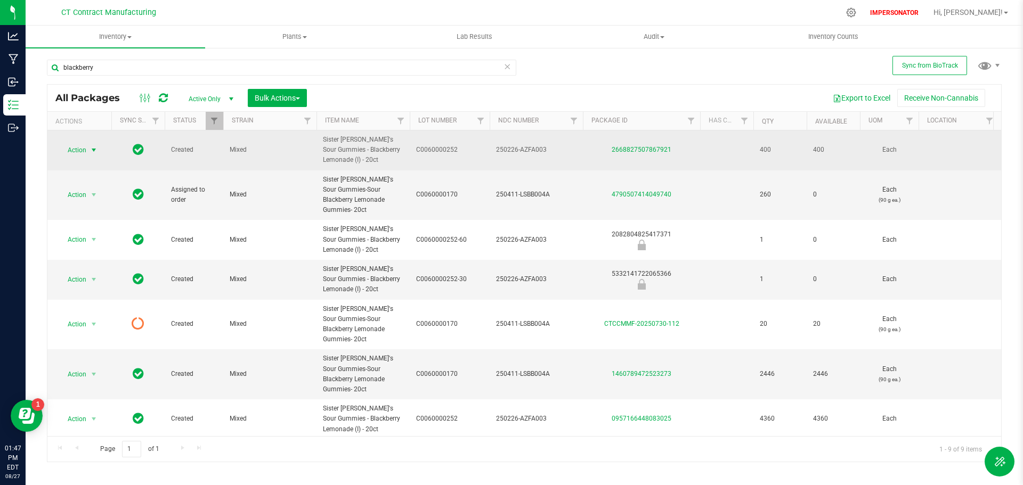
click at [74, 150] on span "Action" at bounding box center [72, 150] width 29 height 15
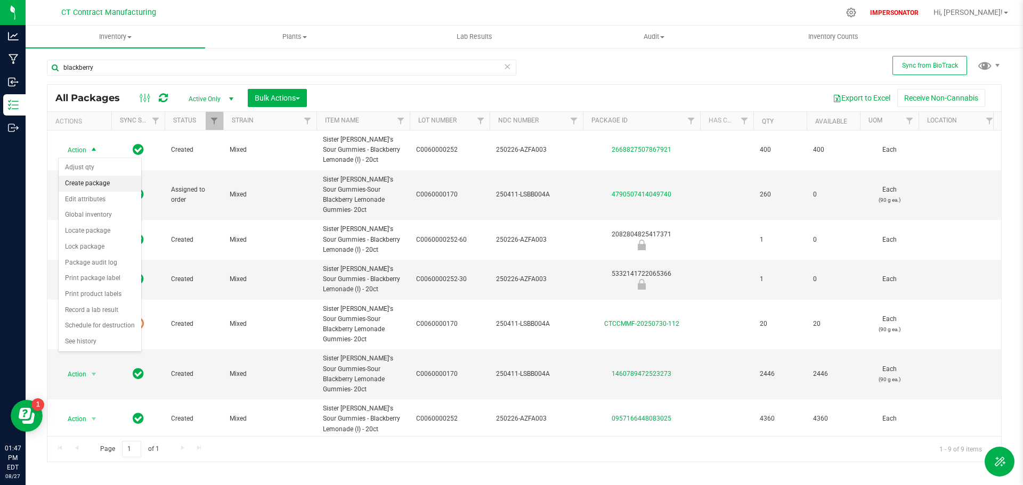
click at [86, 182] on li "Create package" at bounding box center [100, 184] width 83 height 16
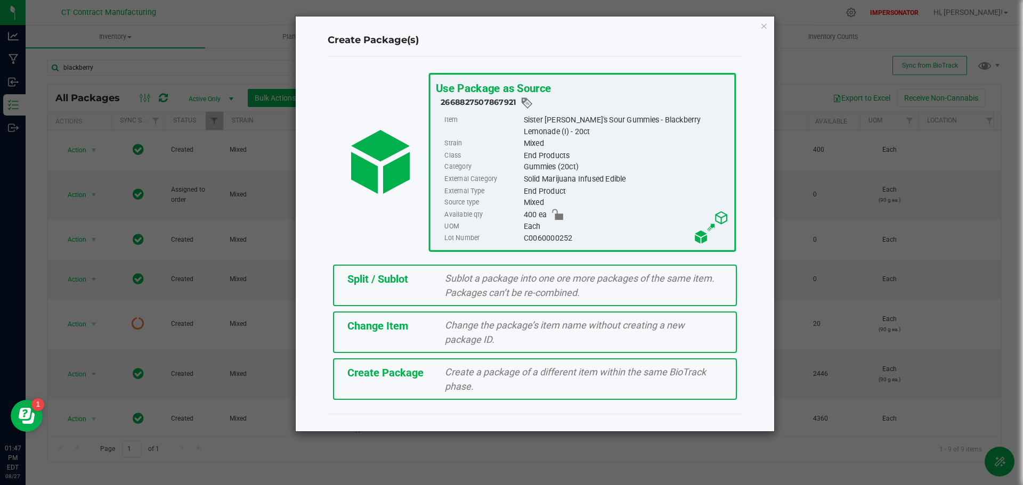
click at [380, 326] on span "Change Item" at bounding box center [377, 326] width 61 height 13
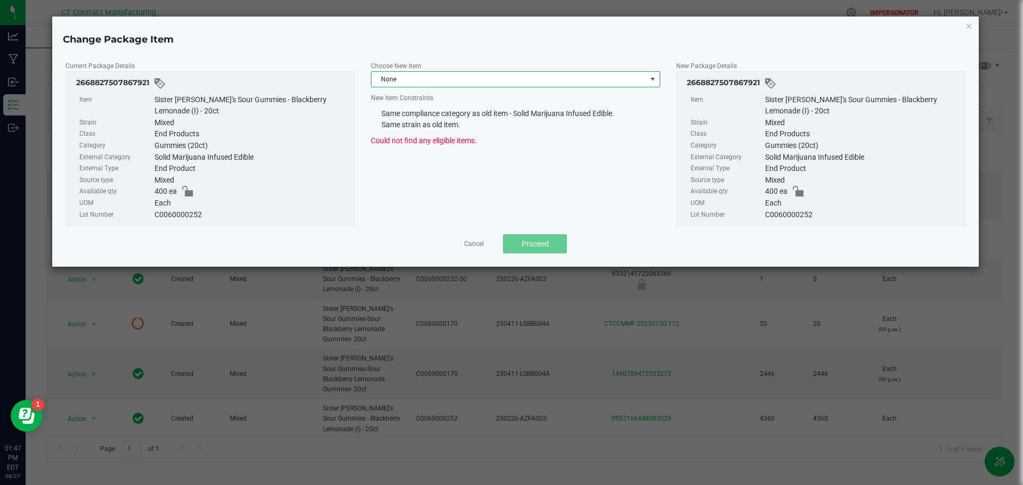
click at [429, 79] on span "None" at bounding box center [508, 79] width 275 height 15
click at [403, 176] on div "Current Package Details 2668827507867921 Item Sister Adrian's Sour Gummies - Bl…" at bounding box center [516, 143] width 916 height 167
click at [467, 244] on link "Cancel" at bounding box center [474, 244] width 20 height 9
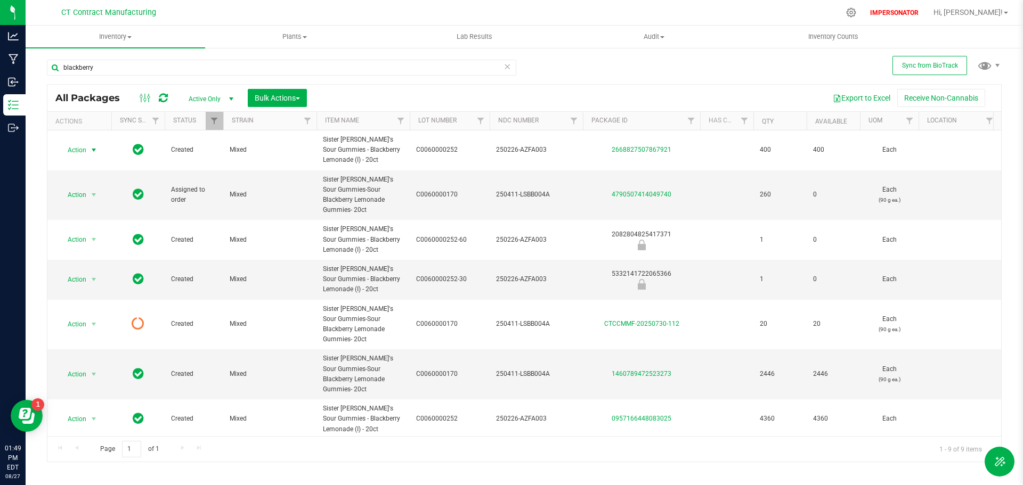
click at [162, 99] on icon at bounding box center [163, 98] width 9 height 11
click at [987, 11] on span "Hi, [PERSON_NAME]!" at bounding box center [967, 12] width 69 height 9
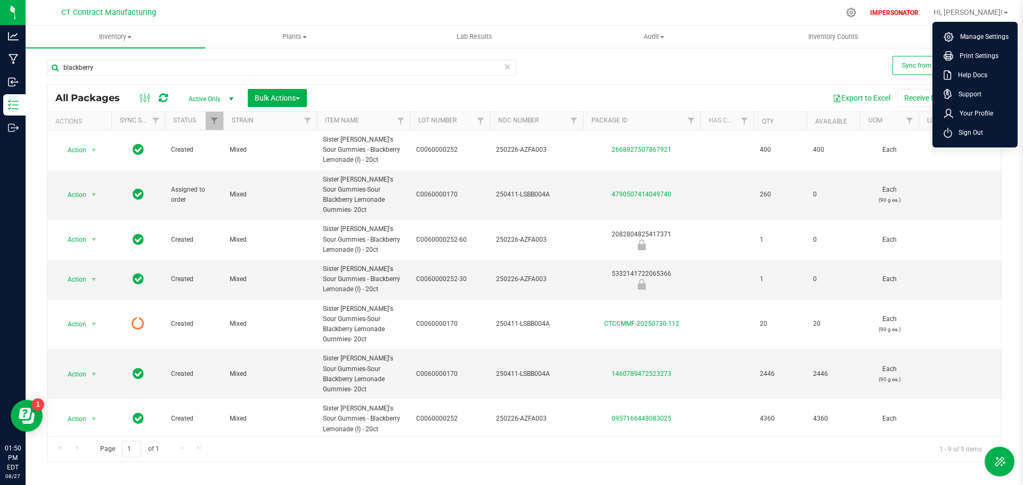
click at [697, 12] on div at bounding box center [515, 12] width 648 height 21
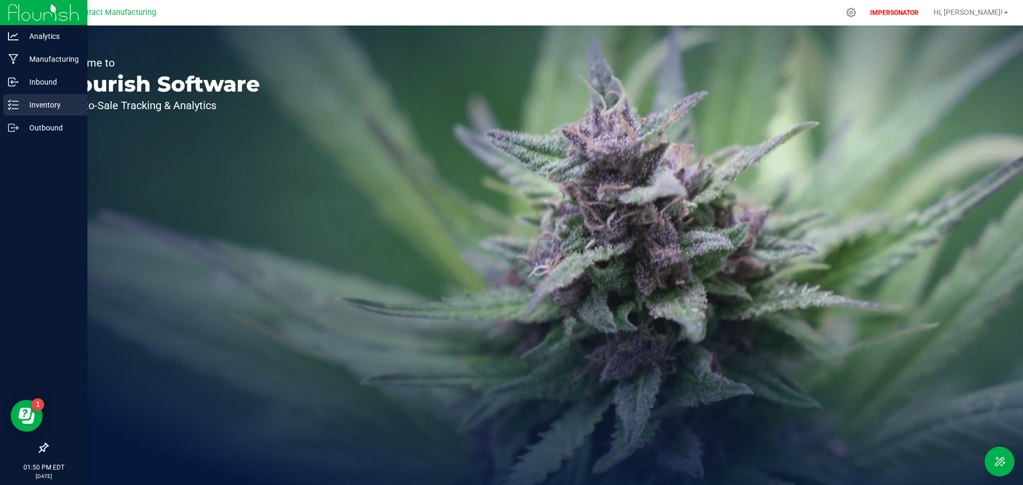
click at [12, 103] on icon at bounding box center [13, 105] width 11 height 11
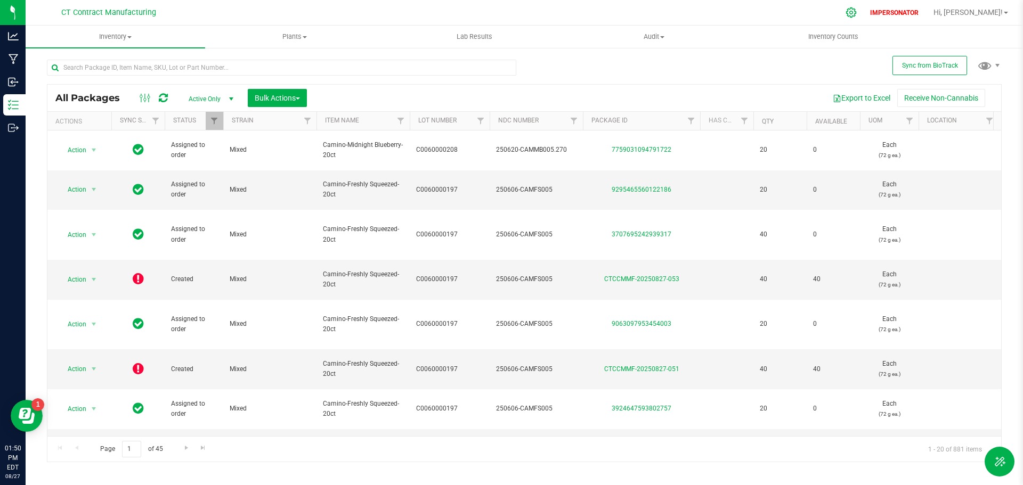
click at [859, 13] on div at bounding box center [851, 12] width 15 height 11
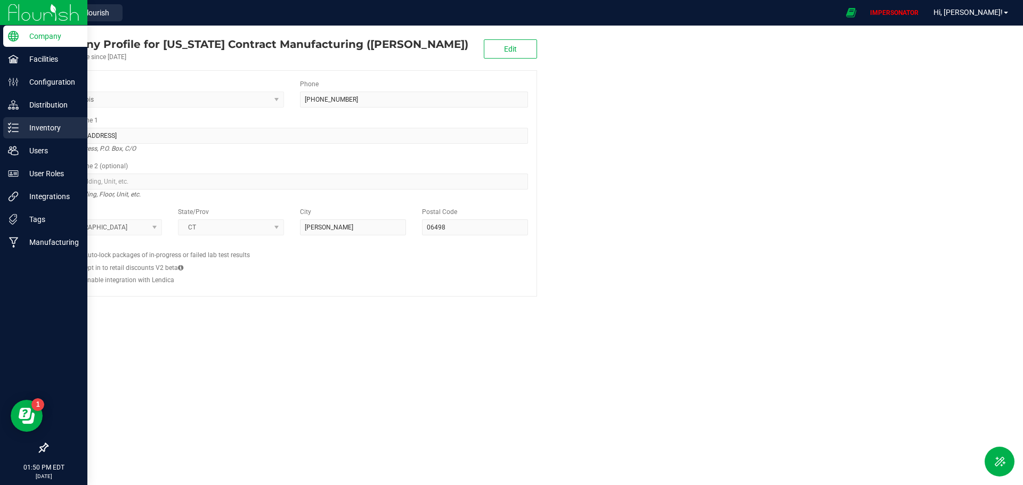
click at [10, 126] on icon at bounding box center [13, 128] width 11 height 11
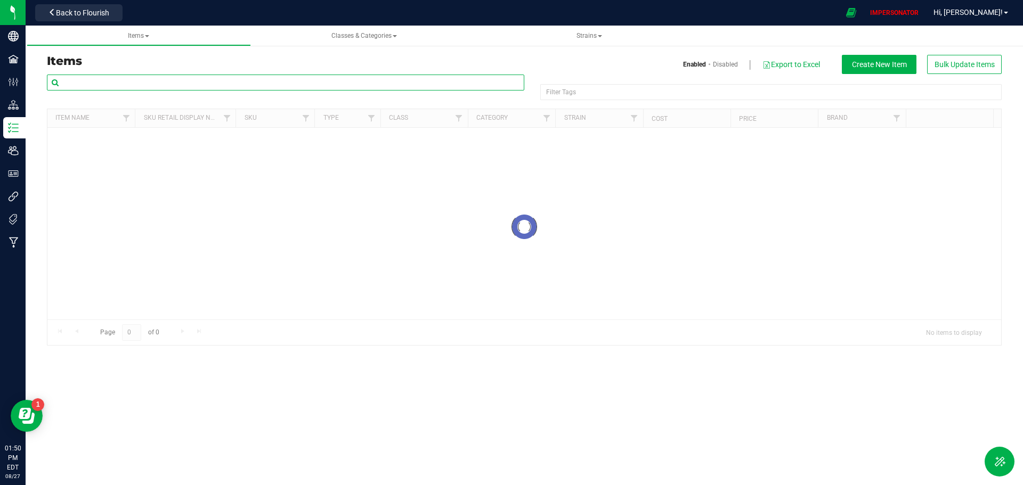
click at [91, 84] on input "text" at bounding box center [285, 83] width 477 height 16
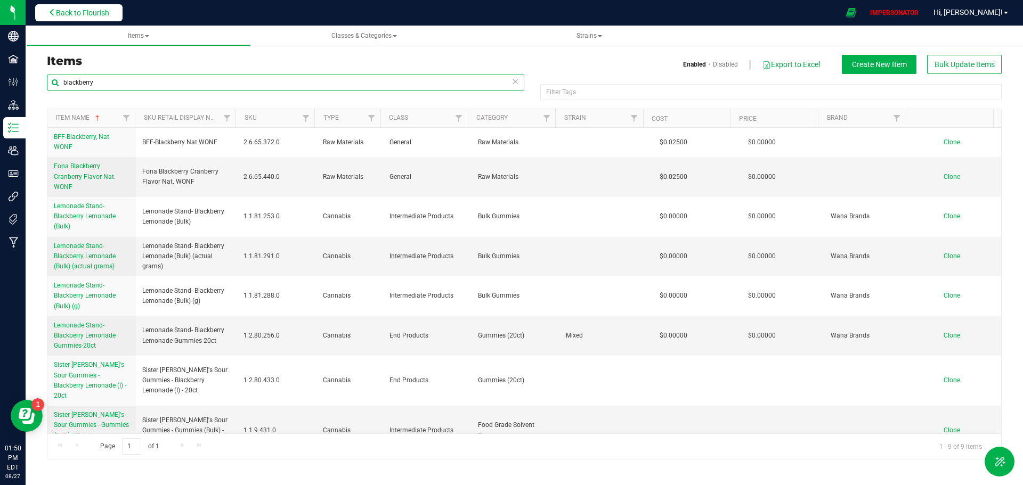
type input "blackberry"
click at [87, 17] on span "Back to Flourish" at bounding box center [82, 13] width 53 height 9
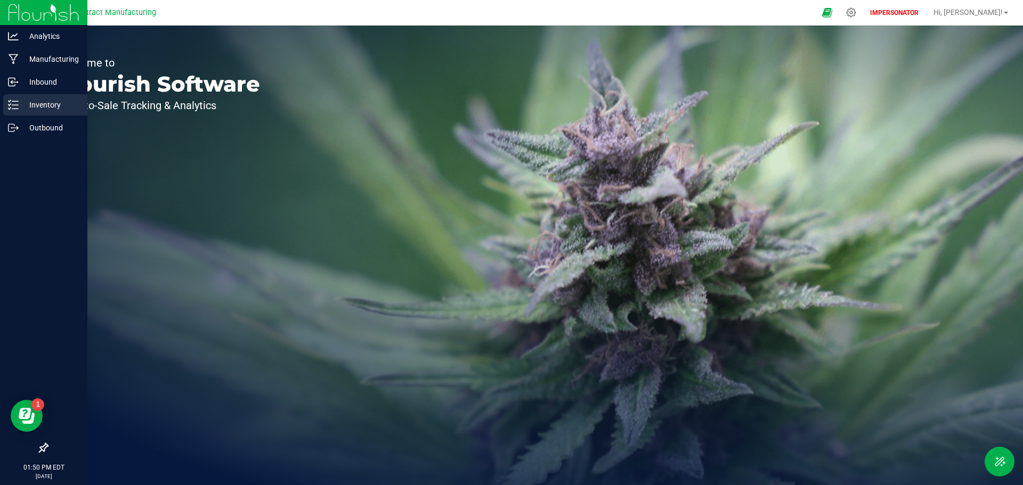
click at [21, 103] on p "Inventory" at bounding box center [51, 105] width 64 height 13
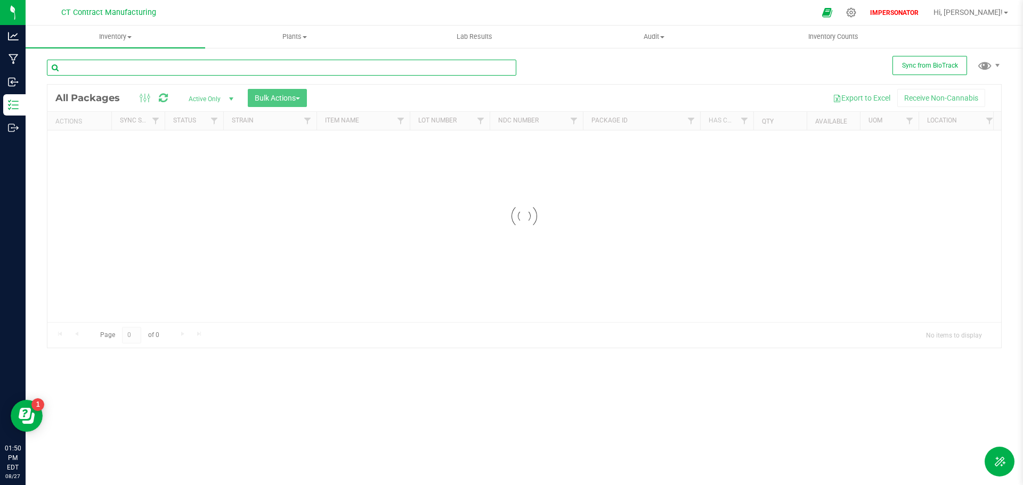
click at [78, 69] on input "text" at bounding box center [281, 68] width 469 height 16
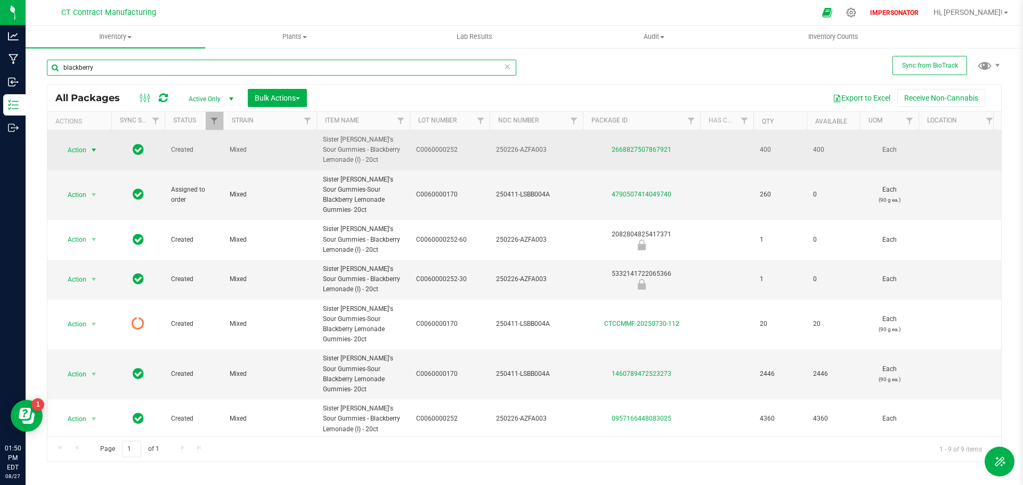
type input "blackberry"
click at [77, 149] on span "Action" at bounding box center [72, 150] width 29 height 15
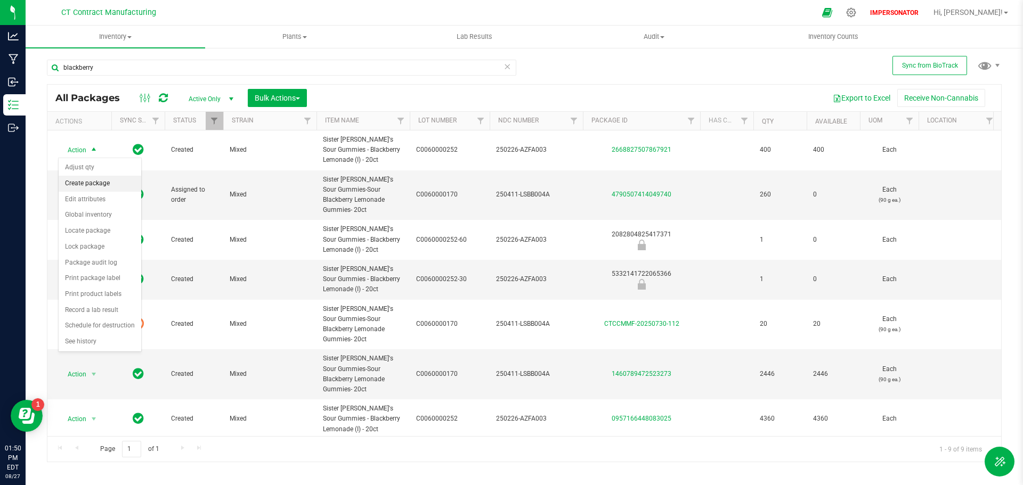
click at [90, 182] on li "Create package" at bounding box center [100, 184] width 83 height 16
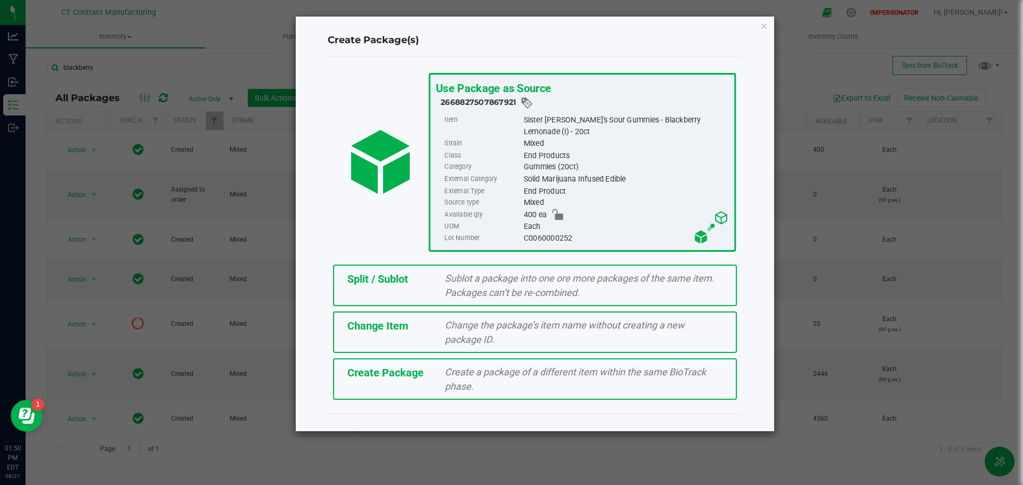
click at [389, 331] on span "Change Item" at bounding box center [377, 326] width 61 height 13
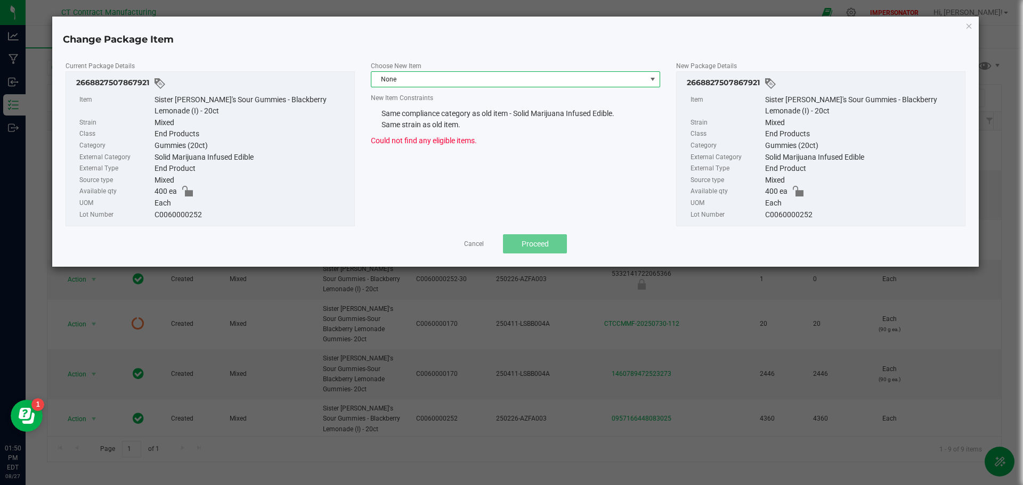
click at [419, 80] on span "None" at bounding box center [508, 79] width 275 height 15
click at [423, 134] on div "Choose New Item None New Item Constraints Same compliance category as old item …" at bounding box center [515, 103] width 305 height 86
click at [438, 79] on span "None" at bounding box center [508, 79] width 275 height 15
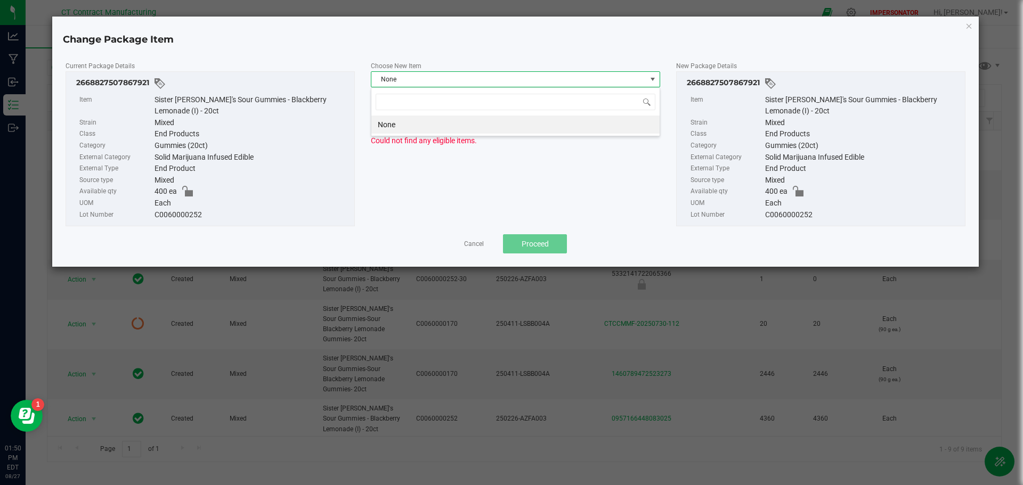
click at [438, 79] on span "None" at bounding box center [508, 79] width 275 height 15
click at [466, 248] on link "Cancel" at bounding box center [474, 244] width 20 height 9
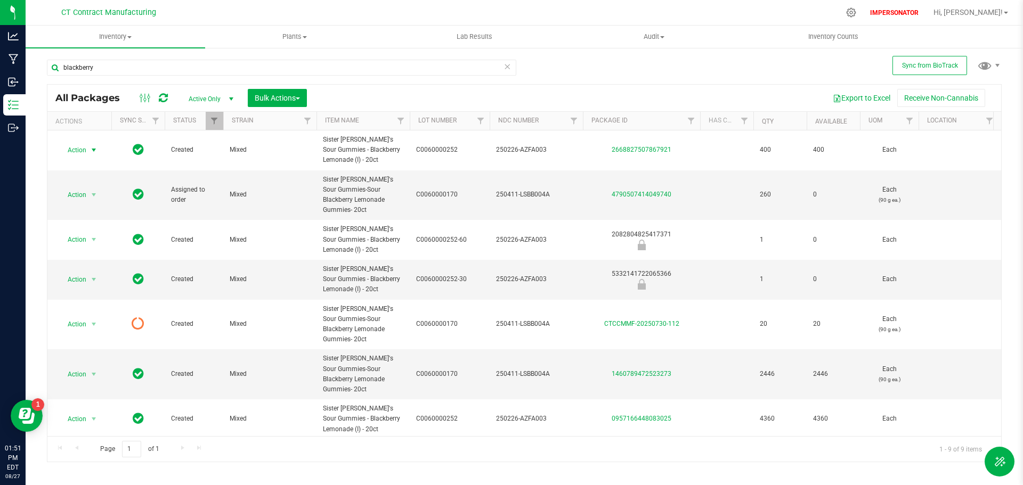
click at [78, 151] on span "Action" at bounding box center [72, 150] width 29 height 15
click at [79, 186] on li "Create package" at bounding box center [100, 184] width 83 height 16
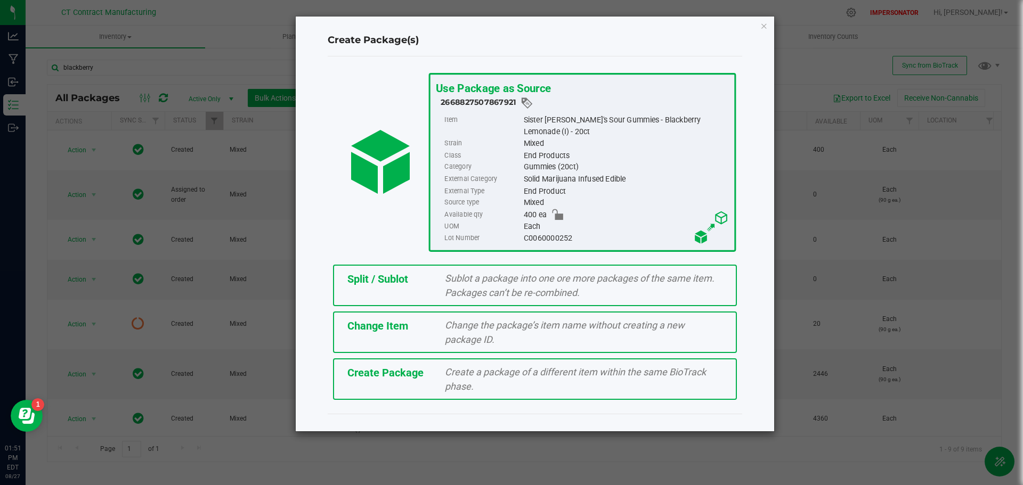
click at [409, 338] on div "Change Item Change the package’s item name without creating a new package ID." at bounding box center [535, 333] width 404 height 42
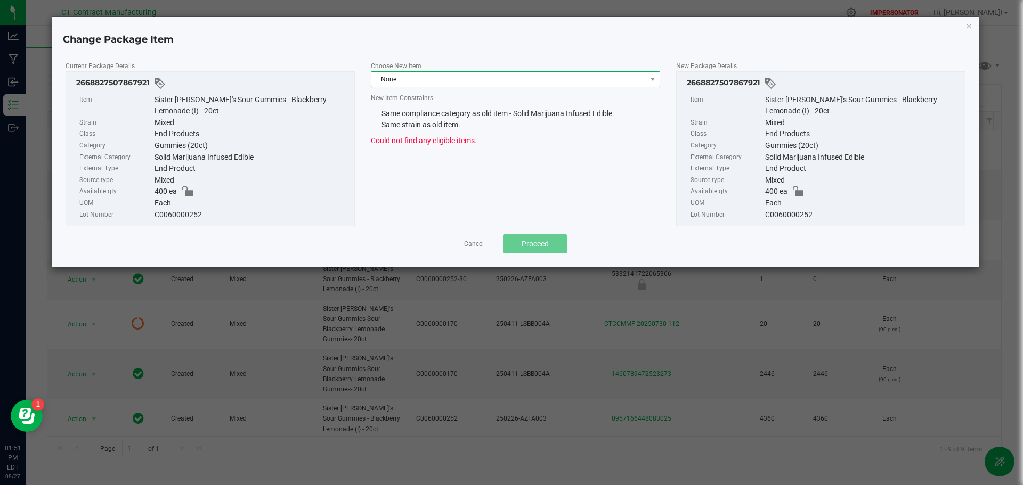
click at [421, 80] on span "None" at bounding box center [508, 79] width 275 height 15
click at [410, 118] on li "None" at bounding box center [515, 125] width 288 height 18
click at [393, 133] on div "Choose New Item None New Item Constraints Same compliance category as old item …" at bounding box center [515, 103] width 305 height 86
click at [457, 154] on div "Current Package Details 2668827507867921 Item Sister [PERSON_NAME]'s Sour Gummi…" at bounding box center [516, 143] width 916 height 167
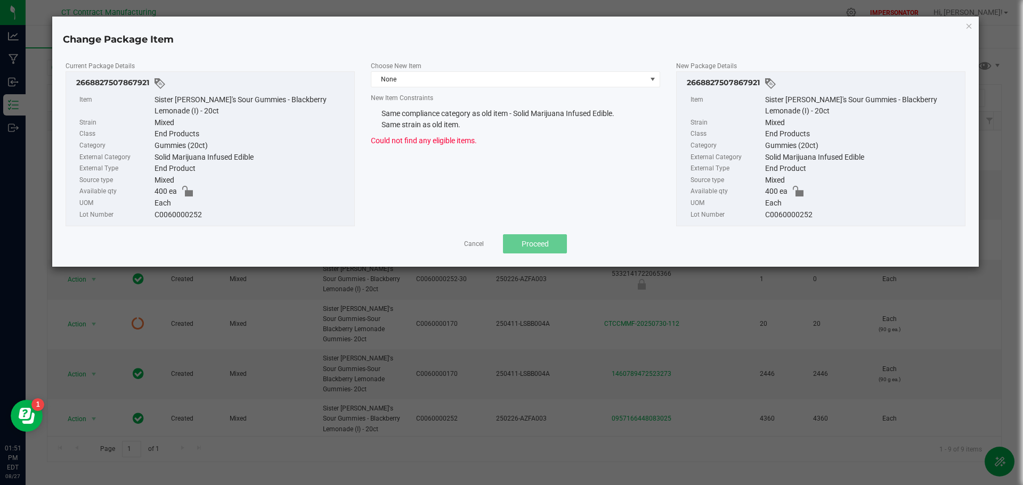
click at [445, 174] on div "Current Package Details 2668827507867921 Item Sister [PERSON_NAME]'s Sour Gummi…" at bounding box center [516, 143] width 916 height 167
click at [422, 79] on span "None" at bounding box center [508, 79] width 275 height 15
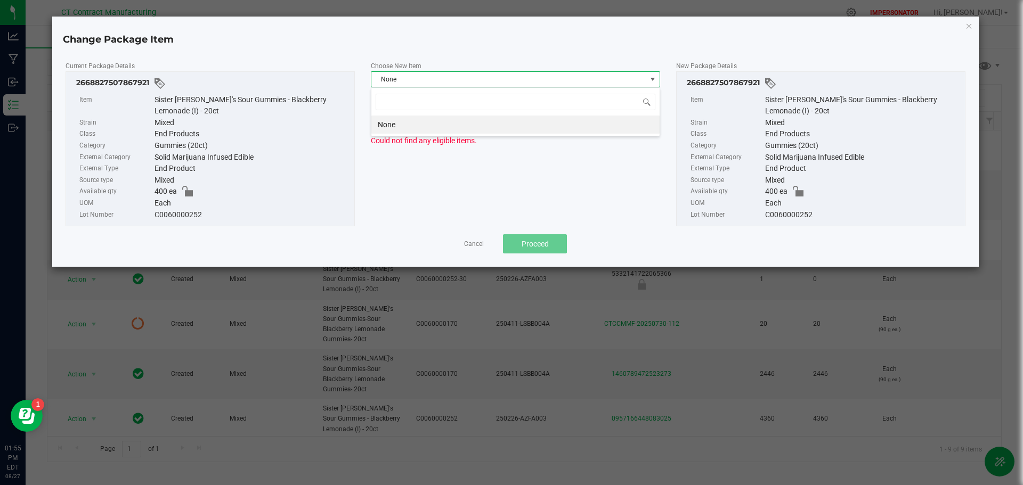
click at [205, 146] on div "Gummies (20ct)" at bounding box center [251, 146] width 194 height 12
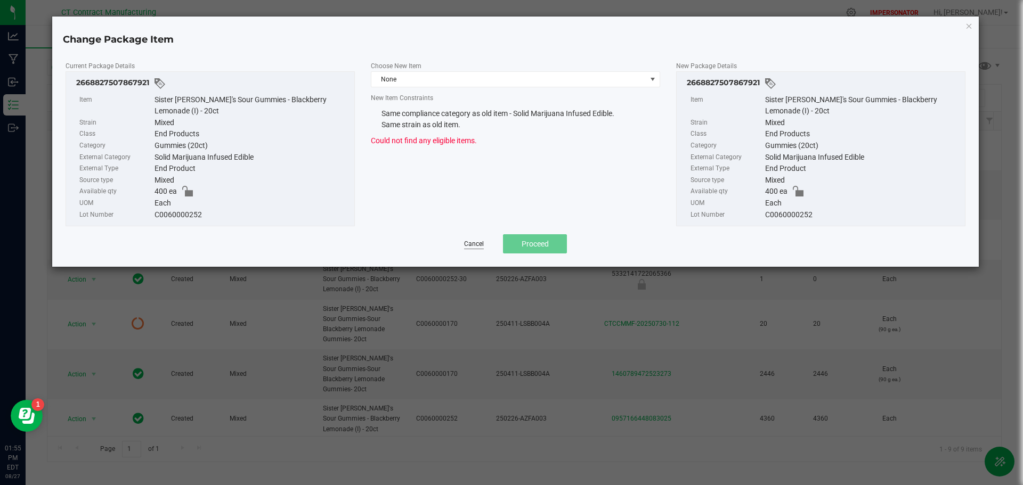
click at [473, 246] on link "Cancel" at bounding box center [474, 244] width 20 height 9
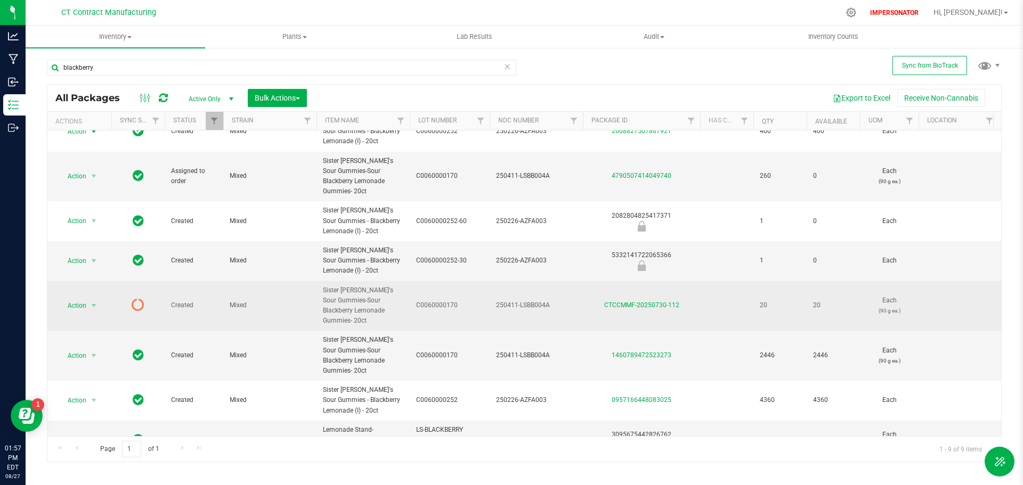
scroll to position [0, 0]
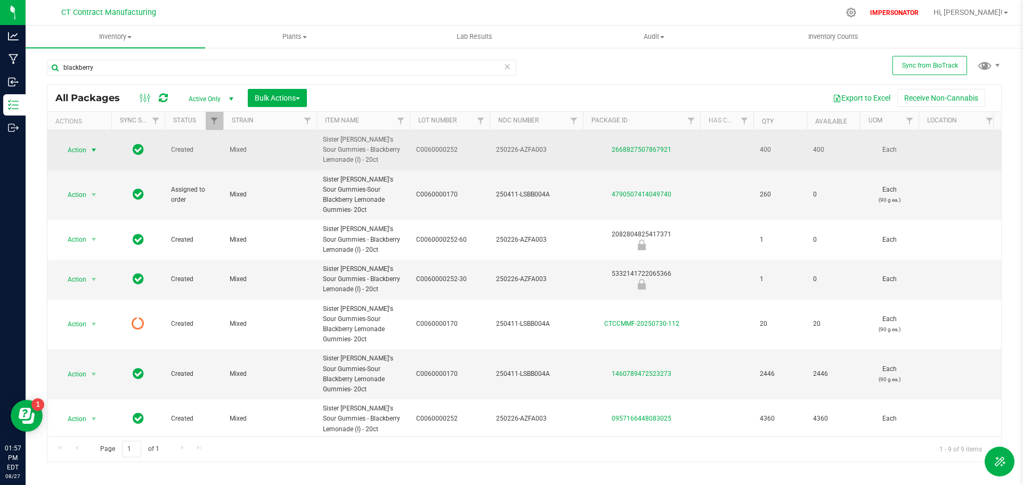
click at [72, 149] on span "Action" at bounding box center [72, 150] width 29 height 15
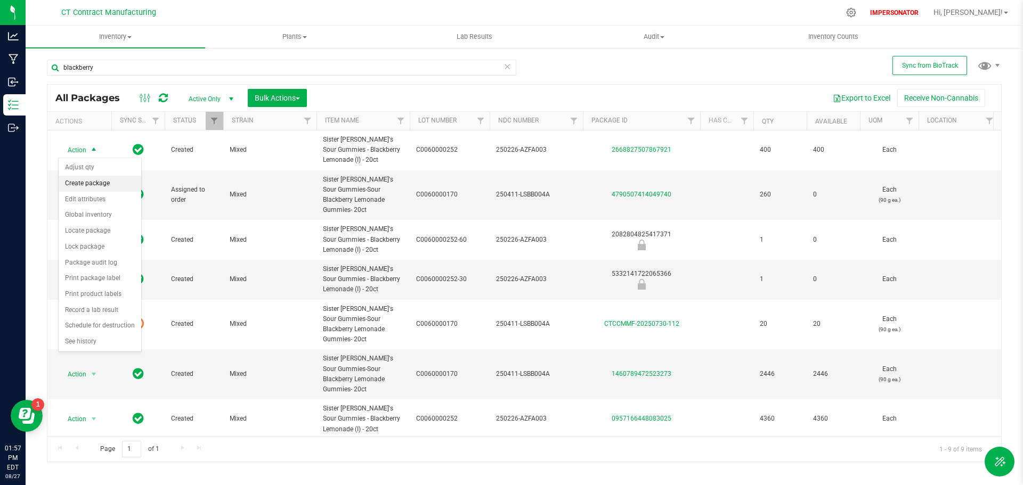
click at [79, 181] on li "Create package" at bounding box center [100, 184] width 83 height 16
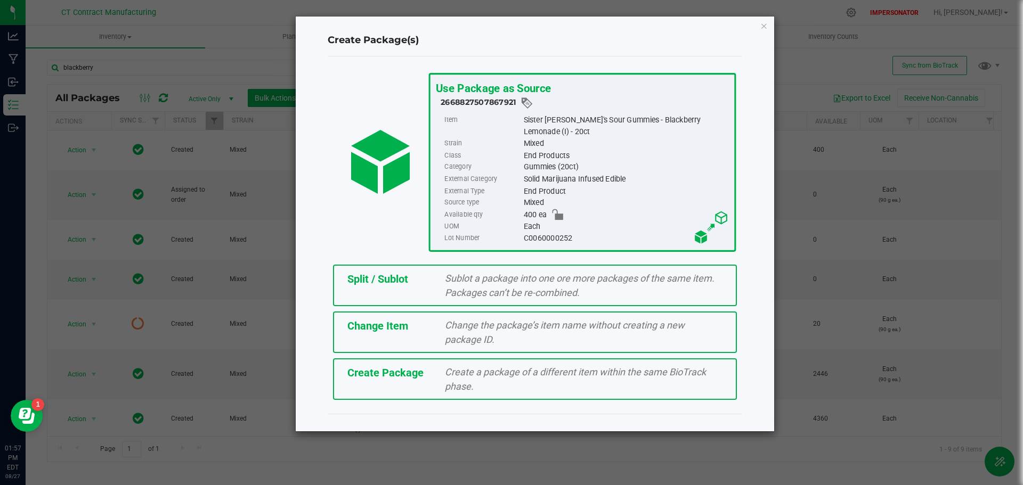
click at [442, 324] on div "Change the package’s item name without creating a new package ID." at bounding box center [584, 332] width 294 height 29
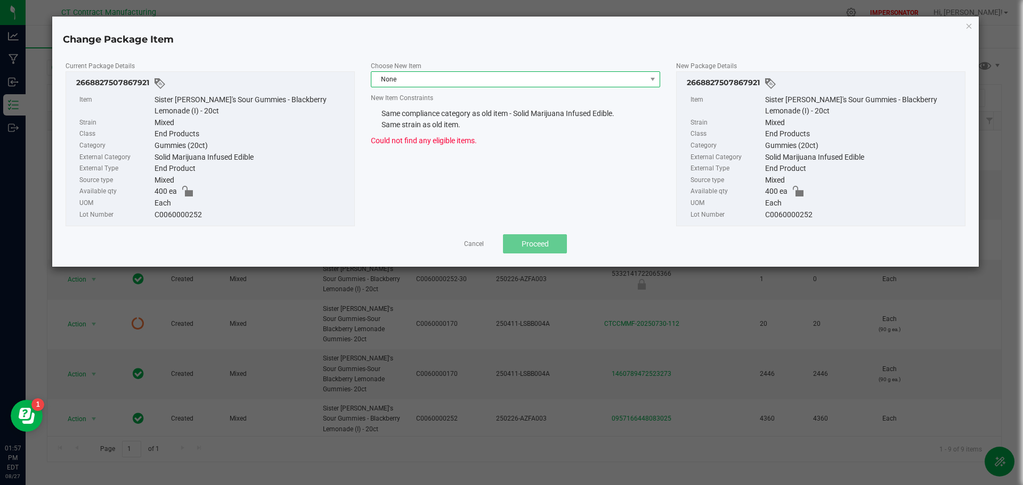
click at [427, 77] on span "None" at bounding box center [508, 79] width 275 height 15
click at [395, 123] on li "None" at bounding box center [515, 125] width 288 height 18
click at [474, 247] on link "Cancel" at bounding box center [474, 244] width 20 height 9
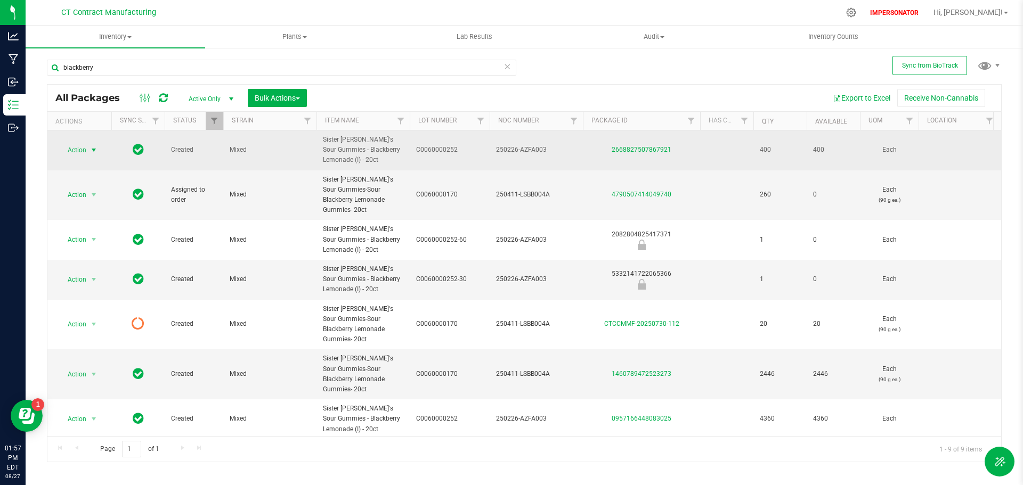
click at [75, 149] on span "Action" at bounding box center [72, 150] width 29 height 15
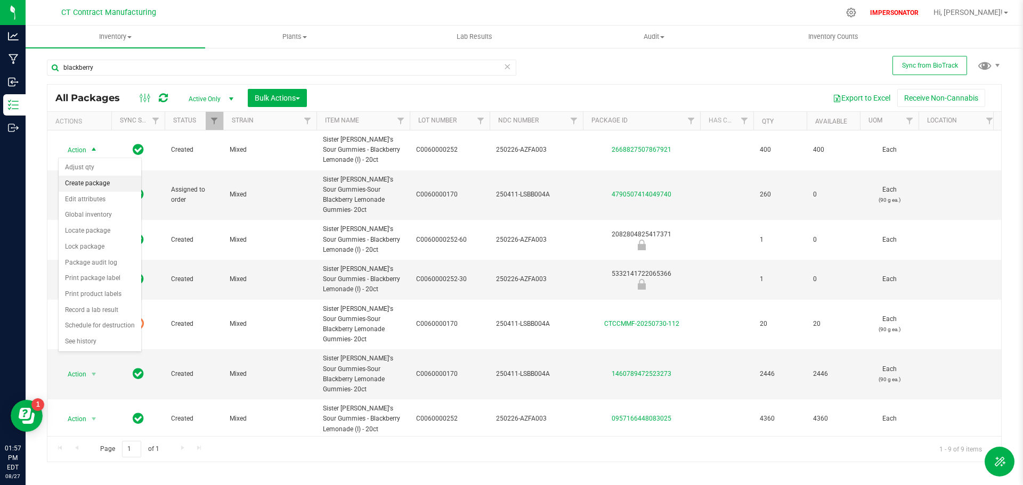
click at [85, 183] on li "Create package" at bounding box center [100, 184] width 83 height 16
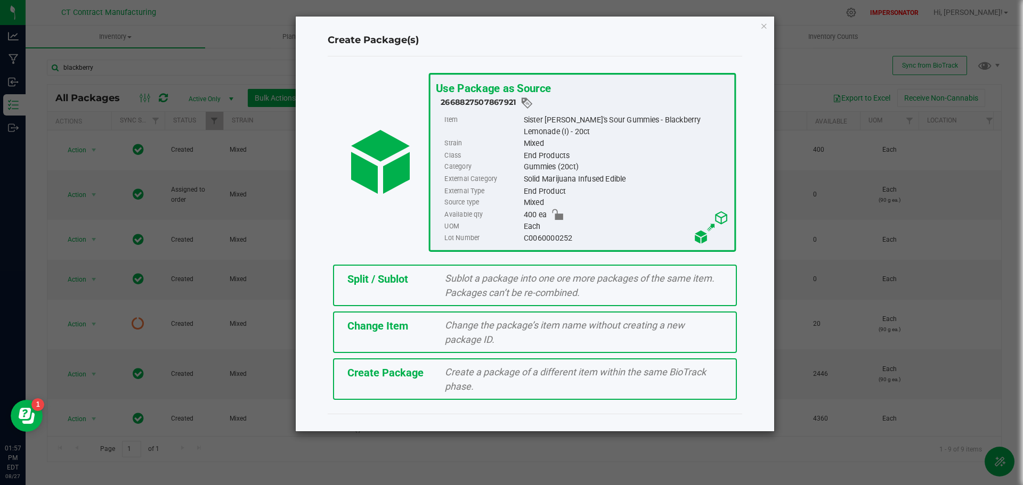
click at [393, 279] on span "Split / Sublot" at bounding box center [377, 279] width 61 height 13
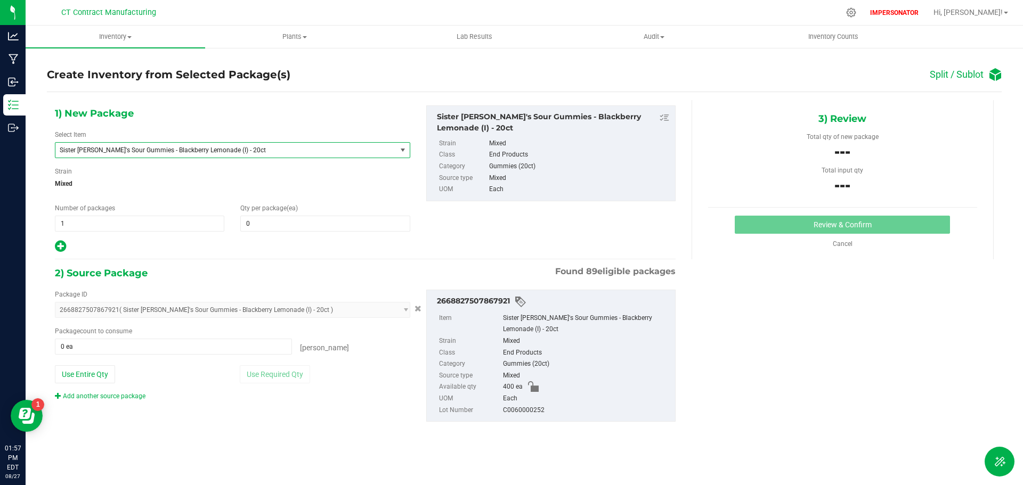
click at [282, 148] on span "Sister [PERSON_NAME]'s Sour Gummies - Blackberry Lemonade (I) - 20ct" at bounding box center [219, 150] width 319 height 7
click at [844, 243] on link "Cancel" at bounding box center [843, 243] width 20 height 7
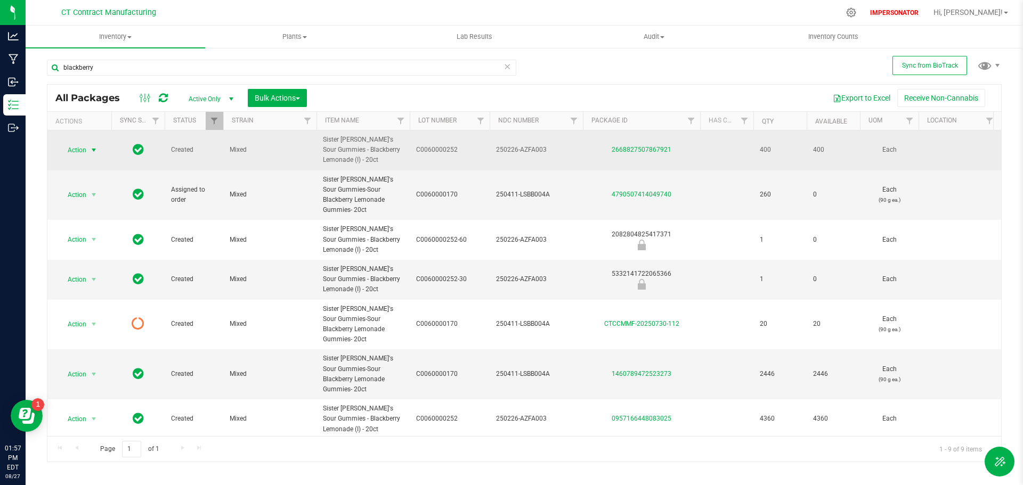
click at [78, 151] on span "Action" at bounding box center [72, 150] width 29 height 15
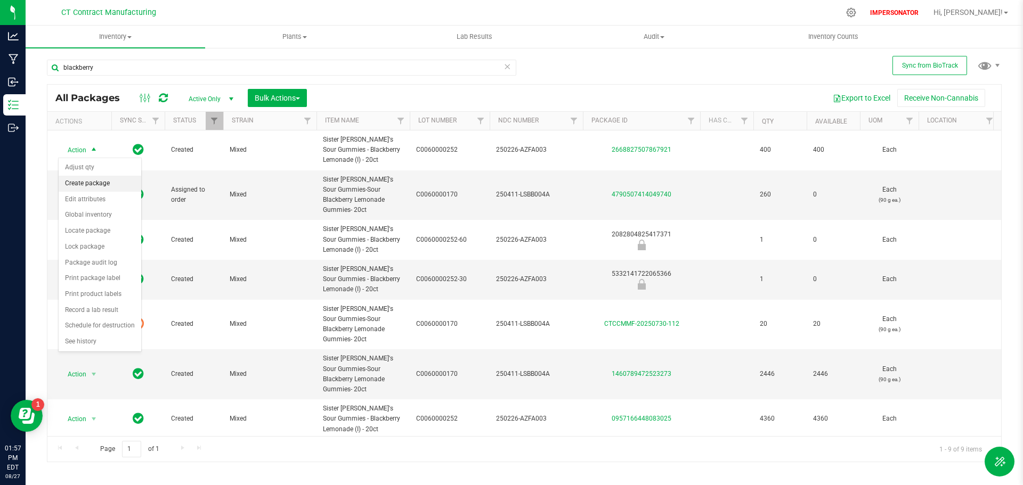
click at [94, 186] on li "Create package" at bounding box center [100, 184] width 83 height 16
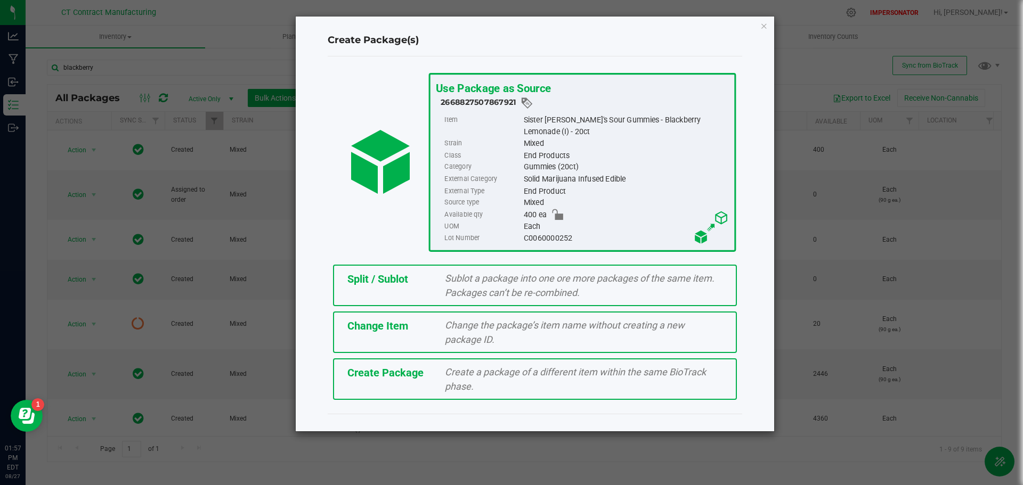
click at [451, 328] on span "Change the package’s item name without creating a new package ID." at bounding box center [565, 333] width 240 height 26
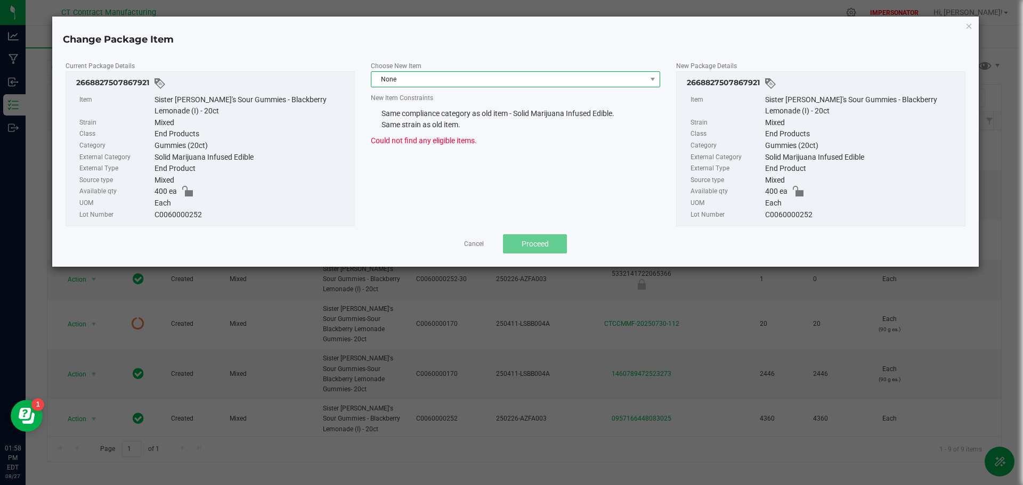
click at [444, 80] on span "None" at bounding box center [508, 79] width 275 height 15
click at [471, 244] on link "Cancel" at bounding box center [474, 244] width 20 height 9
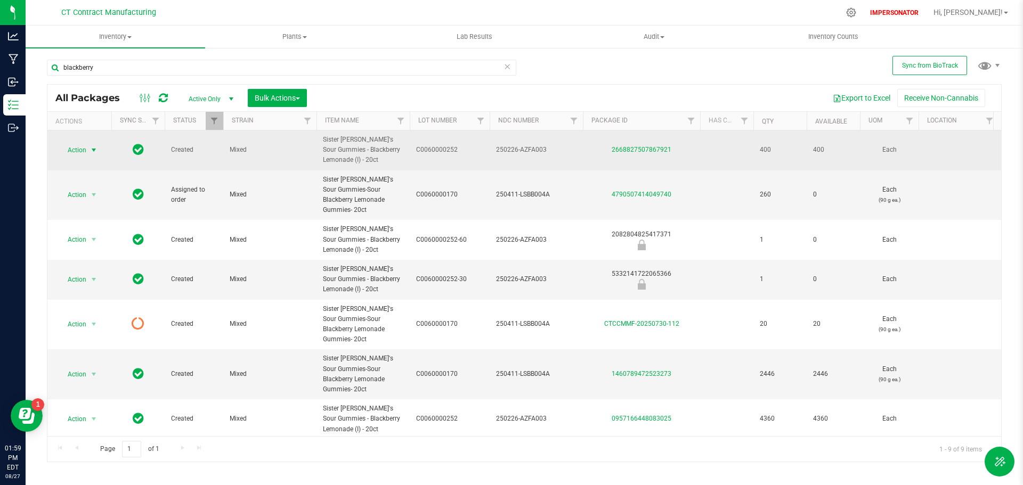
click at [78, 147] on span "Action" at bounding box center [72, 150] width 29 height 15
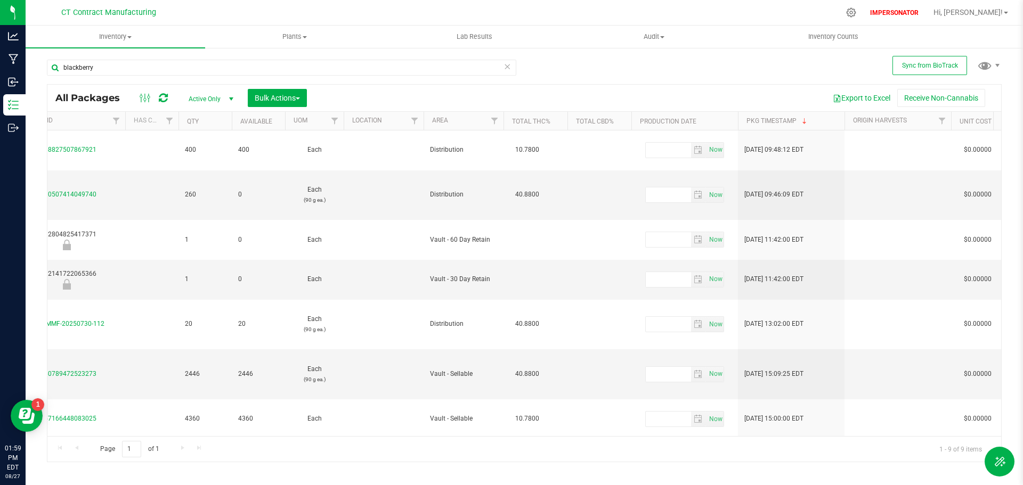
scroll to position [0, 681]
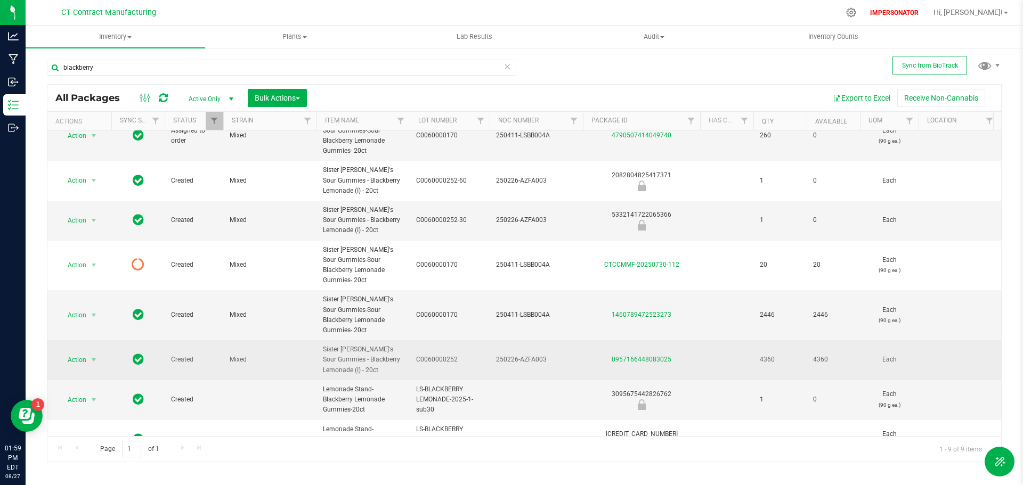
click at [407, 340] on td "Sister [PERSON_NAME]'s Sour Gummies - Blackberry Lemonade (I) - 20ct" at bounding box center [362, 360] width 93 height 40
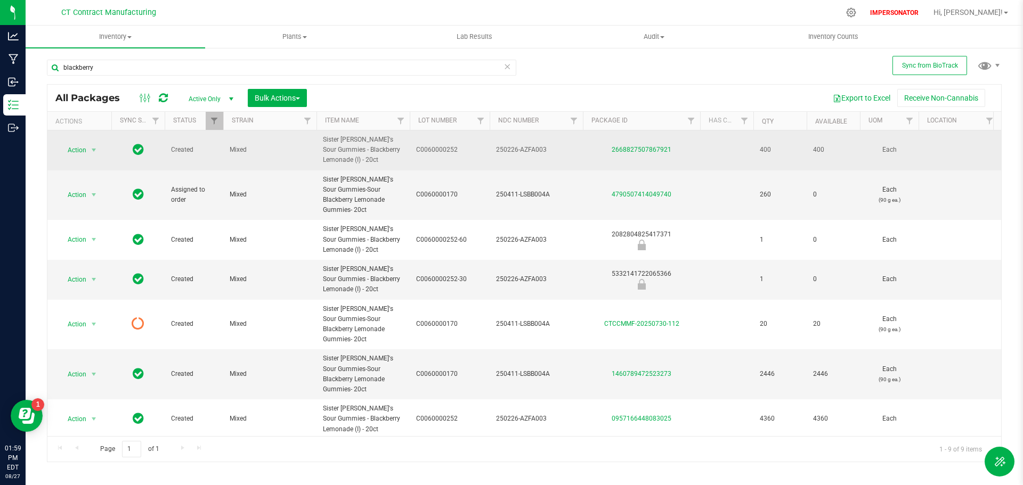
click at [326, 151] on span "Sister [PERSON_NAME]'s Sour Gummies - Blackberry Lemonade (I) - 20ct" at bounding box center [363, 150] width 80 height 31
click at [355, 159] on span "Sister [PERSON_NAME]'s Sour Gummies - Blackberry Lemonade (I) - 20ct" at bounding box center [363, 150] width 80 height 31
drag, startPoint x: 377, startPoint y: 159, endPoint x: 321, endPoint y: 140, distance: 59.5
click at [321, 140] on td "Sister [PERSON_NAME]'s Sour Gummies - Blackberry Lemonade (I) - 20ct" at bounding box center [362, 151] width 93 height 40
click at [272, 153] on span "Mixed" at bounding box center [270, 150] width 80 height 10
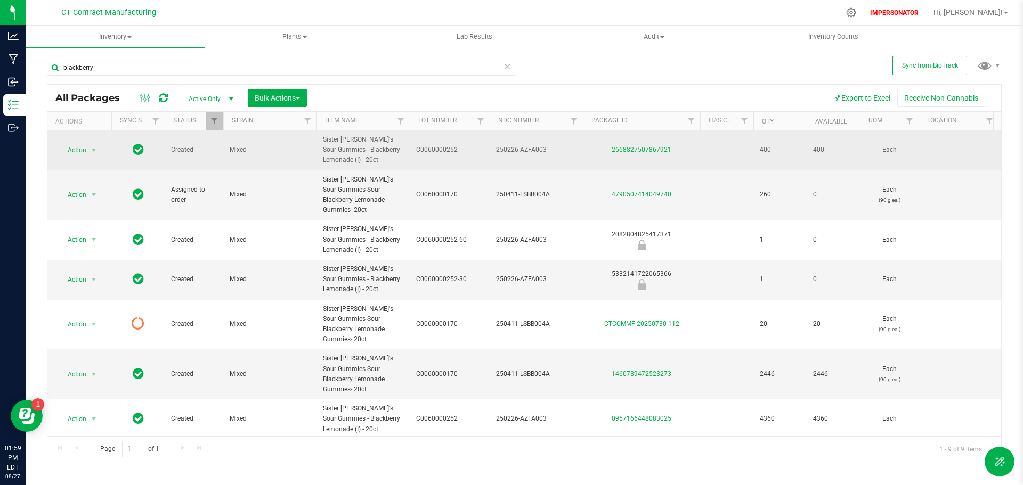
click at [291, 151] on span "Mixed" at bounding box center [270, 150] width 80 height 10
click at [383, 164] on span "Sister [PERSON_NAME]'s Sour Gummies - Blackberry Lemonade (I) - 20ct" at bounding box center [363, 150] width 80 height 31
